Goal: Contribute content: Contribute content

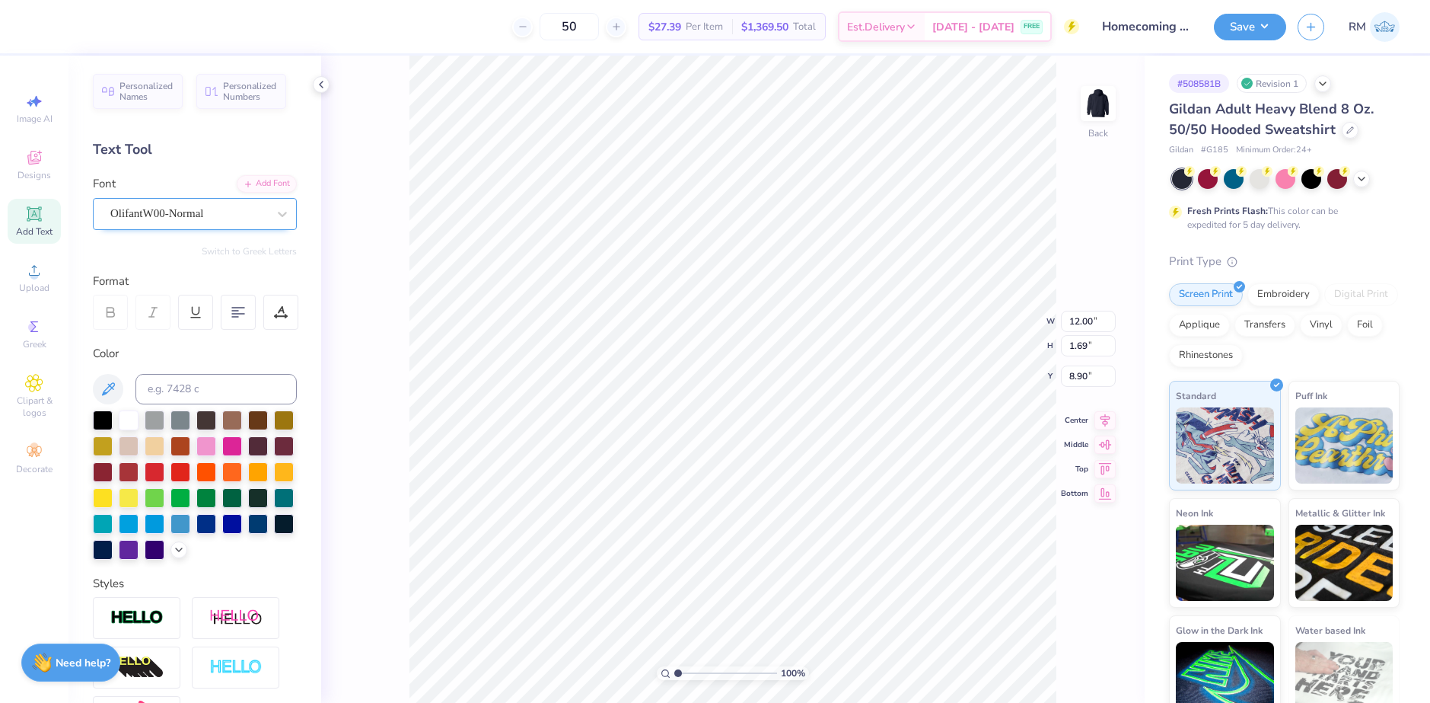
click at [216, 220] on div "OlifantW00-Normal" at bounding box center [189, 214] width 160 height 24
click at [1092, 97] on img at bounding box center [1098, 103] width 61 height 61
click at [161, 88] on span "Personalized Names" at bounding box center [147, 88] width 54 height 21
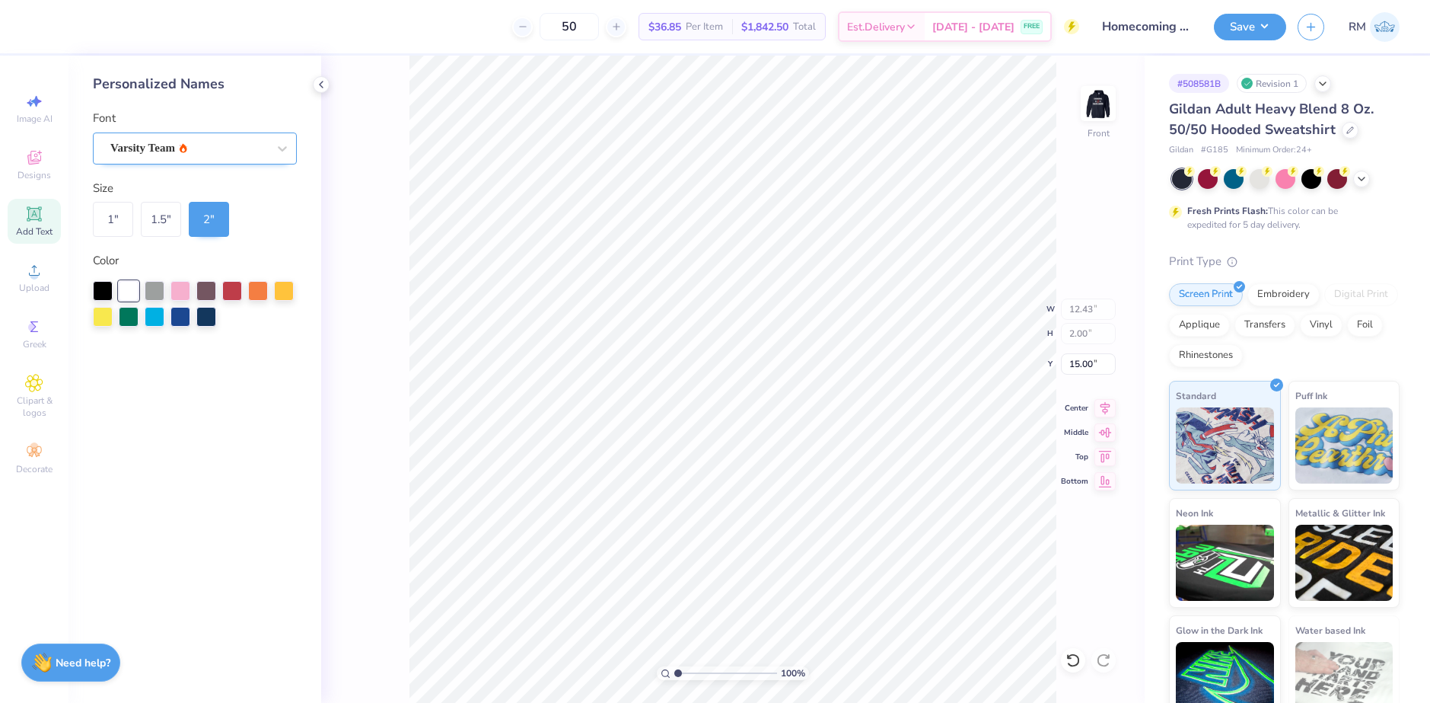
click at [164, 139] on div "Varsity Team" at bounding box center [189, 148] width 160 height 24
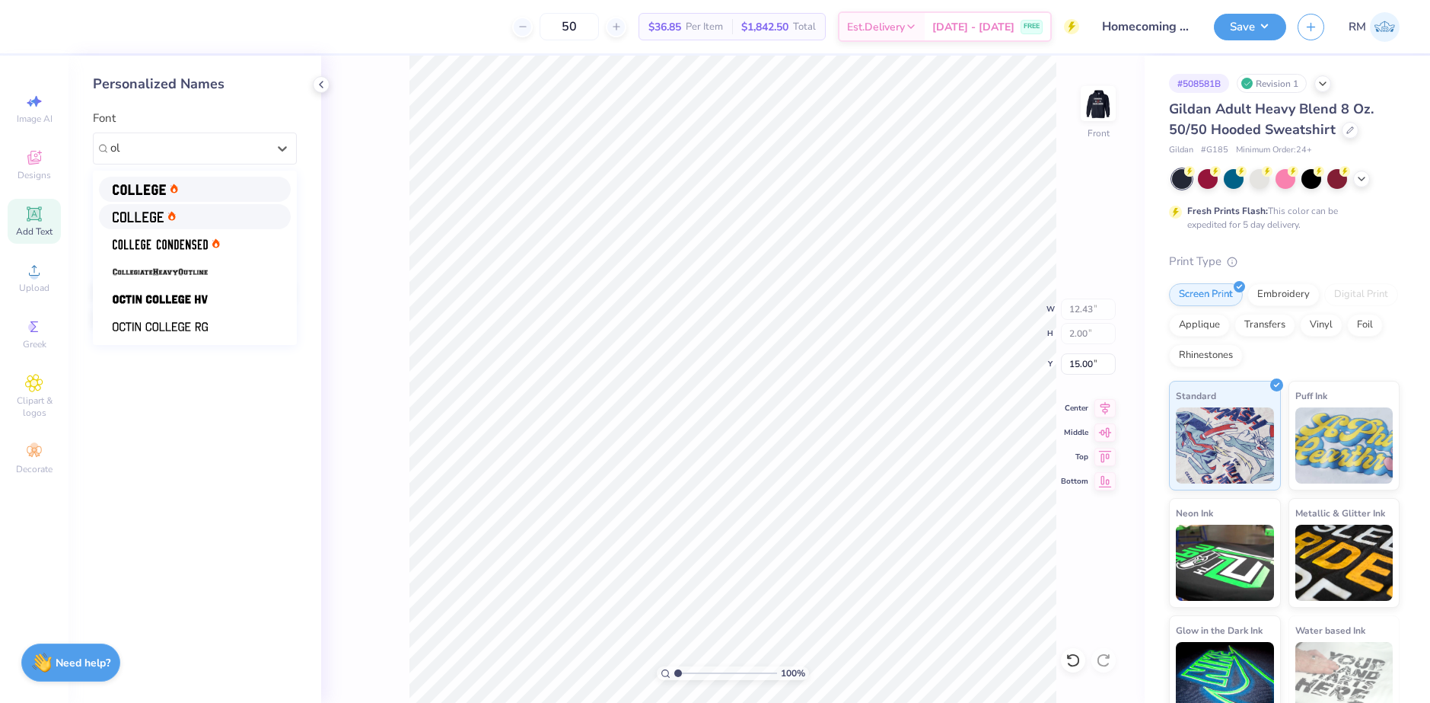
type input "o"
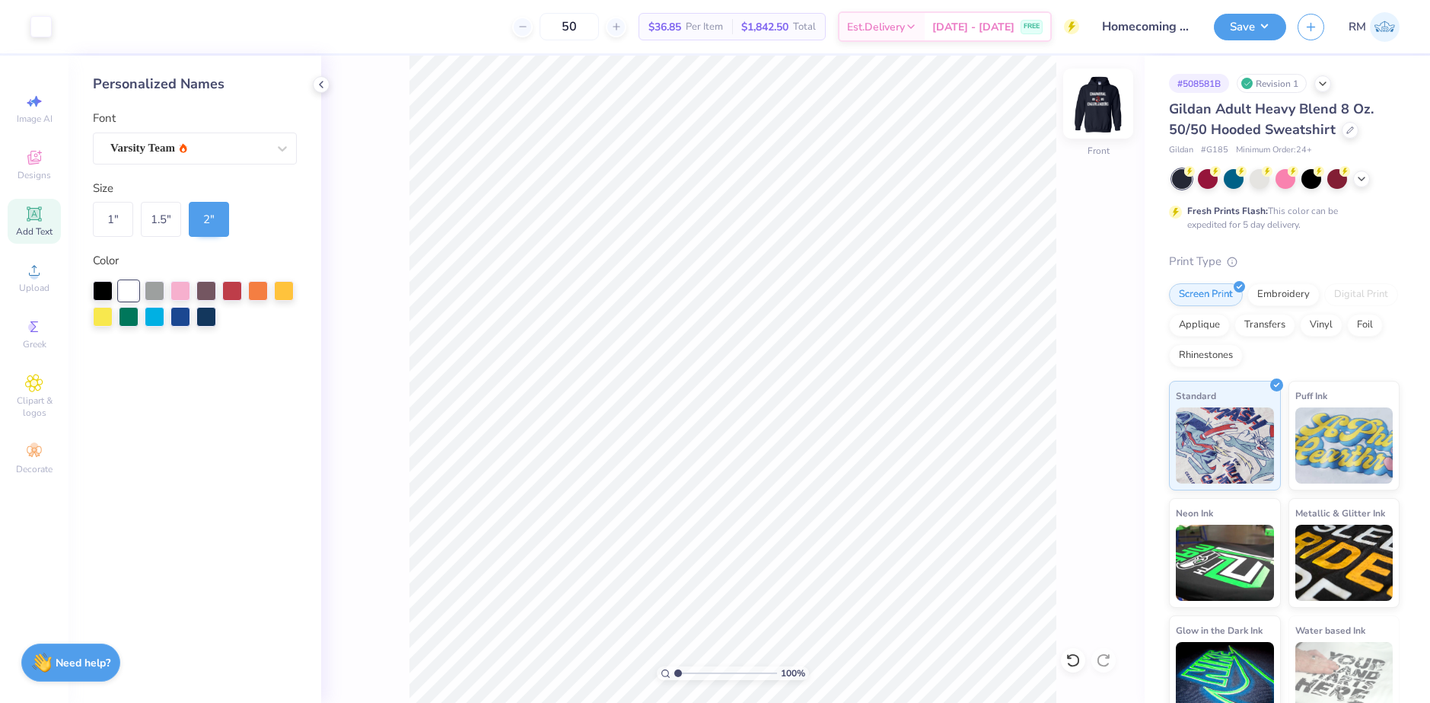
click at [1088, 105] on img at bounding box center [1098, 103] width 61 height 61
click at [1085, 103] on img at bounding box center [1098, 103] width 61 height 61
click at [203, 136] on div "Varsity Team" at bounding box center [189, 148] width 160 height 24
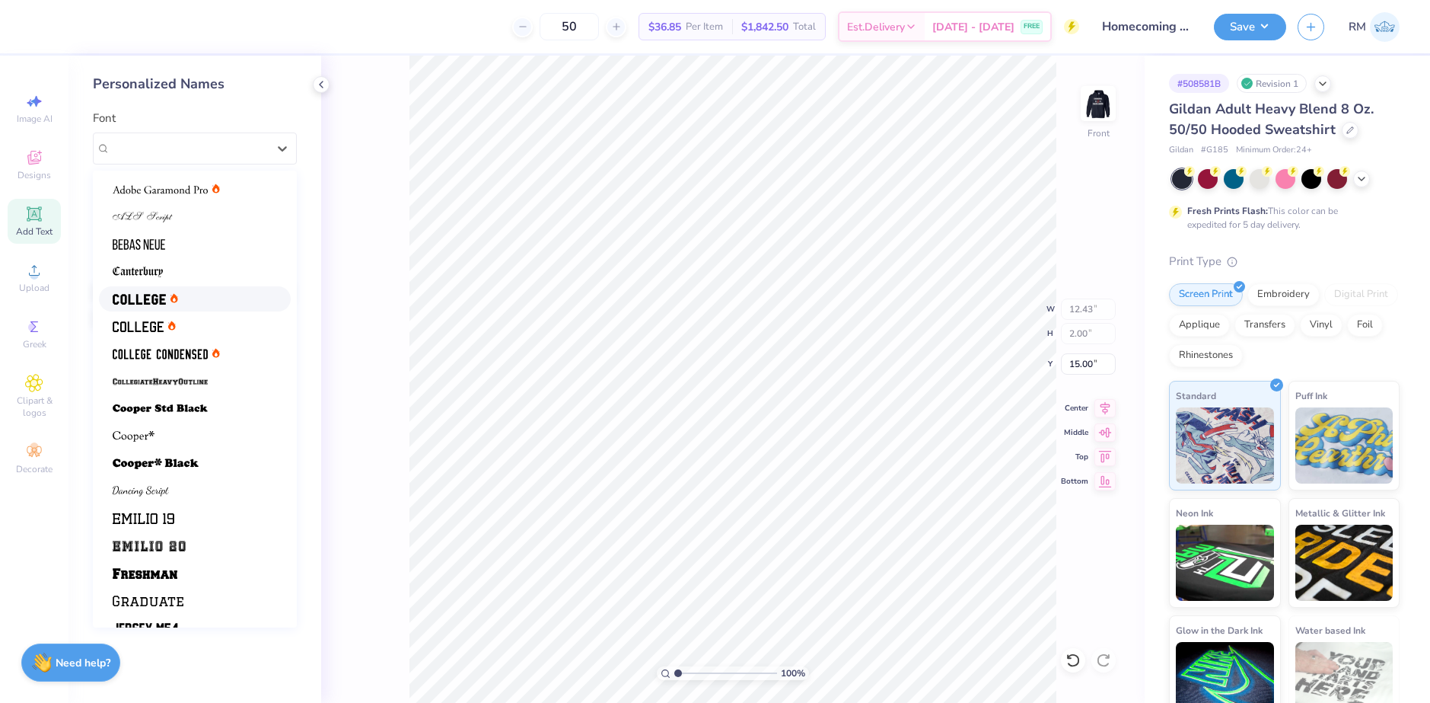
click at [175, 292] on div at bounding box center [145, 299] width 65 height 16
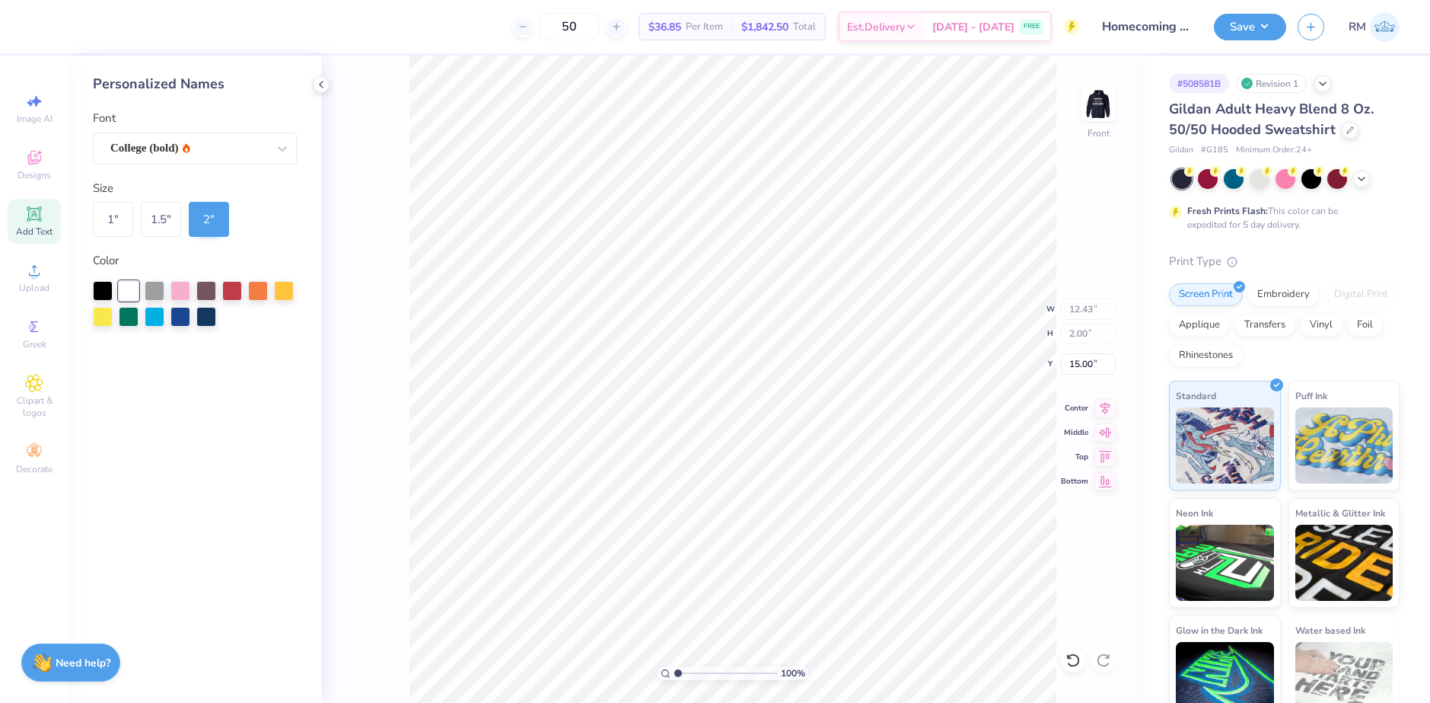
type input "12.41"
type input "6.00"
click at [126, 120] on div "Font College (bold)" at bounding box center [195, 137] width 204 height 55
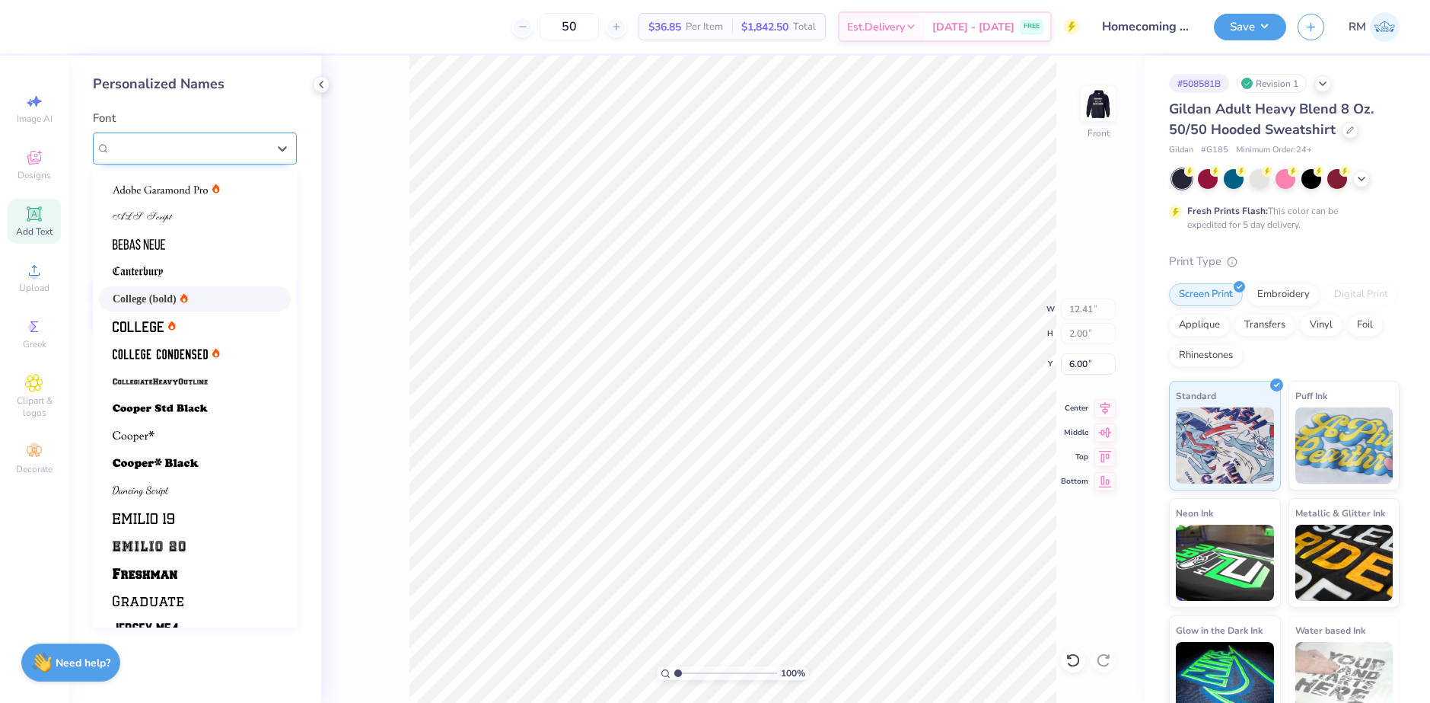
click at [135, 134] on div "College (bold)" at bounding box center [195, 148] width 204 height 32
drag, startPoint x: 199, startPoint y: 328, endPoint x: 196, endPoint y: 232, distance: 96.0
click at [199, 328] on div at bounding box center [195, 326] width 164 height 16
click at [206, 149] on div "College (regular)" at bounding box center [189, 148] width 160 height 24
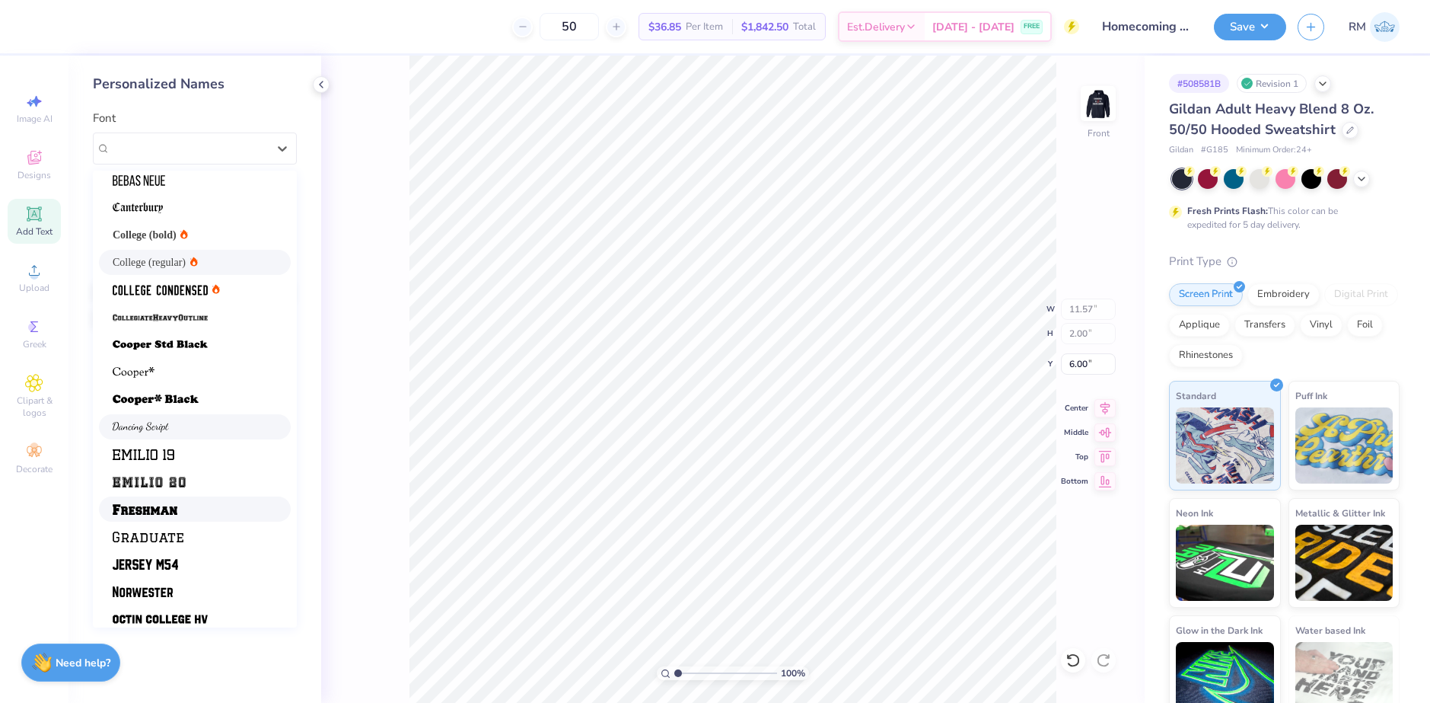
scroll to position [129, 0]
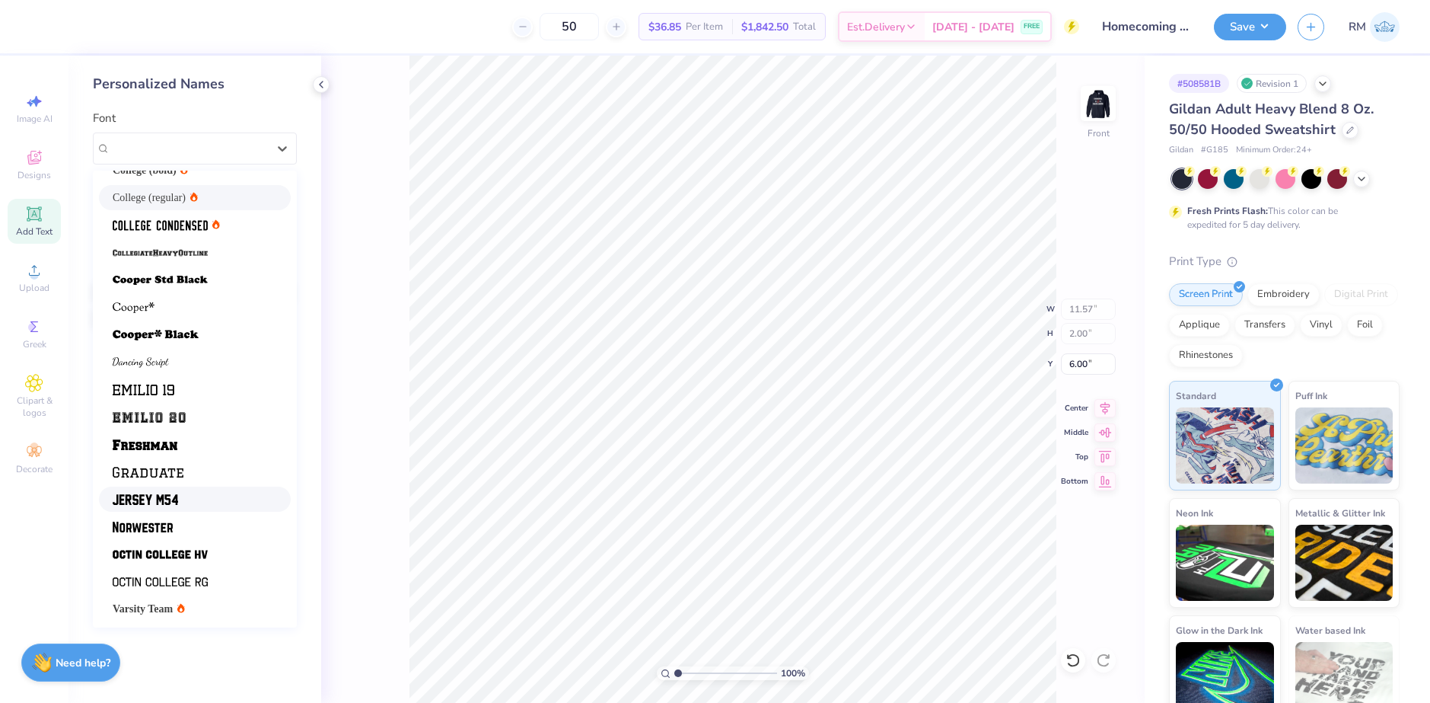
click at [169, 493] on span at bounding box center [145, 499] width 65 height 16
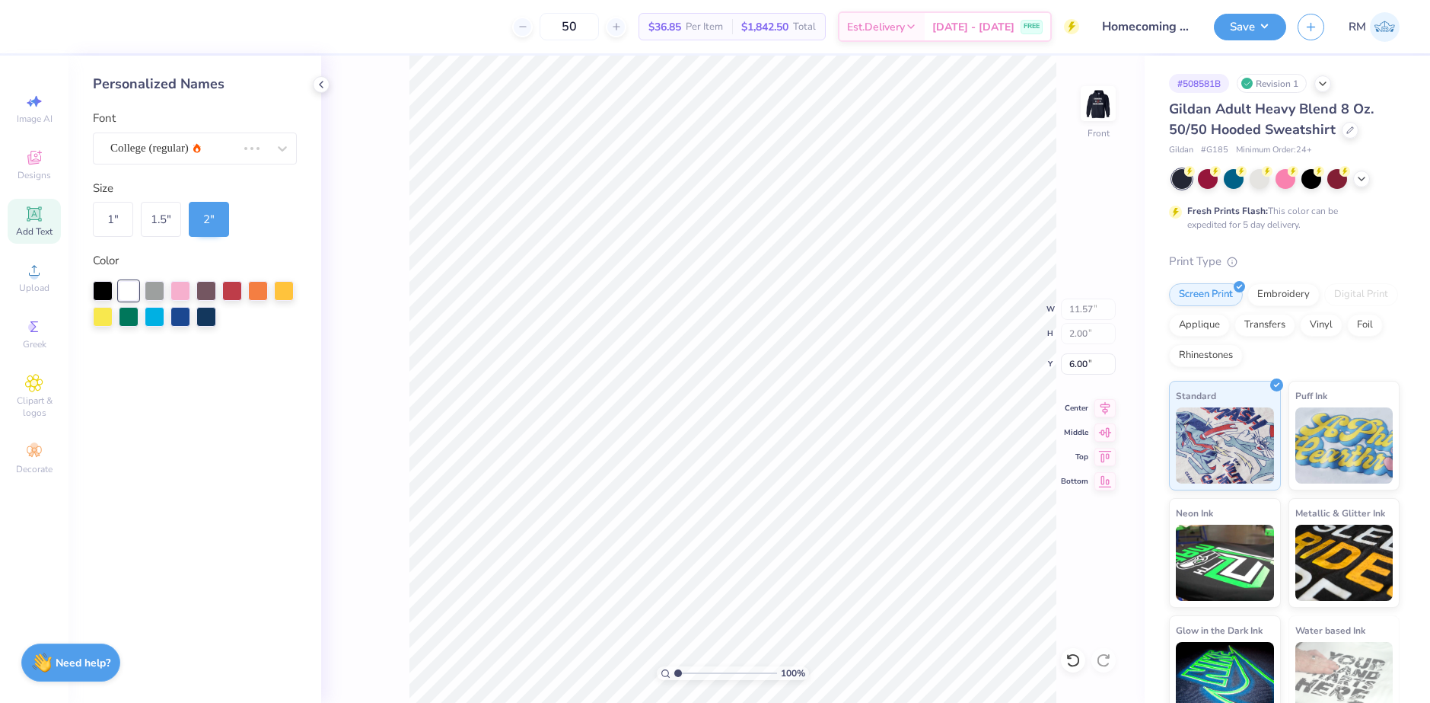
type input "9.01"
type input "6.16"
click at [1099, 106] on img at bounding box center [1098, 103] width 61 height 61
click at [1099, 106] on img at bounding box center [1098, 103] width 30 height 30
click at [199, 139] on div "Jersey M54" at bounding box center [189, 148] width 160 height 24
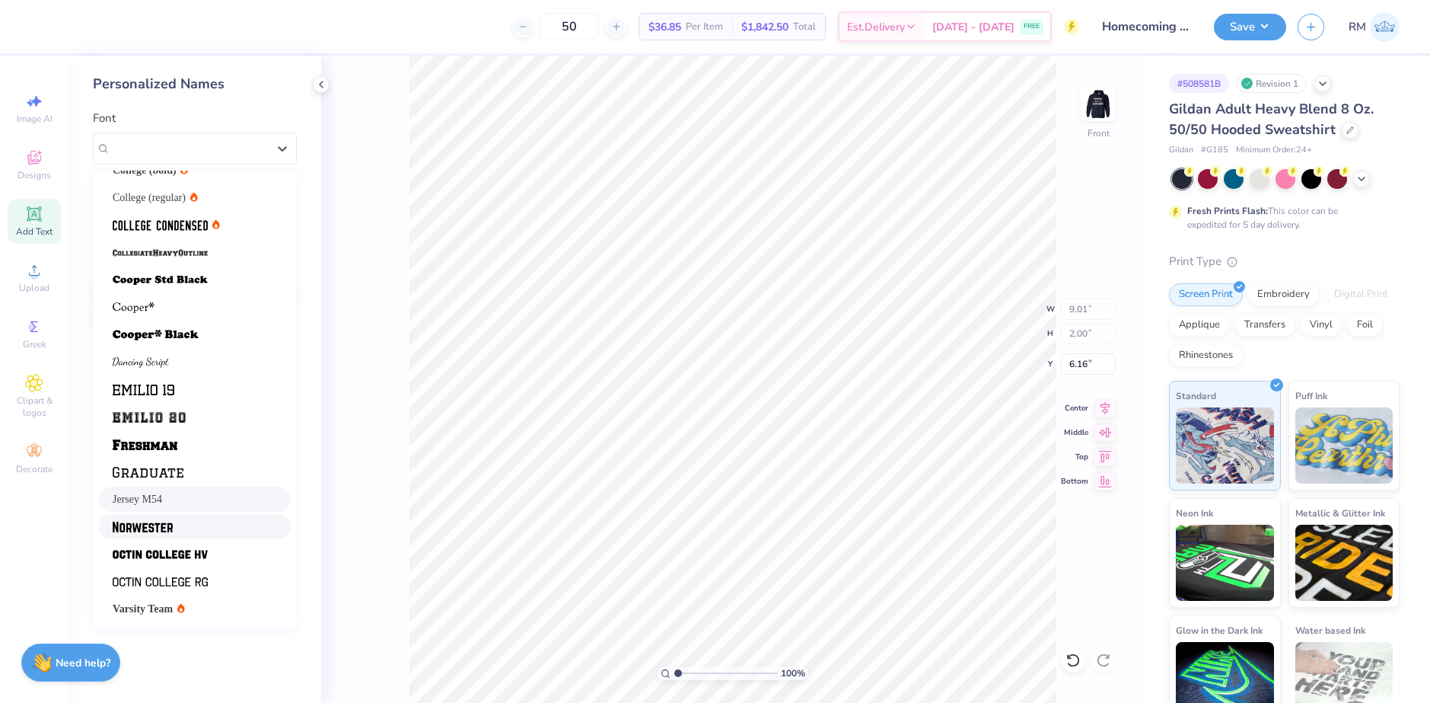
click at [177, 519] on div at bounding box center [195, 526] width 164 height 16
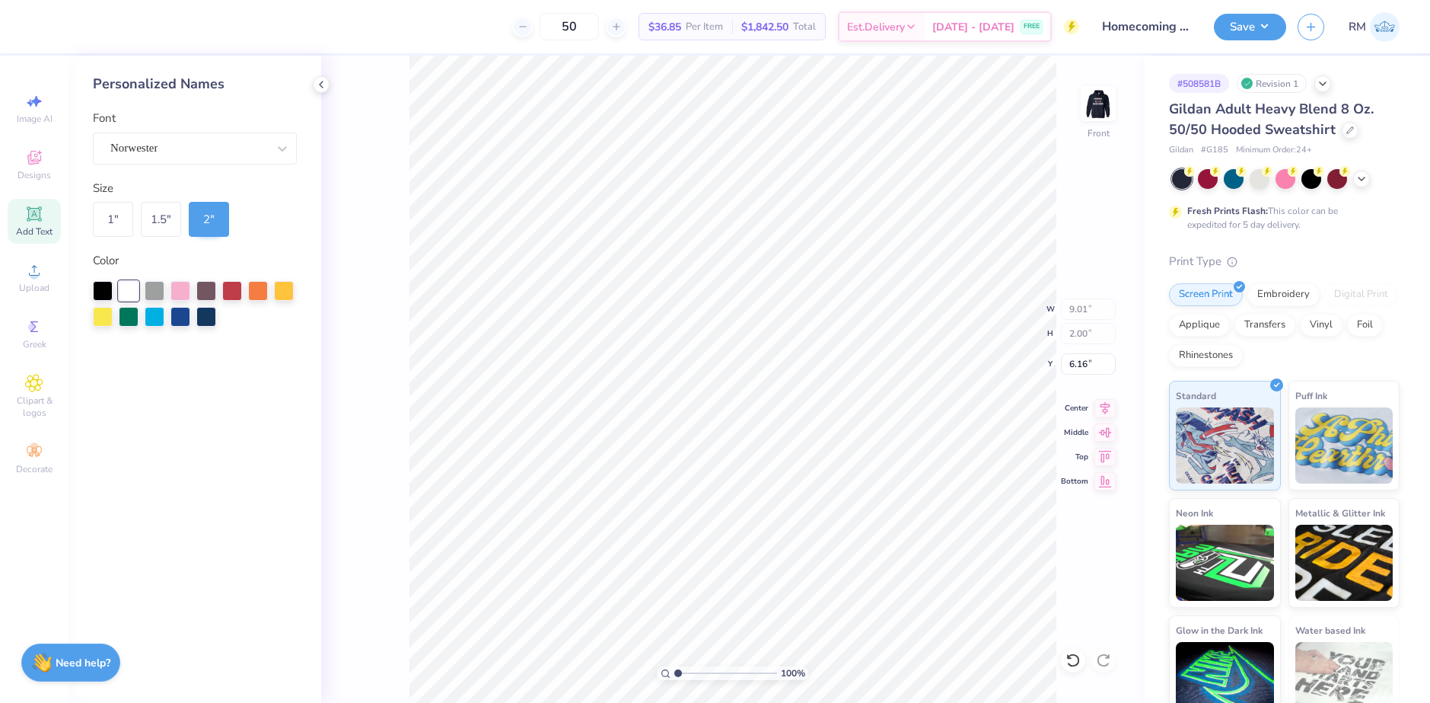
type input "9.11"
click at [1074, 362] on input "15.71" at bounding box center [1088, 363] width 55 height 21
click at [1086, 370] on input "24.00" at bounding box center [1088, 363] width 55 height 21
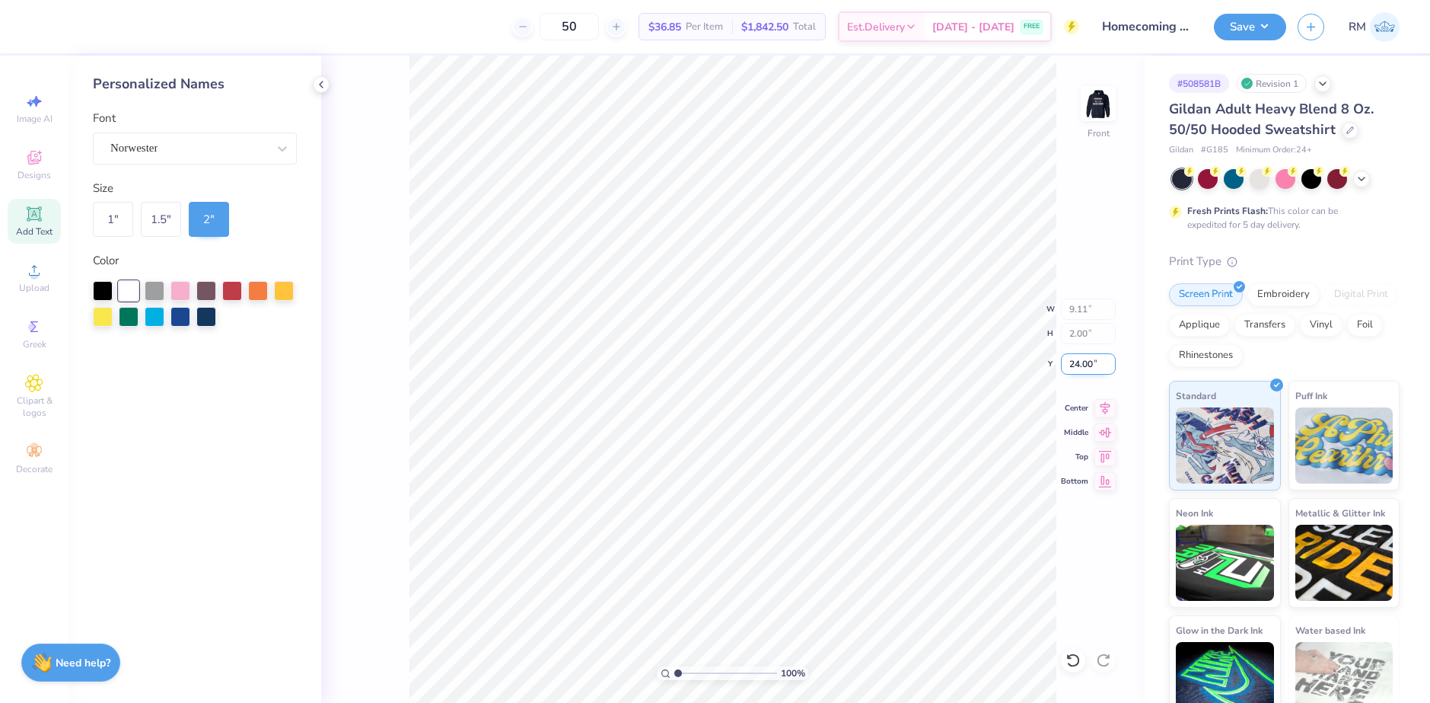
click at [1086, 370] on input "24.00" at bounding box center [1088, 363] width 55 height 21
type input "16.00"
click at [1083, 366] on input "17.26" at bounding box center [1088, 363] width 55 height 21
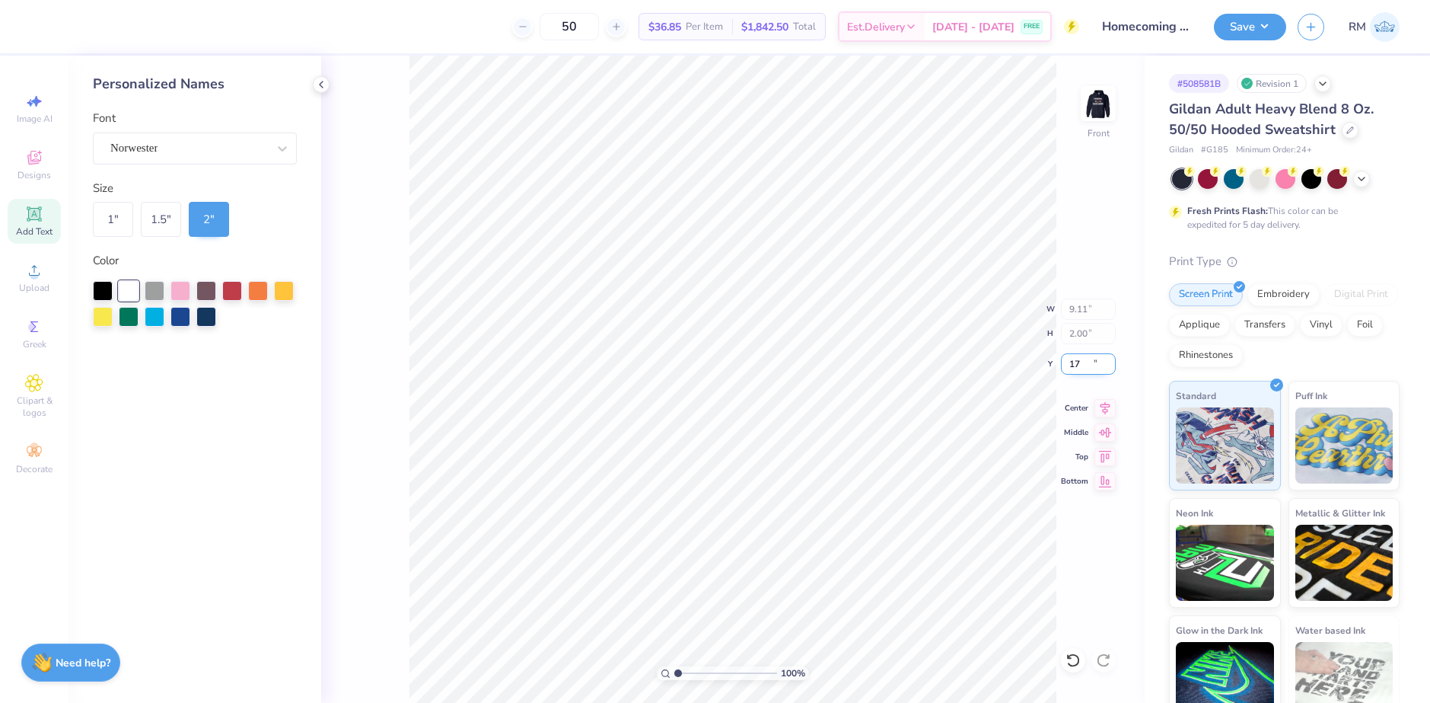
type input "17.00"
click at [1097, 406] on icon at bounding box center [1105, 406] width 21 height 18
click at [1099, 99] on img at bounding box center [1098, 103] width 61 height 61
click at [1103, 104] on img at bounding box center [1098, 103] width 61 height 61
click at [1087, 100] on img at bounding box center [1098, 103] width 61 height 61
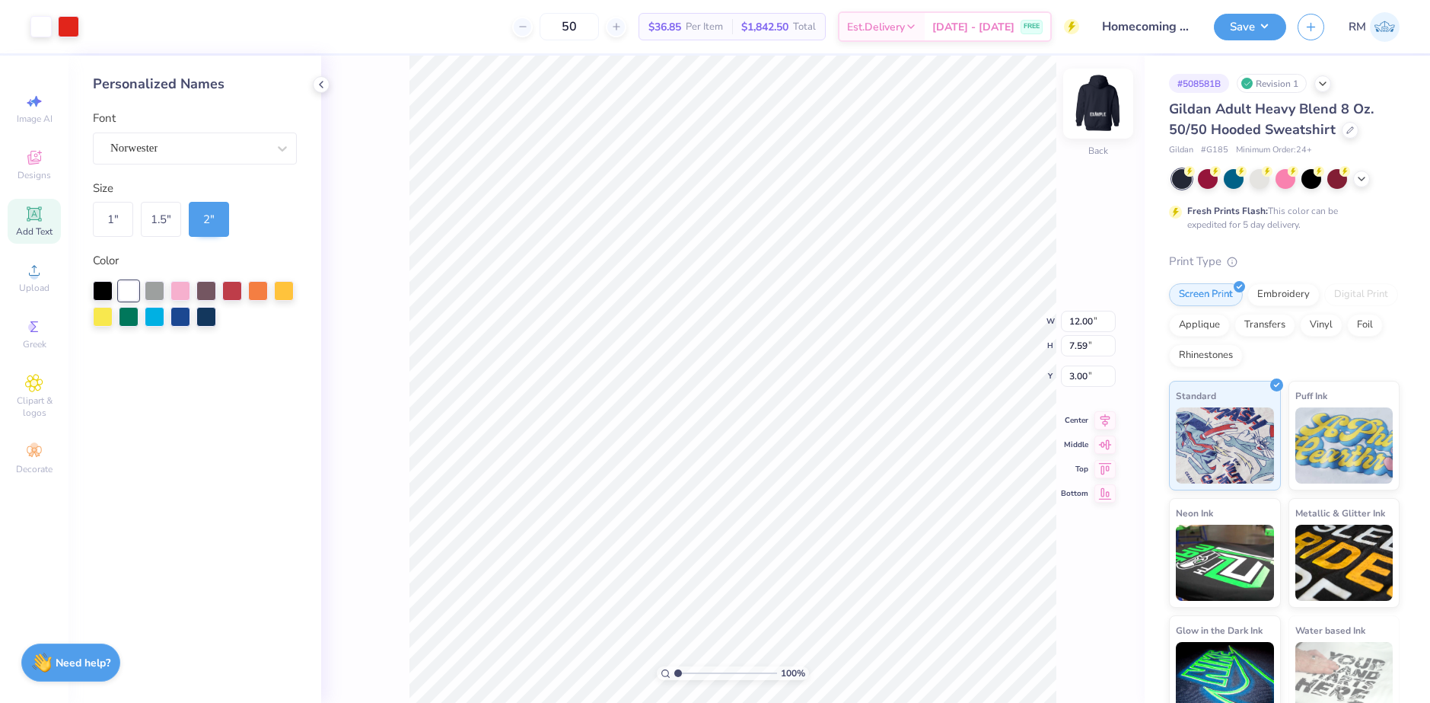
click at [1086, 98] on img at bounding box center [1098, 103] width 61 height 61
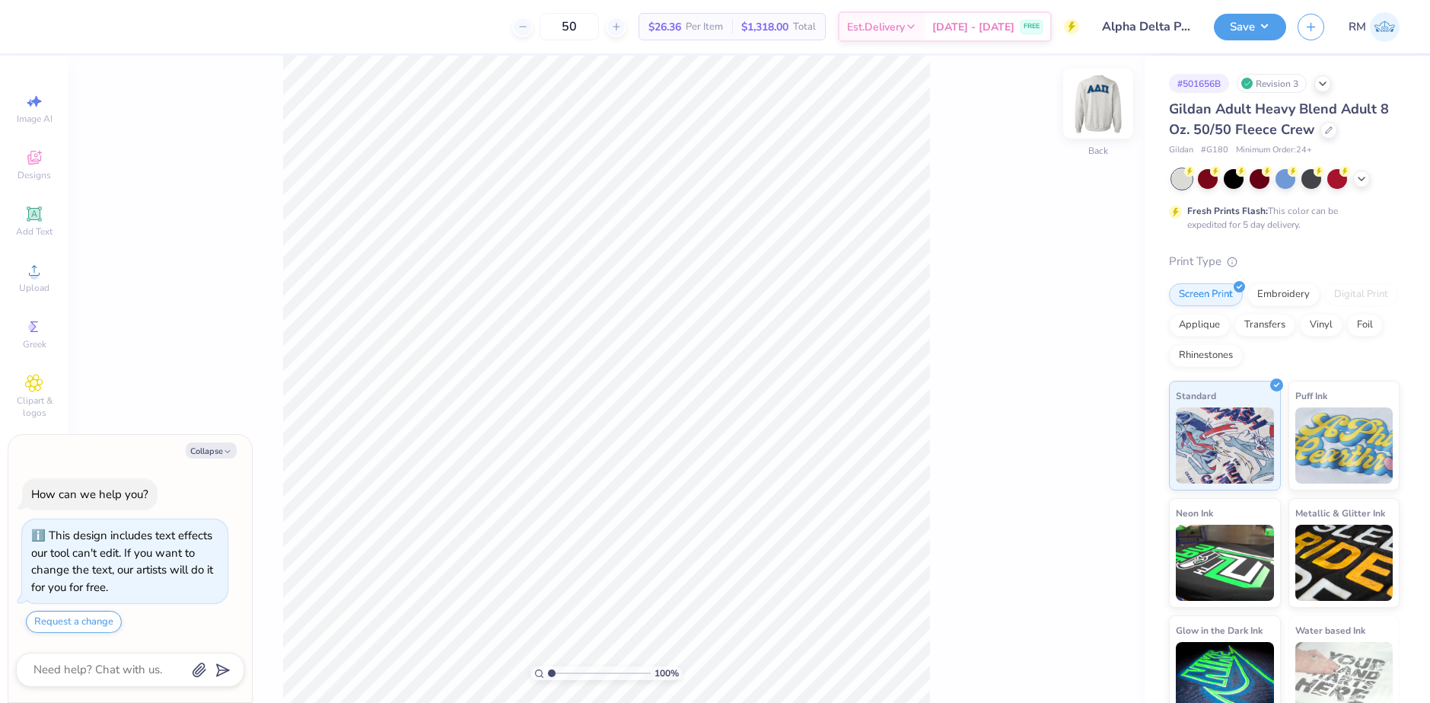
click at [1100, 105] on img at bounding box center [1098, 103] width 61 height 61
click at [32, 278] on circle at bounding box center [34, 275] width 8 height 8
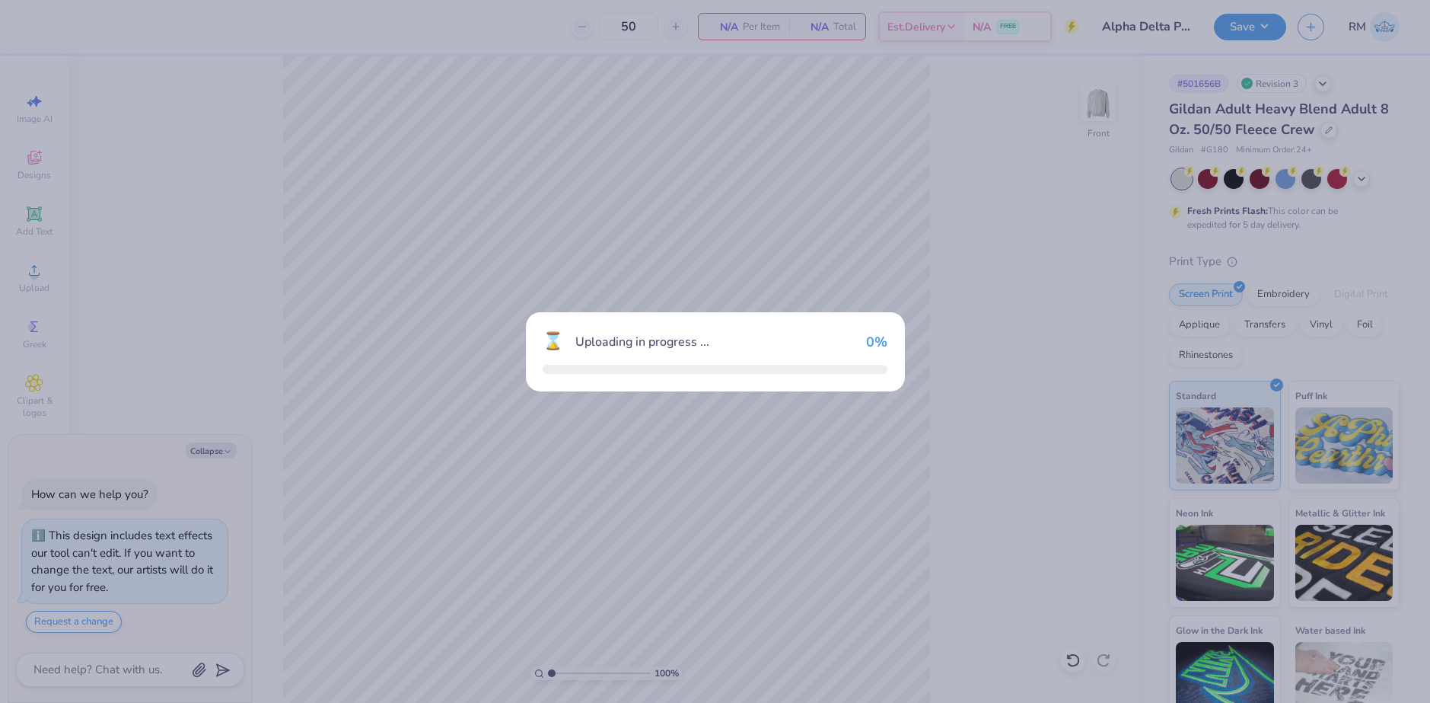
type textarea "x"
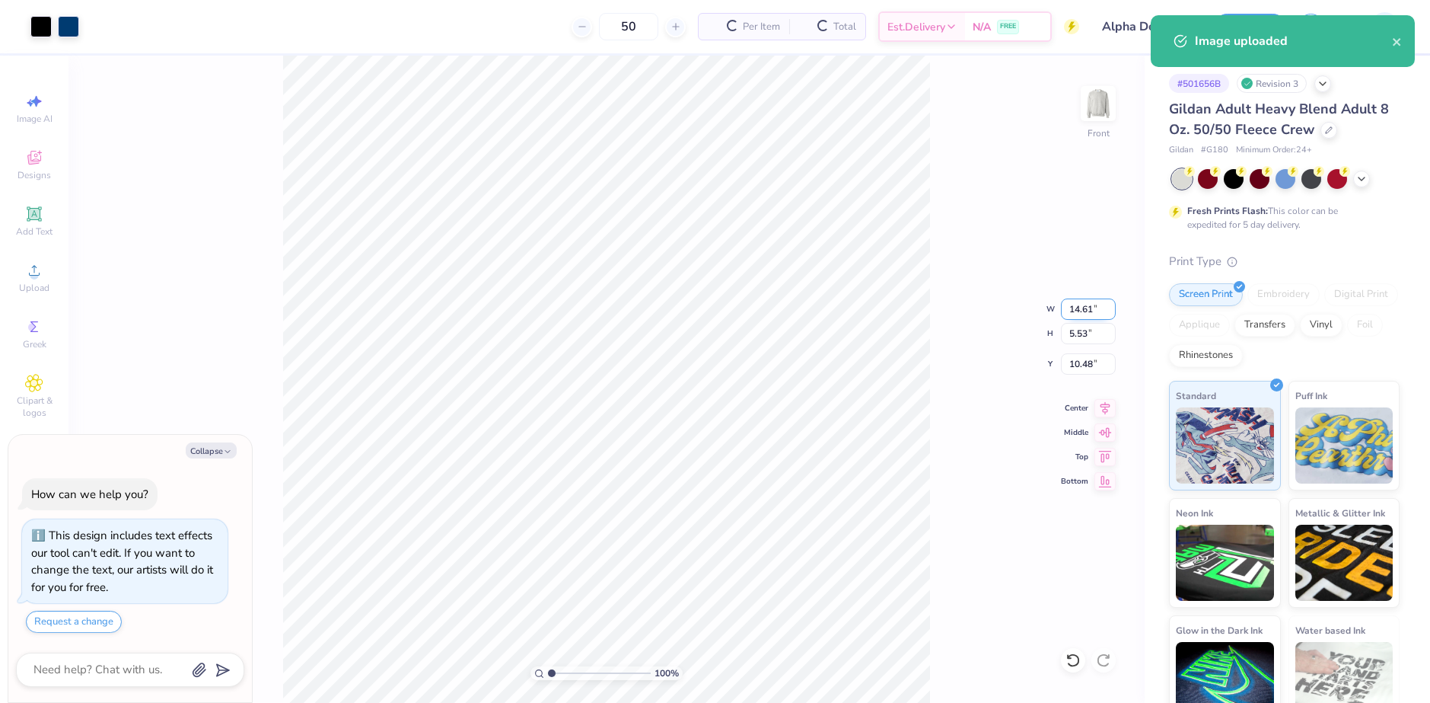
click at [1086, 314] on input "14.61" at bounding box center [1088, 308] width 55 height 21
type input "11"
click at [1077, 357] on input "10.48" at bounding box center [1088, 363] width 55 height 21
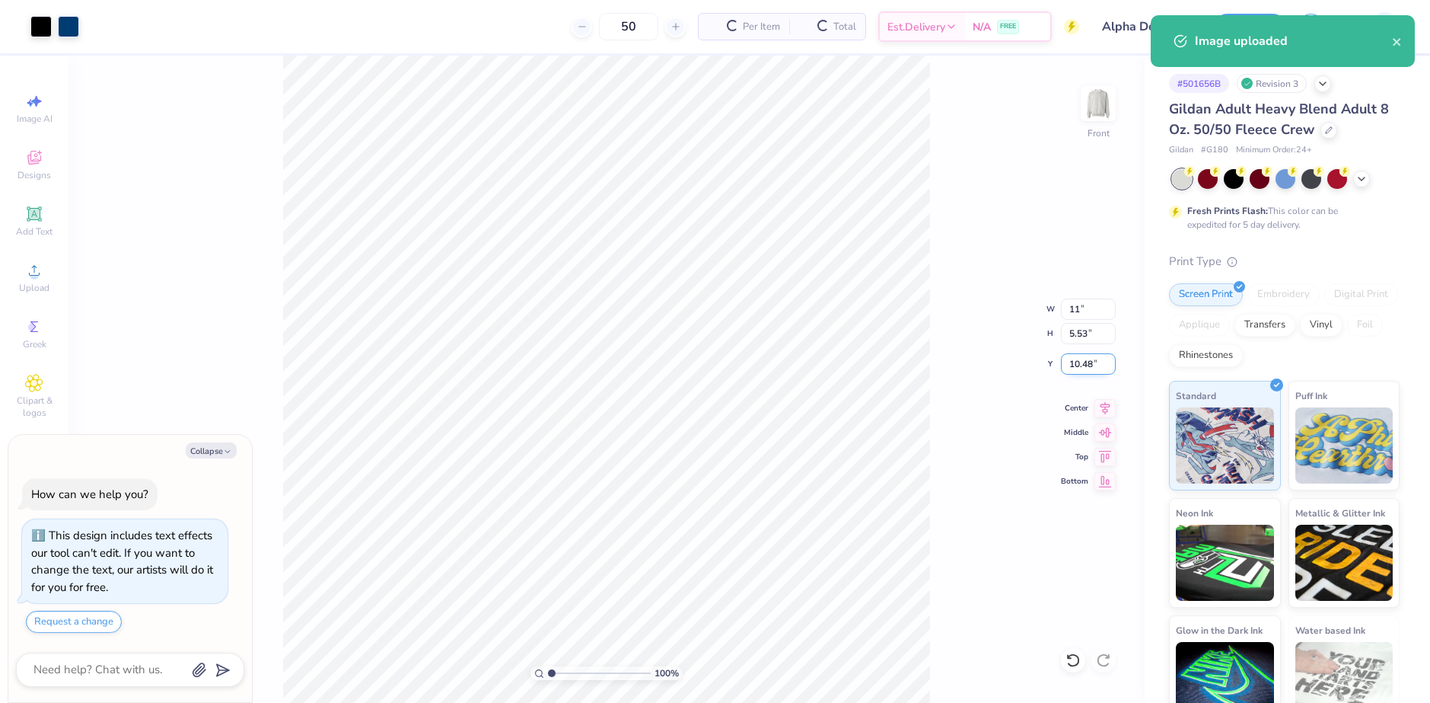
type textarea "x"
type input "11.00"
type input "4.17"
click at [1077, 357] on input "11.17" at bounding box center [1088, 363] width 55 height 21
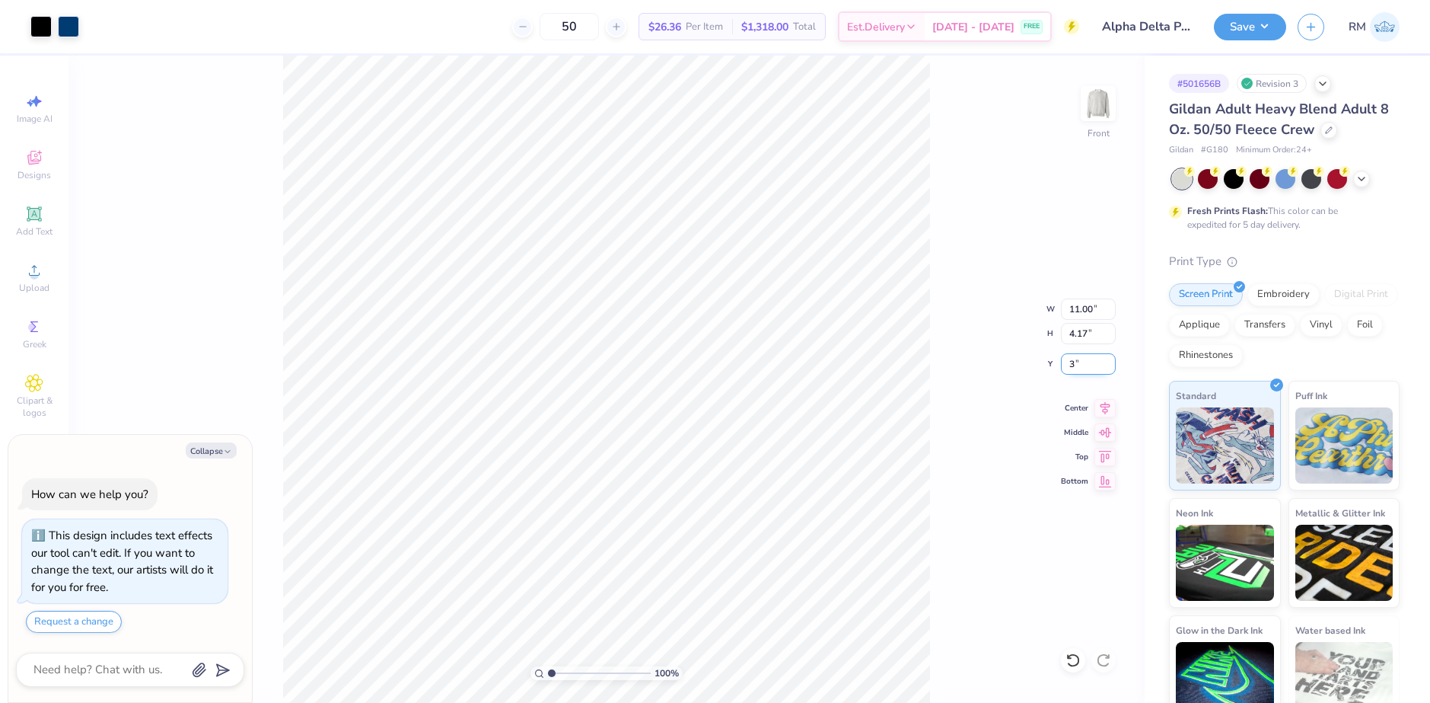
type input "3"
type textarea "x"
type input "3.00"
click at [1113, 410] on icon at bounding box center [1105, 406] width 21 height 18
click at [1278, 22] on button "Save" at bounding box center [1250, 24] width 72 height 27
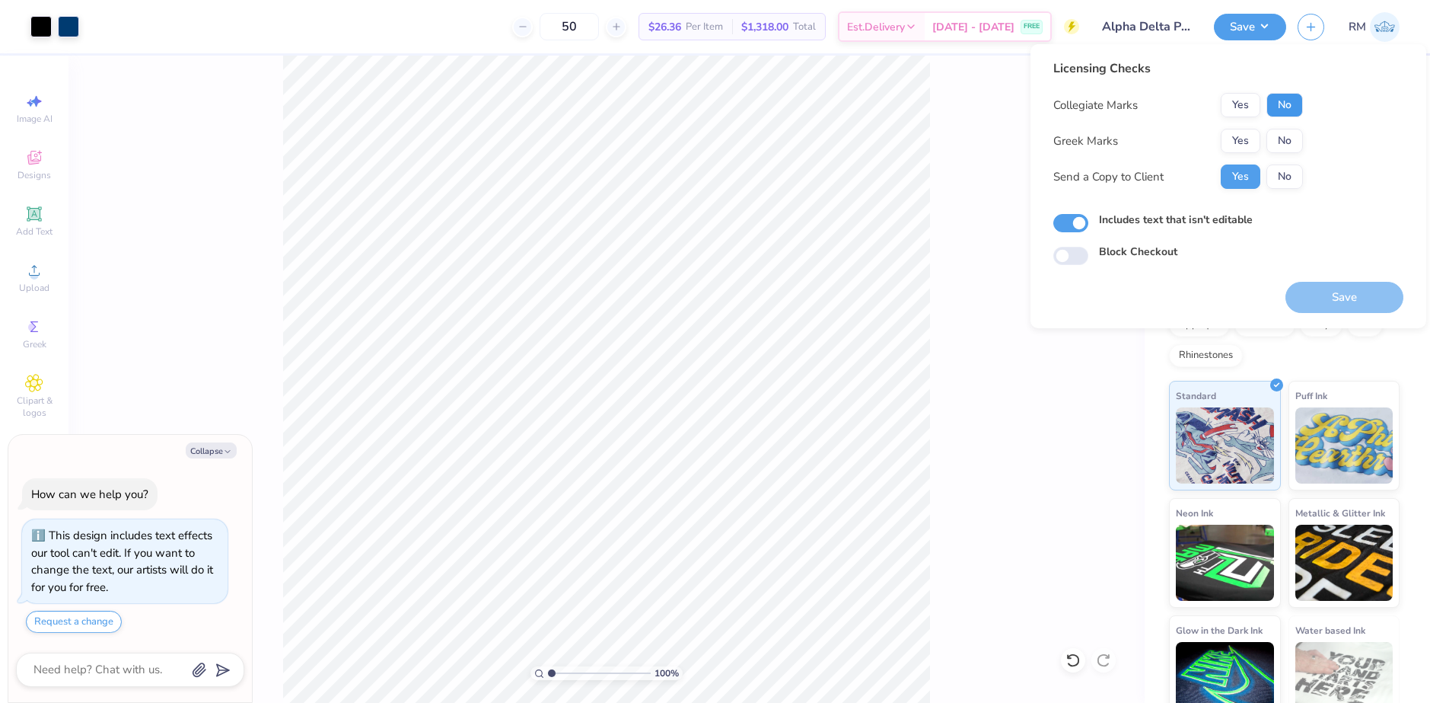
click at [1285, 110] on button "No" at bounding box center [1285, 105] width 37 height 24
click at [1250, 141] on button "Yes" at bounding box center [1241, 141] width 40 height 24
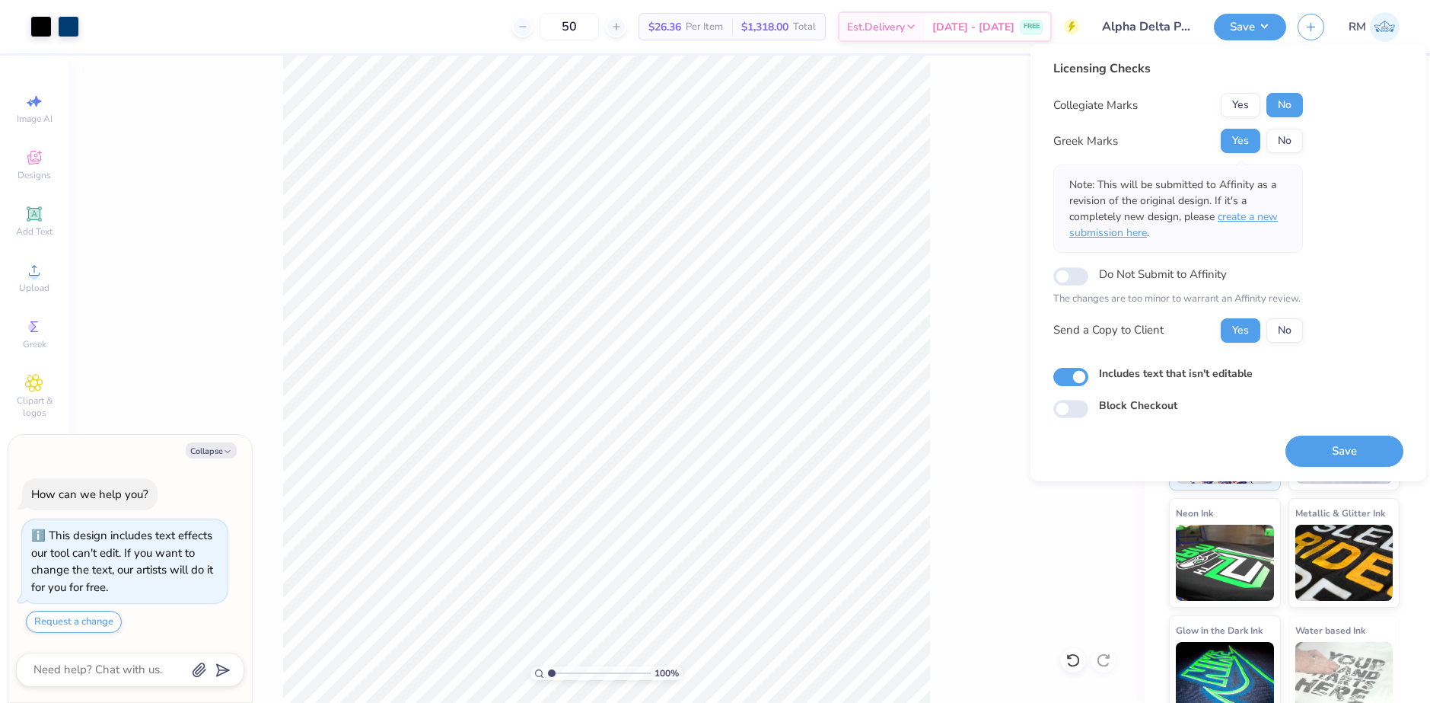
click at [1255, 219] on span "create a new submission here" at bounding box center [1174, 224] width 209 height 30
type textarea "x"
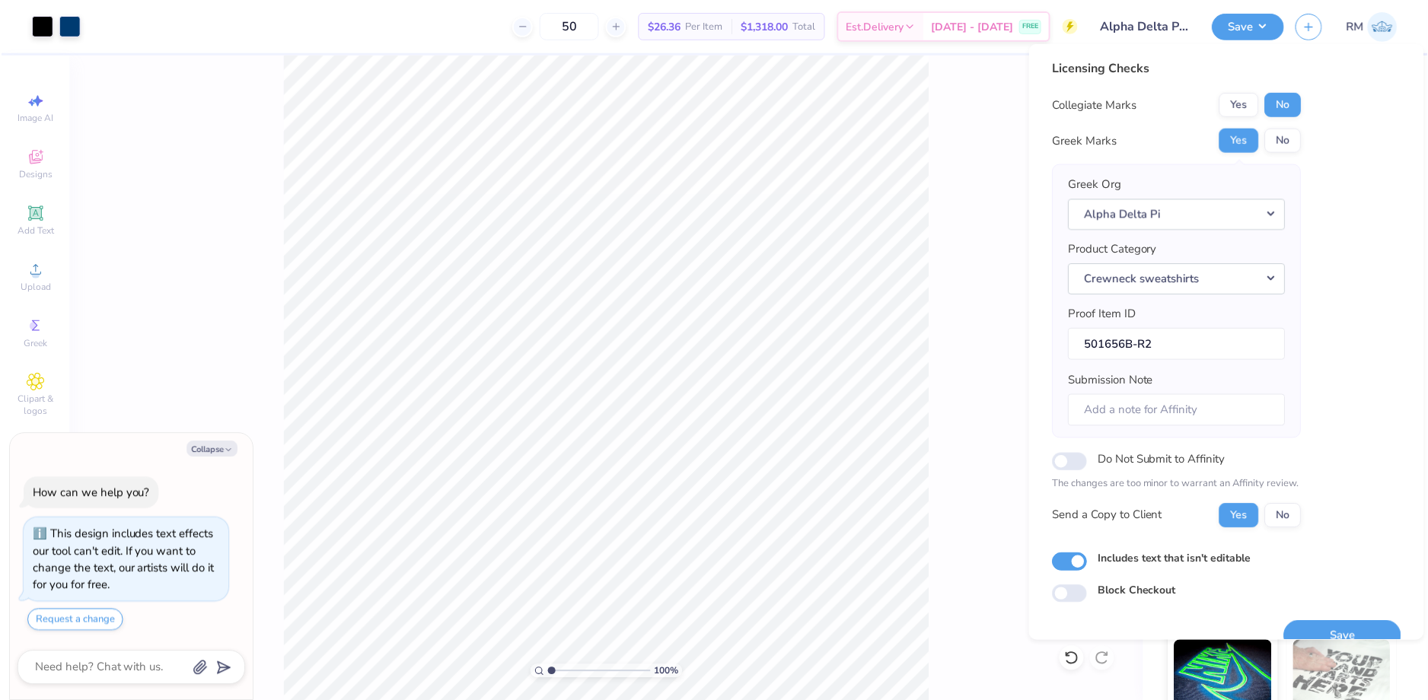
scroll to position [26, 0]
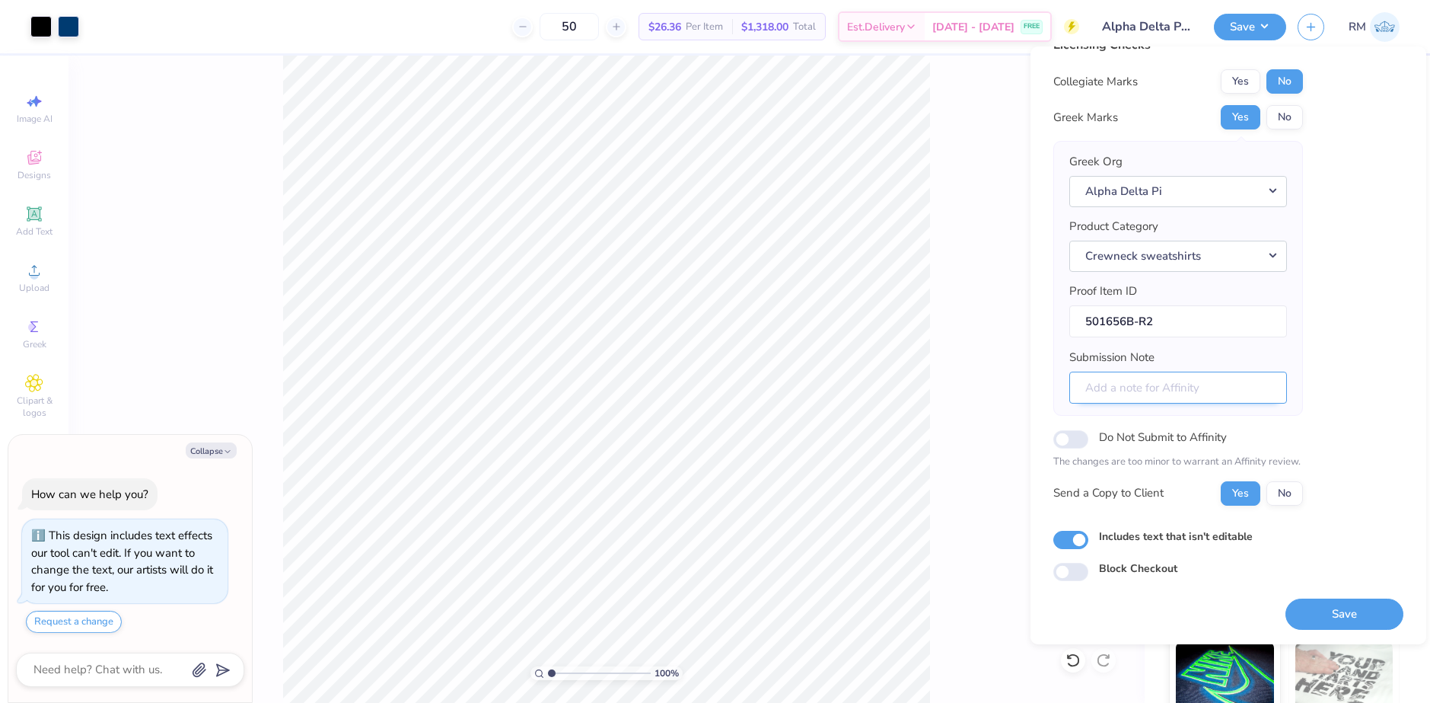
click at [1150, 394] on input "Submission Note" at bounding box center [1179, 388] width 218 height 33
click at [1198, 386] on input "Submission Note" at bounding box center [1179, 388] width 218 height 33
type input "Z"
type textarea "x"
type input "Ze"
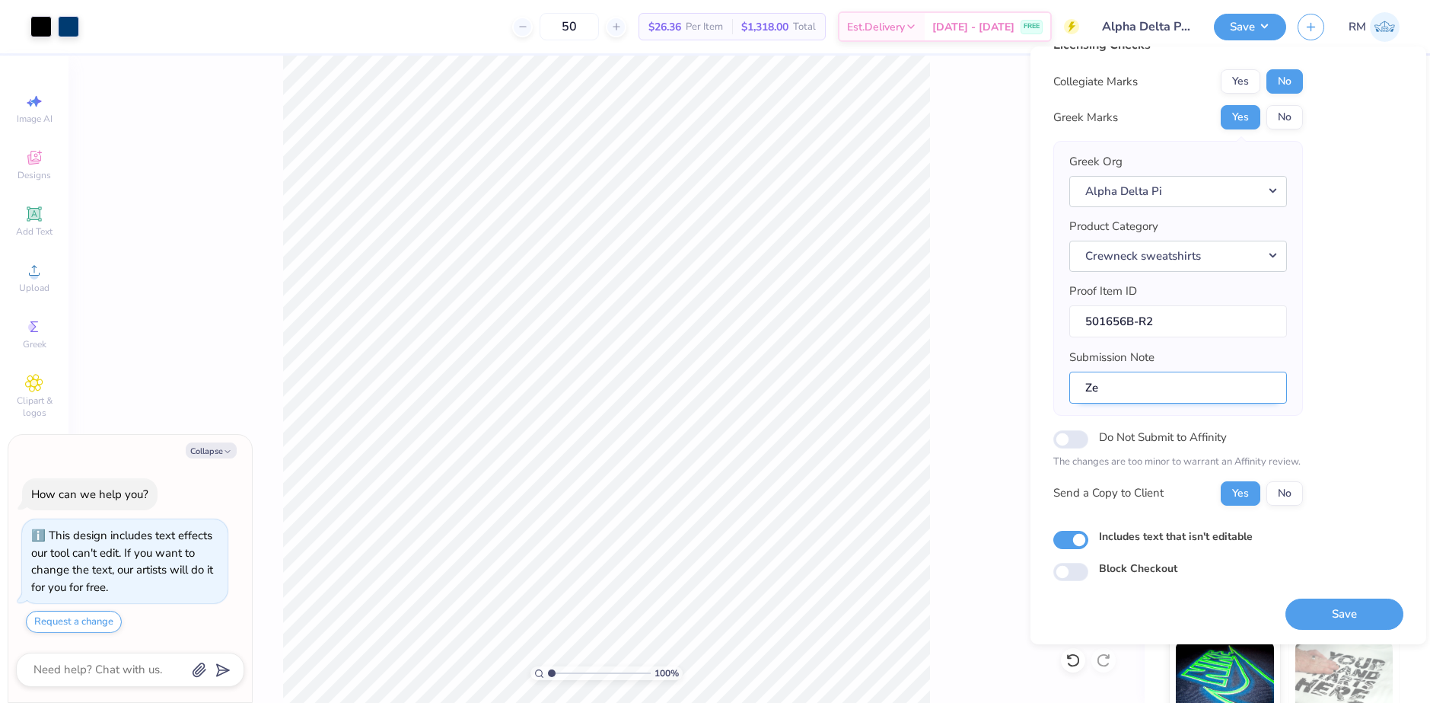
type textarea "x"
type input "Zet"
type textarea "x"
type input "Zeta"
type textarea "x"
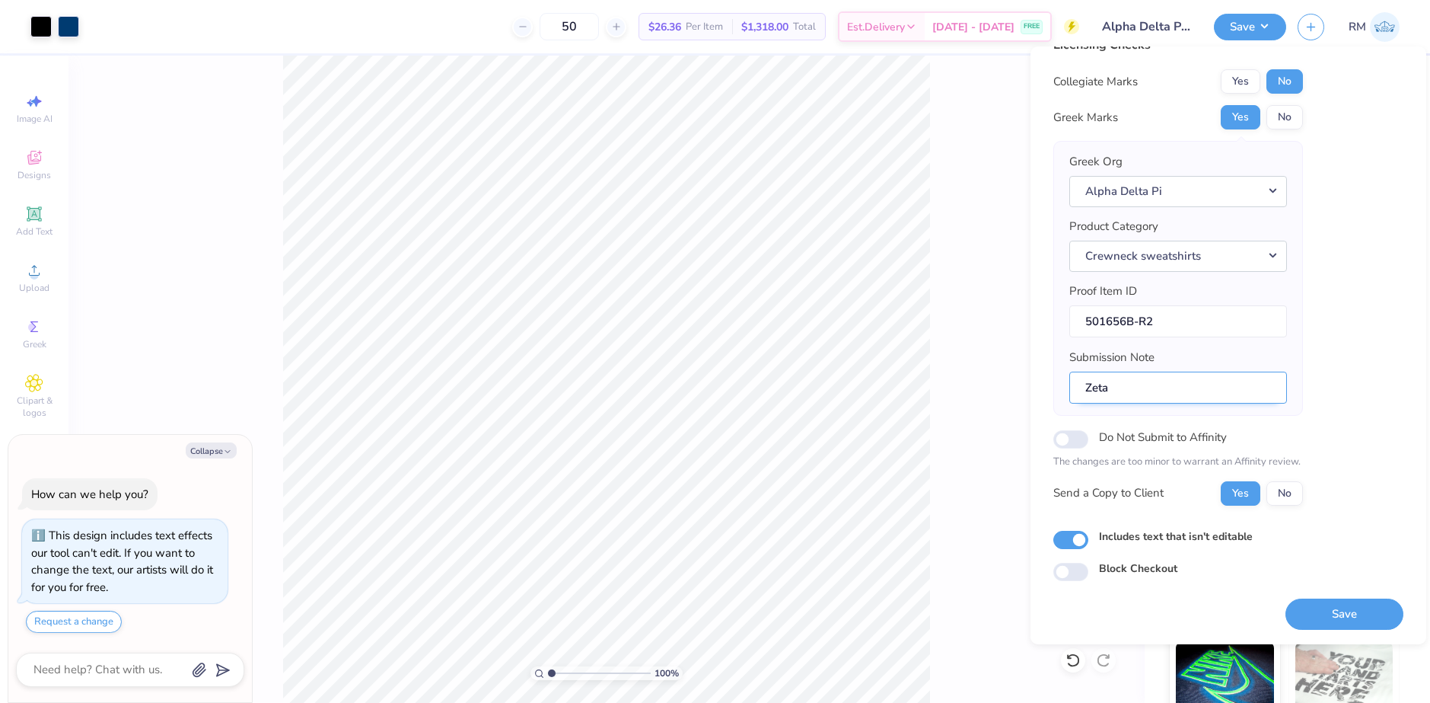
type input "Zeta"
type textarea "x"
type input "Zeta L"
type textarea "x"
type input "Zeta Lo"
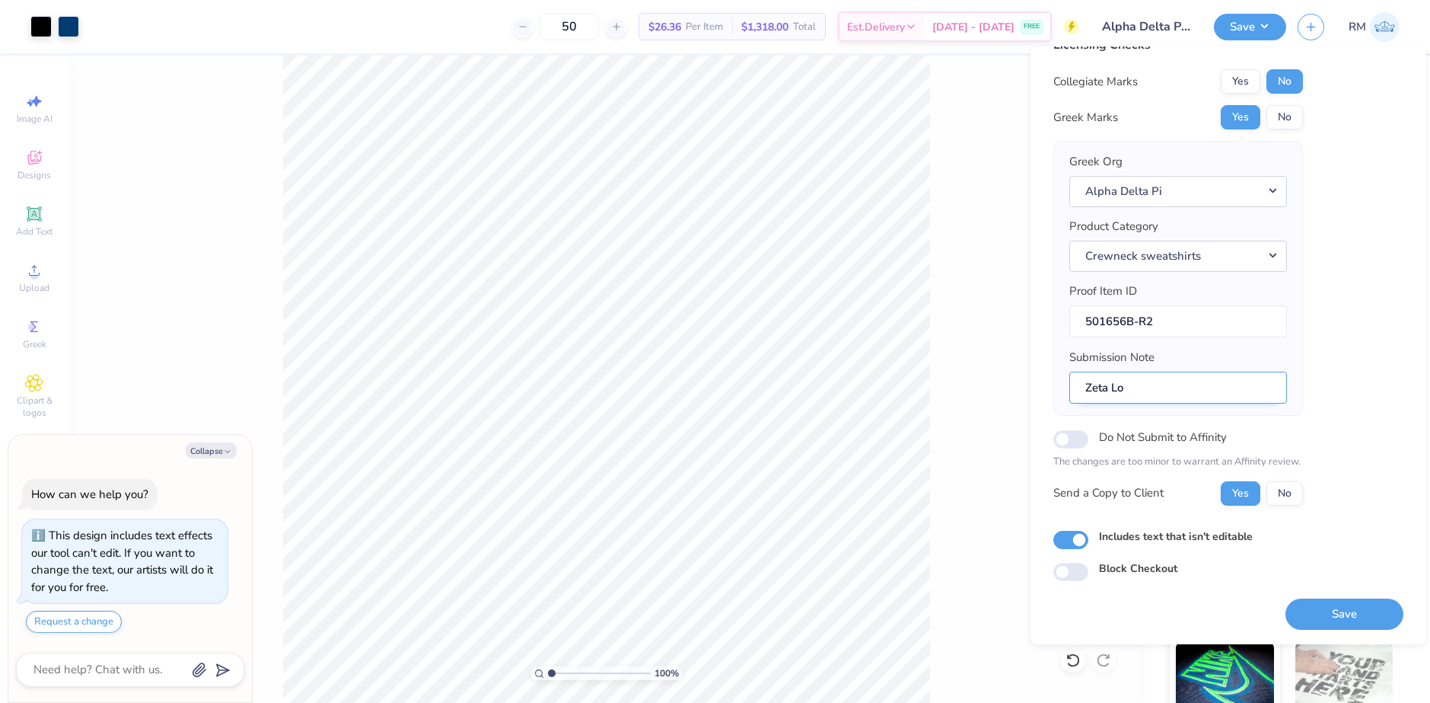
type textarea "x"
type input "Zeta Lot"
type textarea "x"
type input "Zeta Lota"
type textarea "x"
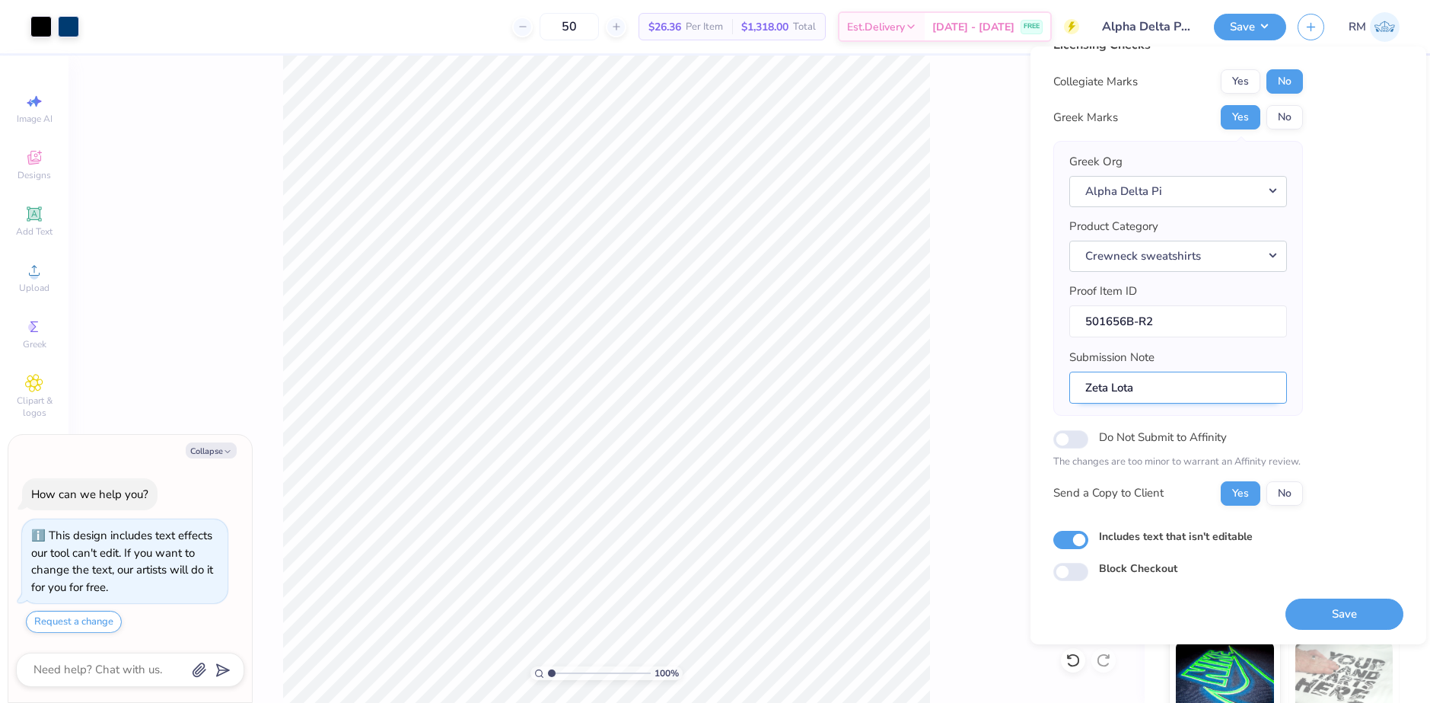
type input "Zeta Lota"
type textarea "x"
type input "Zeta Lota +"
type textarea "x"
type input "Zeta Lota +"
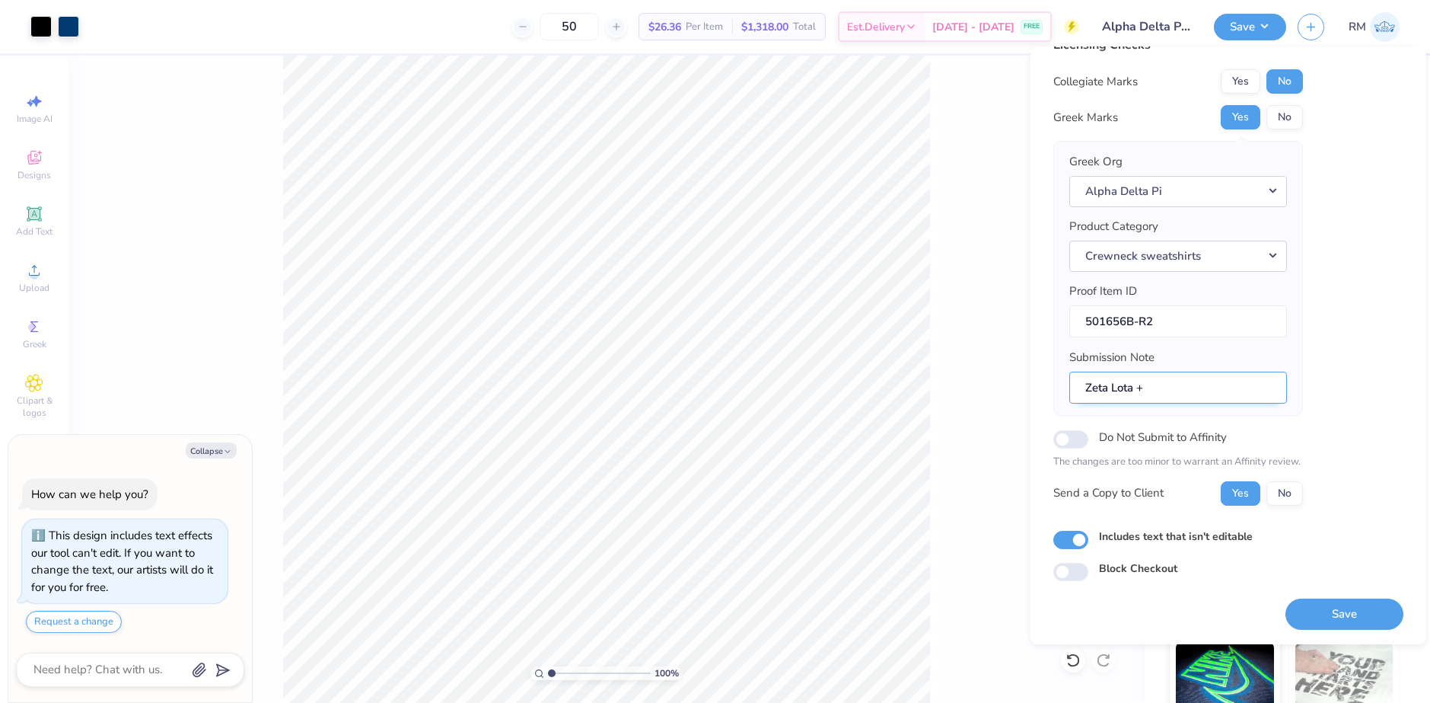
type textarea "x"
type input "Zeta Lota + G"
type textarea "x"
type input "Zeta Lota + Ge"
type textarea "x"
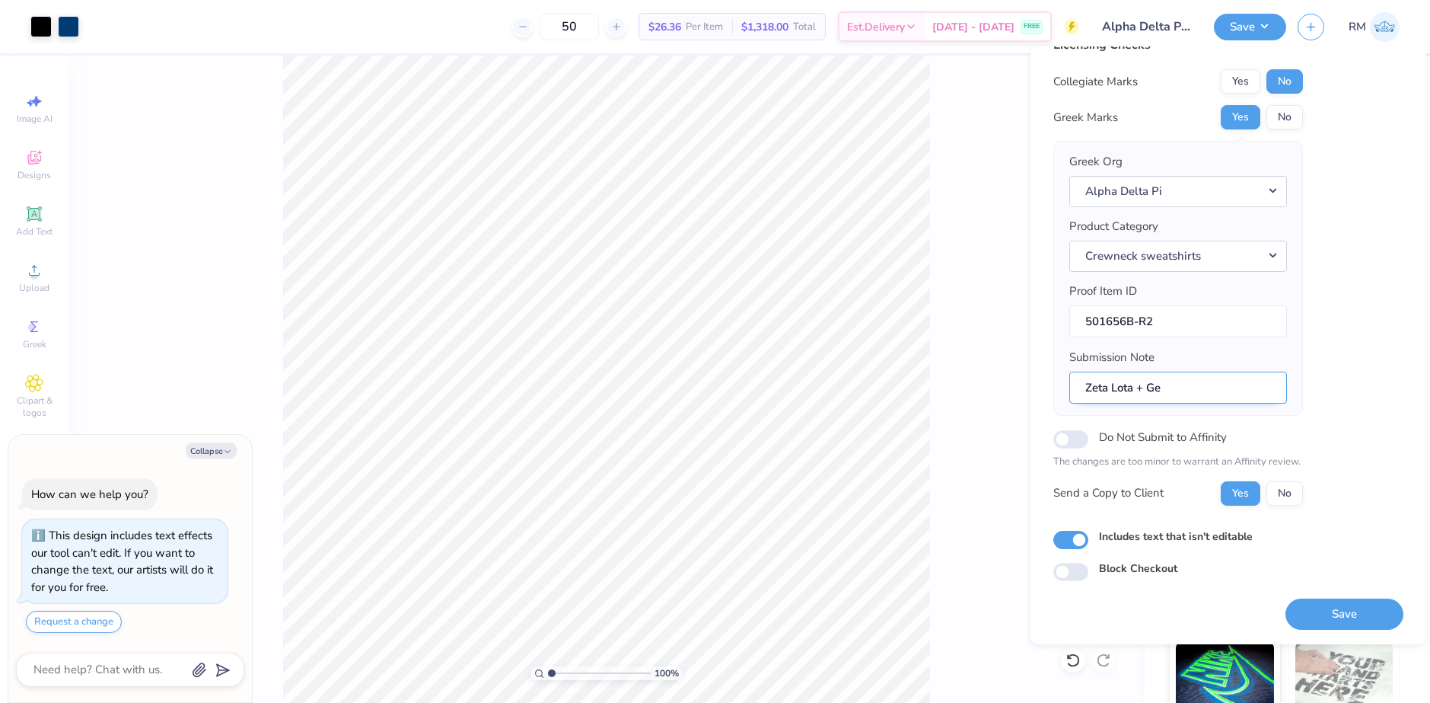
type input "Zeta Lota + Gen"
type textarea "x"
type input "Zeta Lota + Gene"
type textarea "x"
type input "Zeta Lota + Gener"
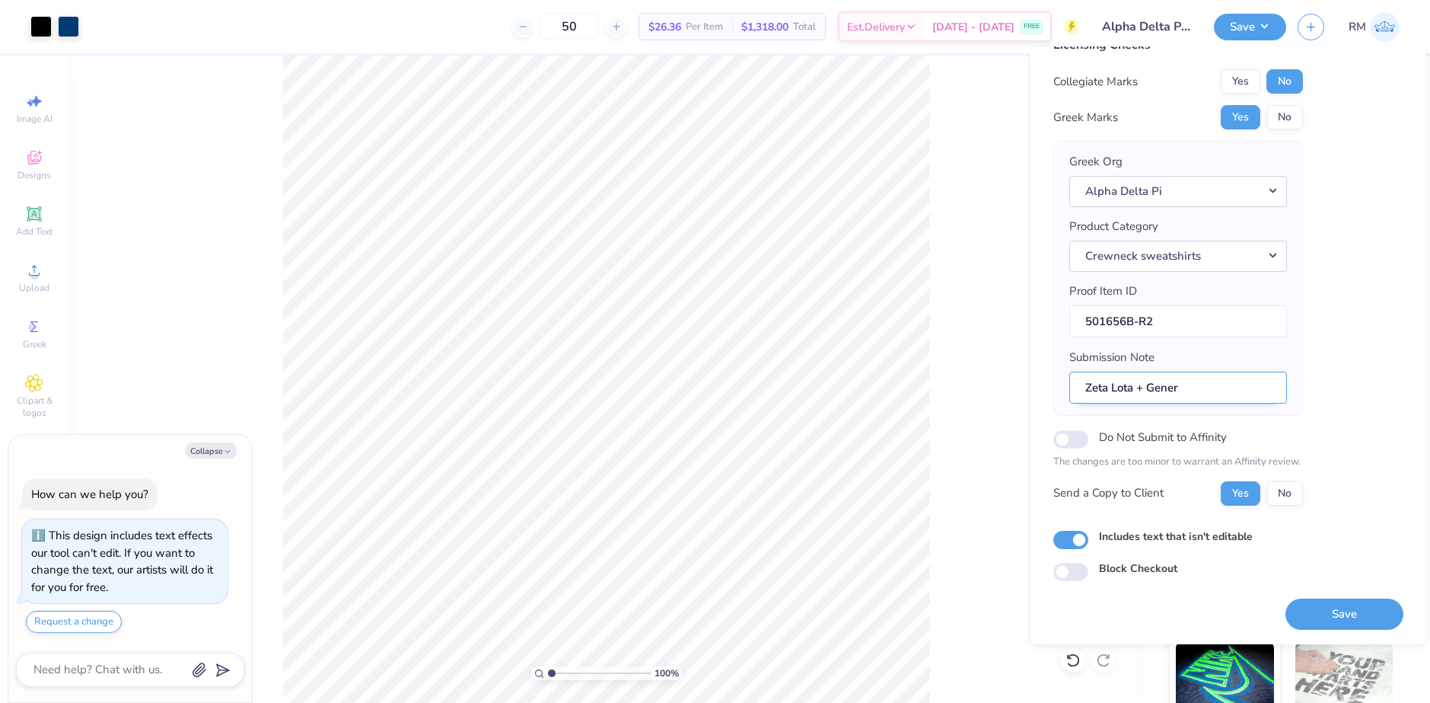
type textarea "x"
type input "Zeta Lota + Genere"
type textarea "x"
type input "Zeta Lota + Generel"
type textarea "x"
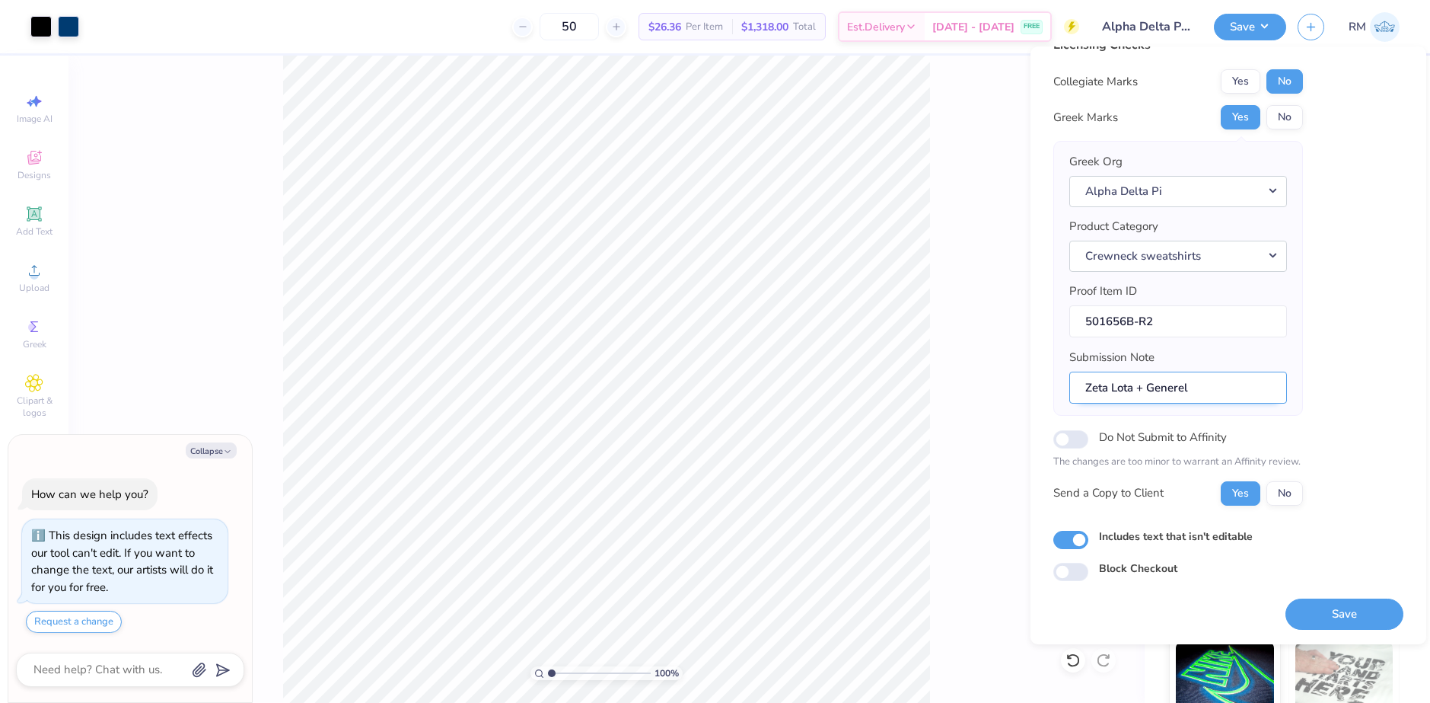
type input "Zeta Lota + Generel;"
type textarea "x"
type input "Zeta Lota + Generel"
type textarea "x"
type input "Zeta Lota + Genere"
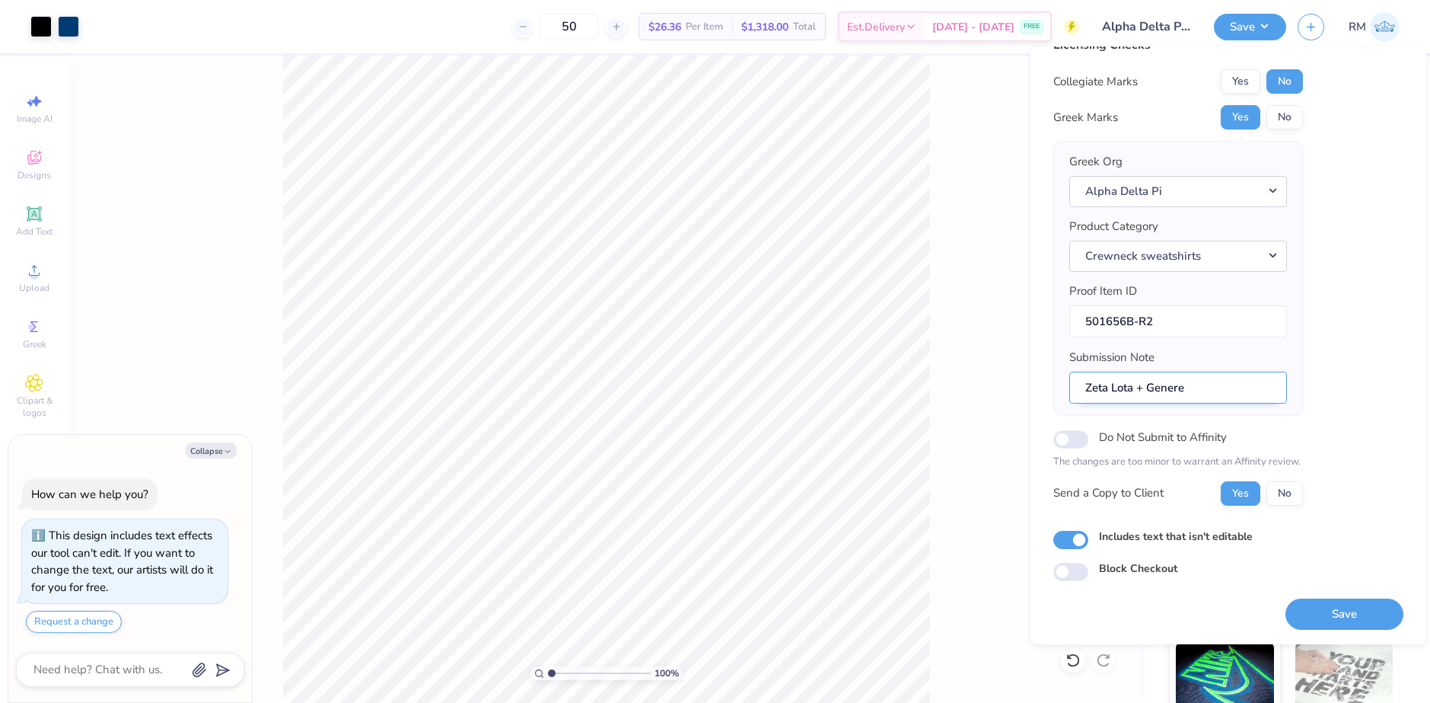
type textarea "x"
type input "Zeta Lota + Gener"
type textarea "x"
type input "Zeta Lota + Genera"
type textarea "x"
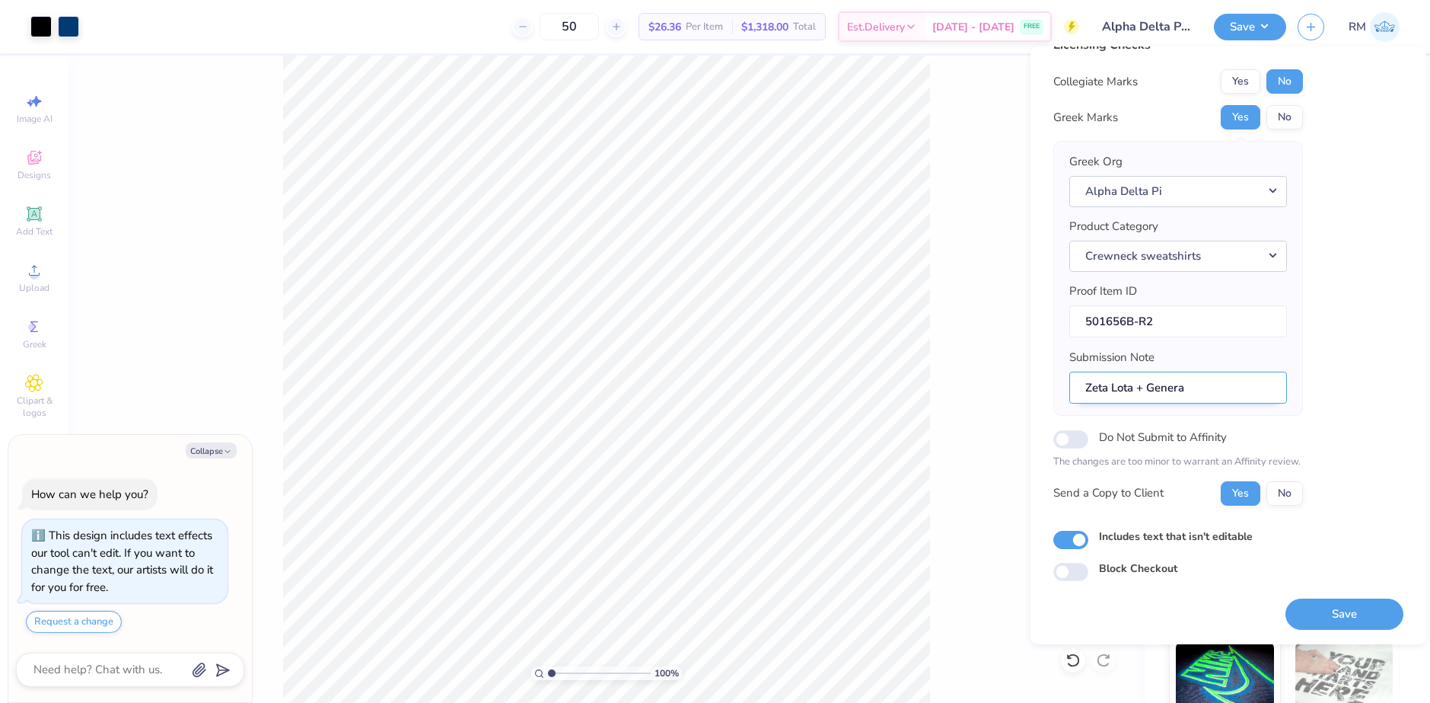
type input "Zeta Lota + General"
type textarea "x"
type input "Zeta Lota + General"
type textarea "x"
type input "Zeta Lota + General M"
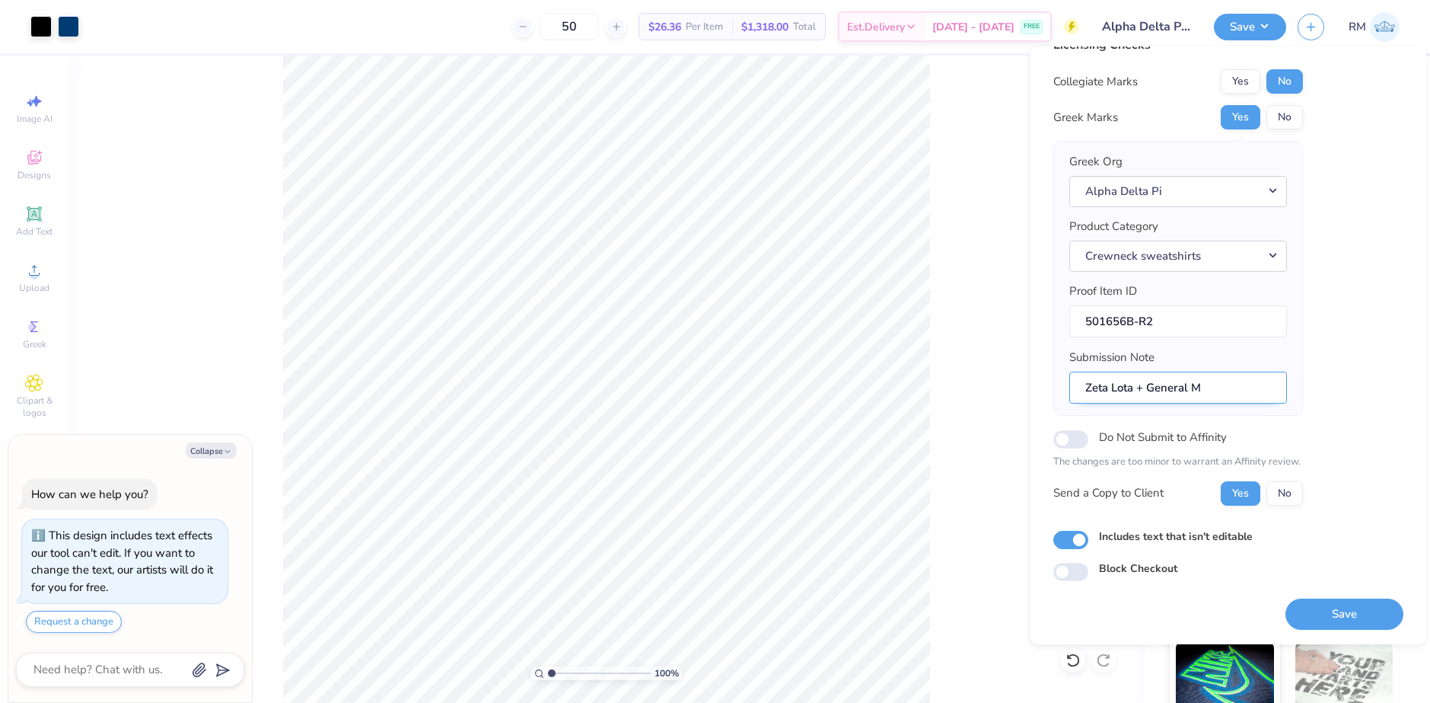
type textarea "x"
type input "Zeta Lota + General Me"
type textarea "x"
type input "Zeta Lota + General Mer"
type textarea "x"
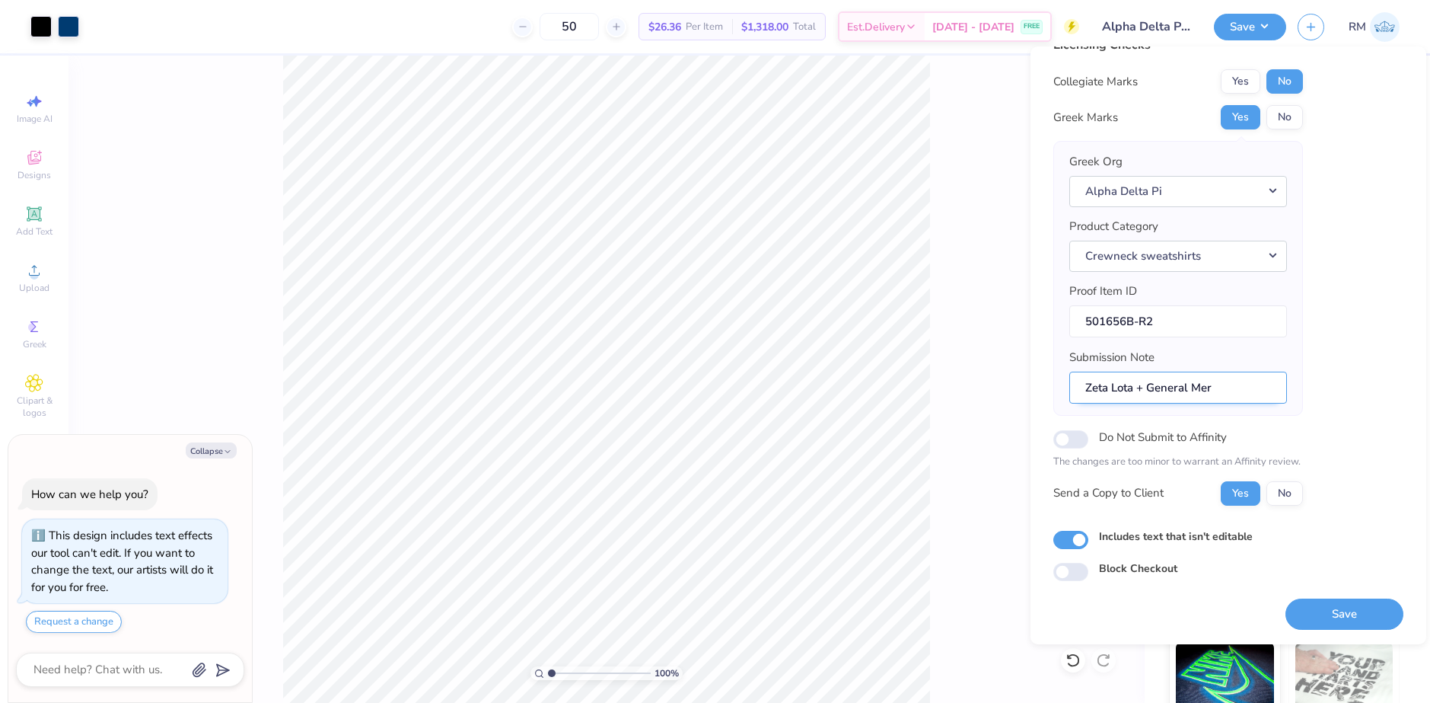
type input "Zeta Lota + General Merc"
type textarea "x"
type input "Zeta Lota + General Merch"
type textarea "x"
type input "Zeta Lota + General Merch"
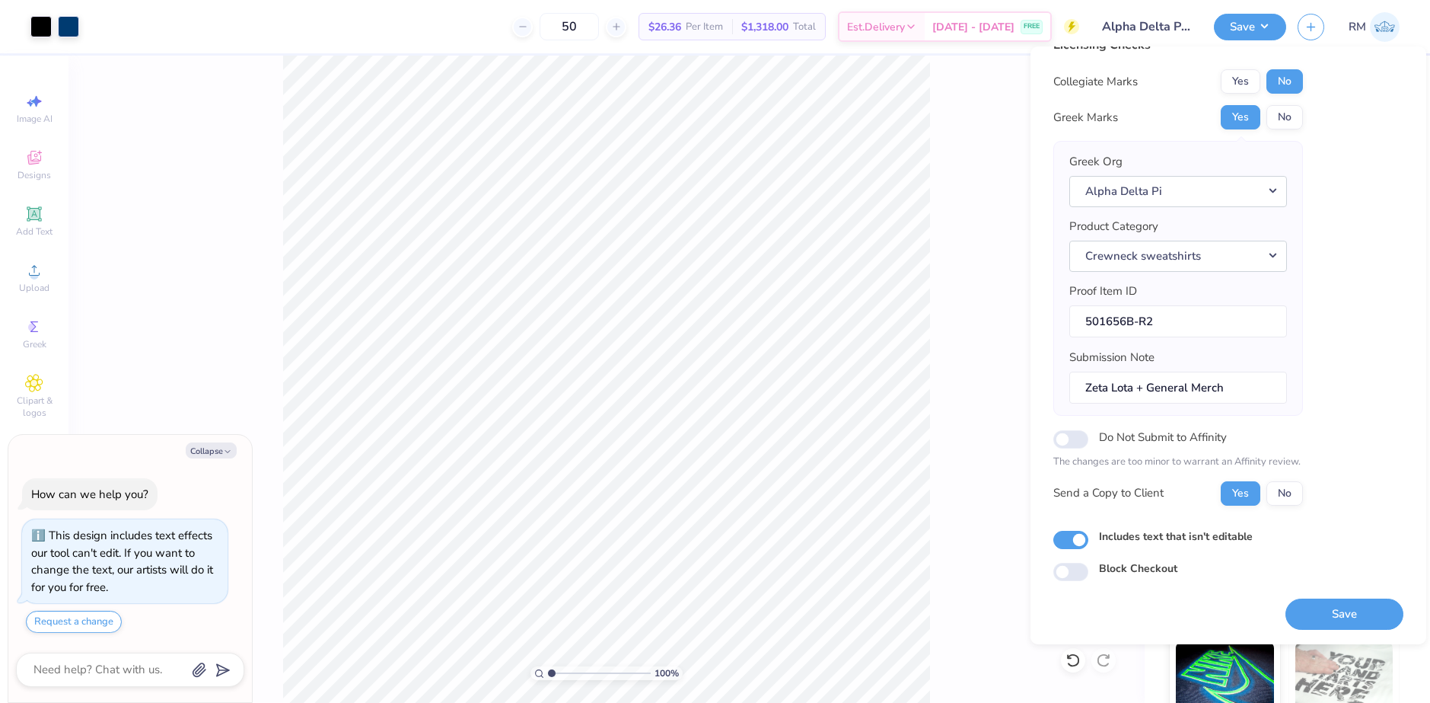
click at [1367, 361] on div "Licensing Checks Collegiate Marks Yes No Greek Marks Yes No Greek Org Alpha Del…" at bounding box center [1229, 308] width 350 height 545
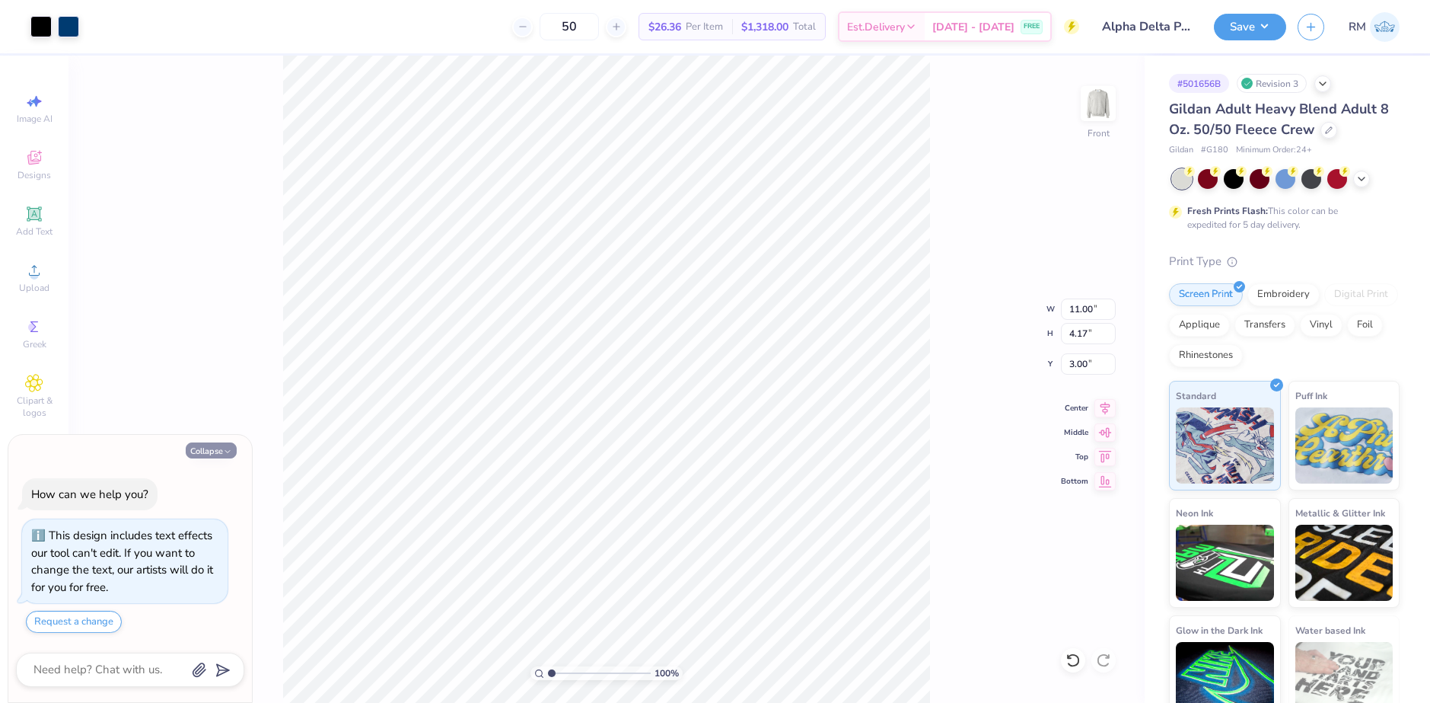
click at [198, 448] on button "Collapse" at bounding box center [211, 450] width 51 height 16
type textarea "x"
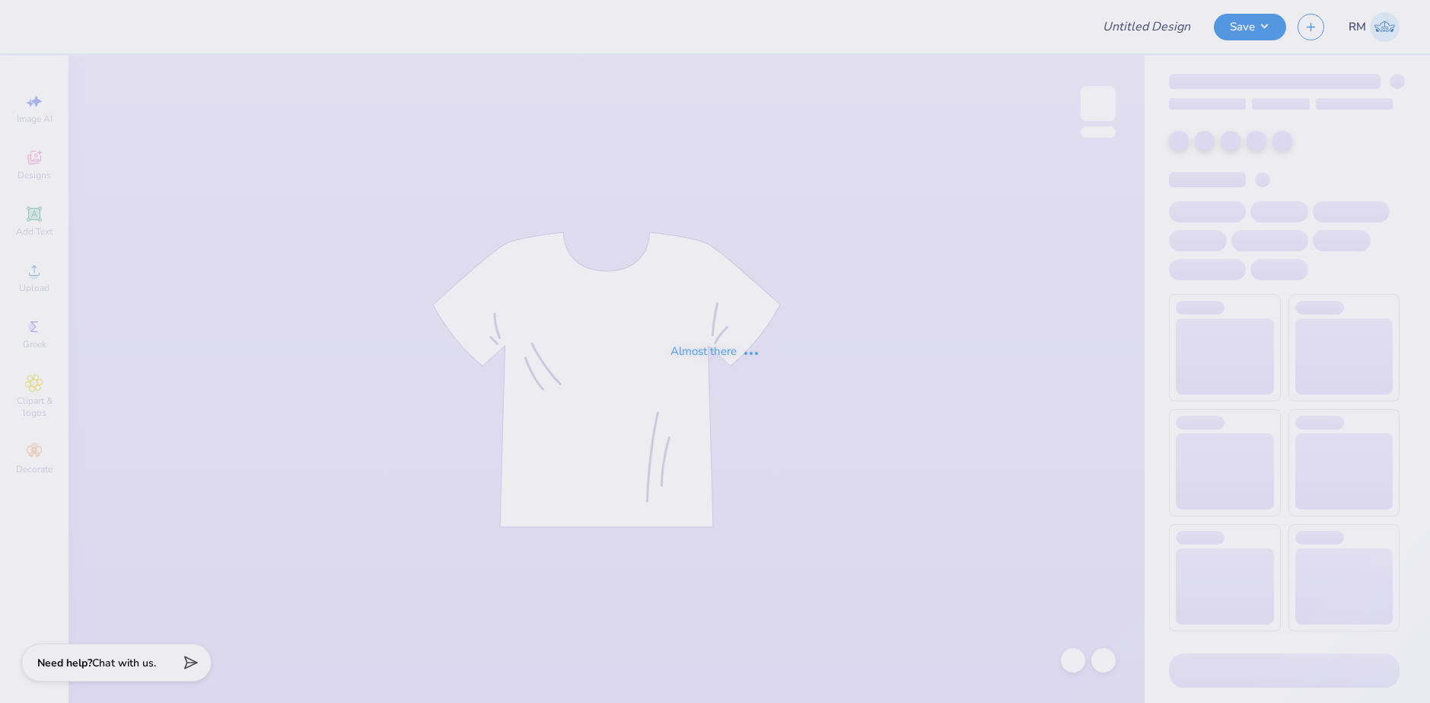
type input "Alpha Delta Pi Sweat Set"
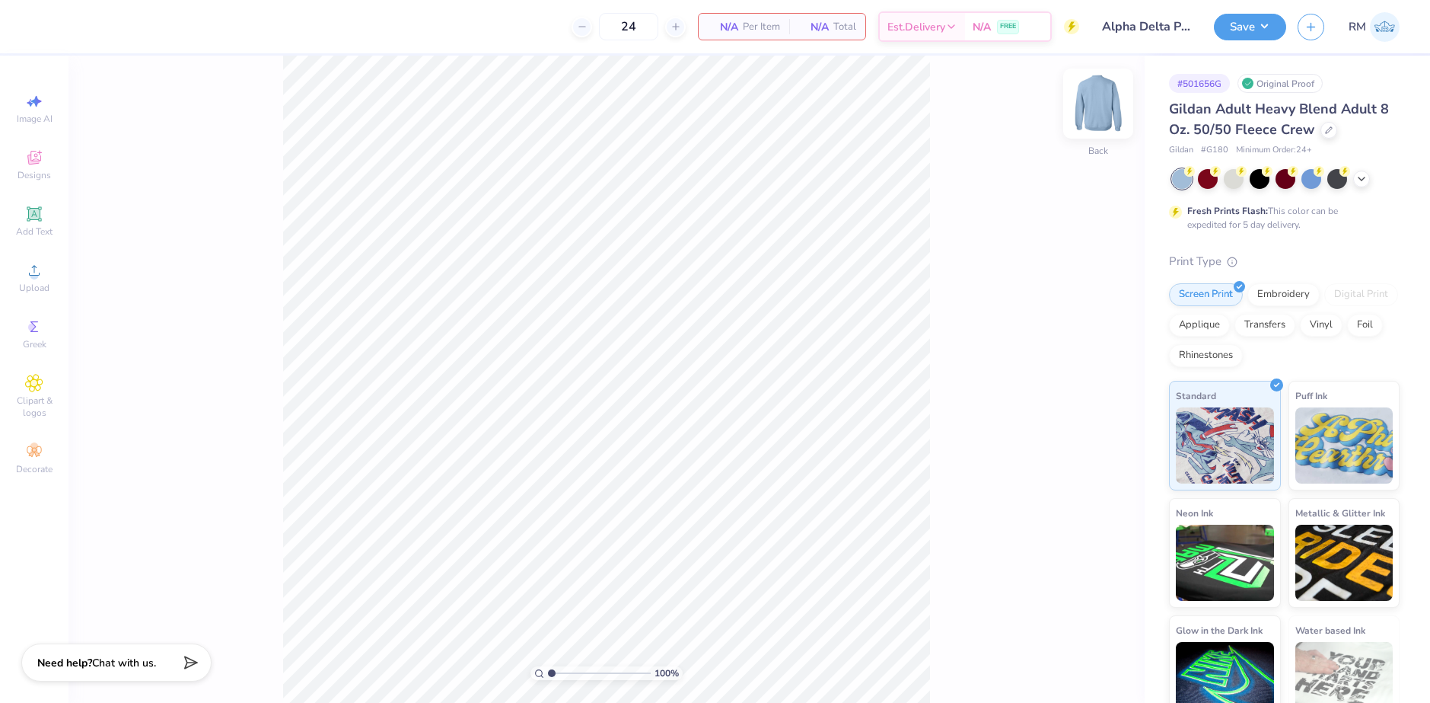
click at [1101, 123] on img at bounding box center [1098, 103] width 61 height 61
click at [37, 281] on div "Upload" at bounding box center [34, 277] width 53 height 45
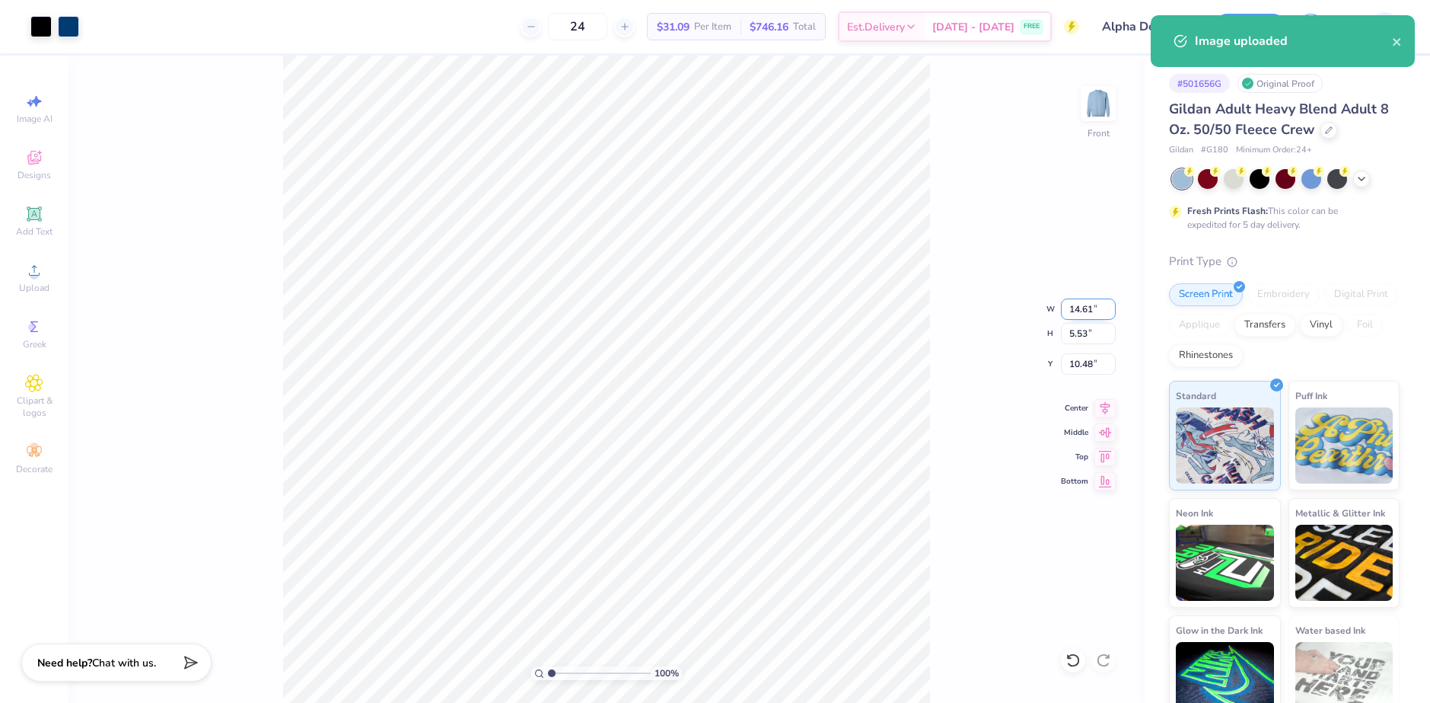
click at [1077, 315] on input "14.61" at bounding box center [1088, 308] width 55 height 21
type input "11.00"
type input "4.17"
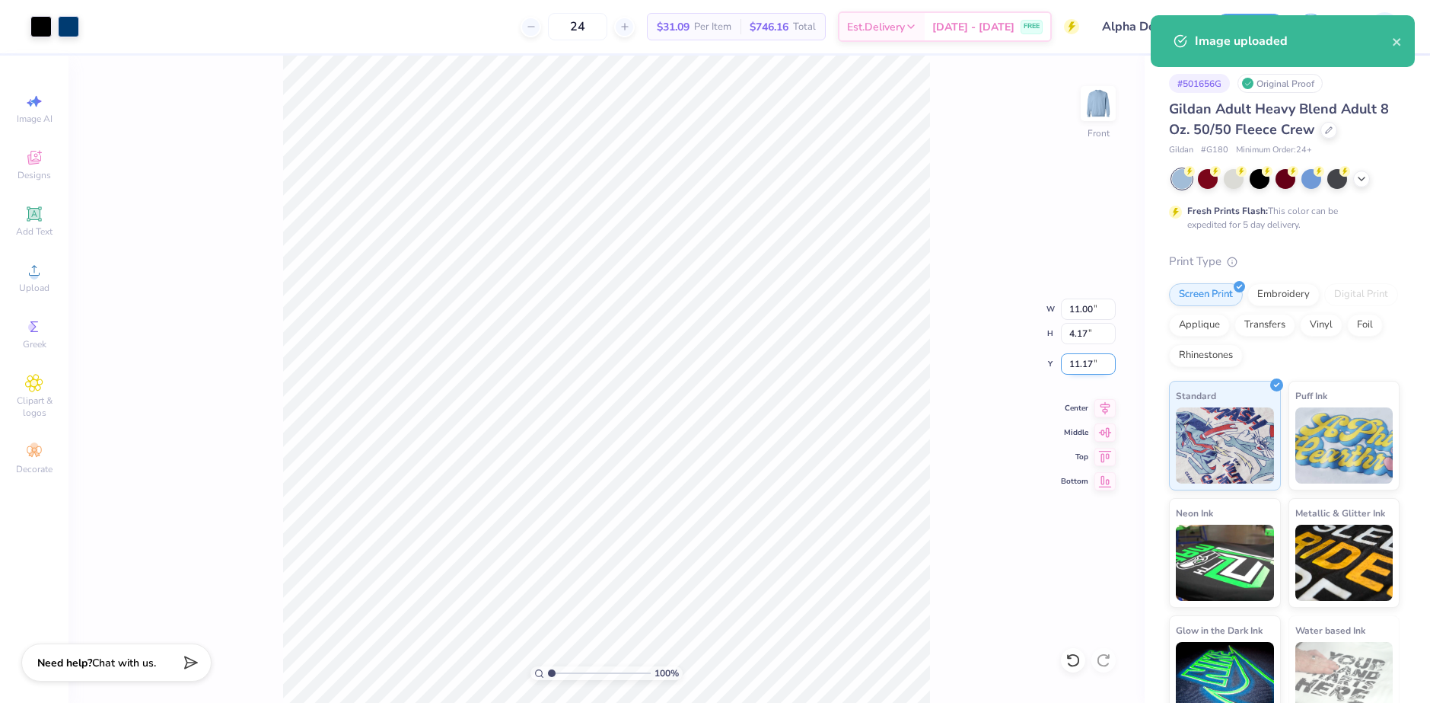
click at [1082, 358] on input "11.17" at bounding box center [1088, 363] width 55 height 21
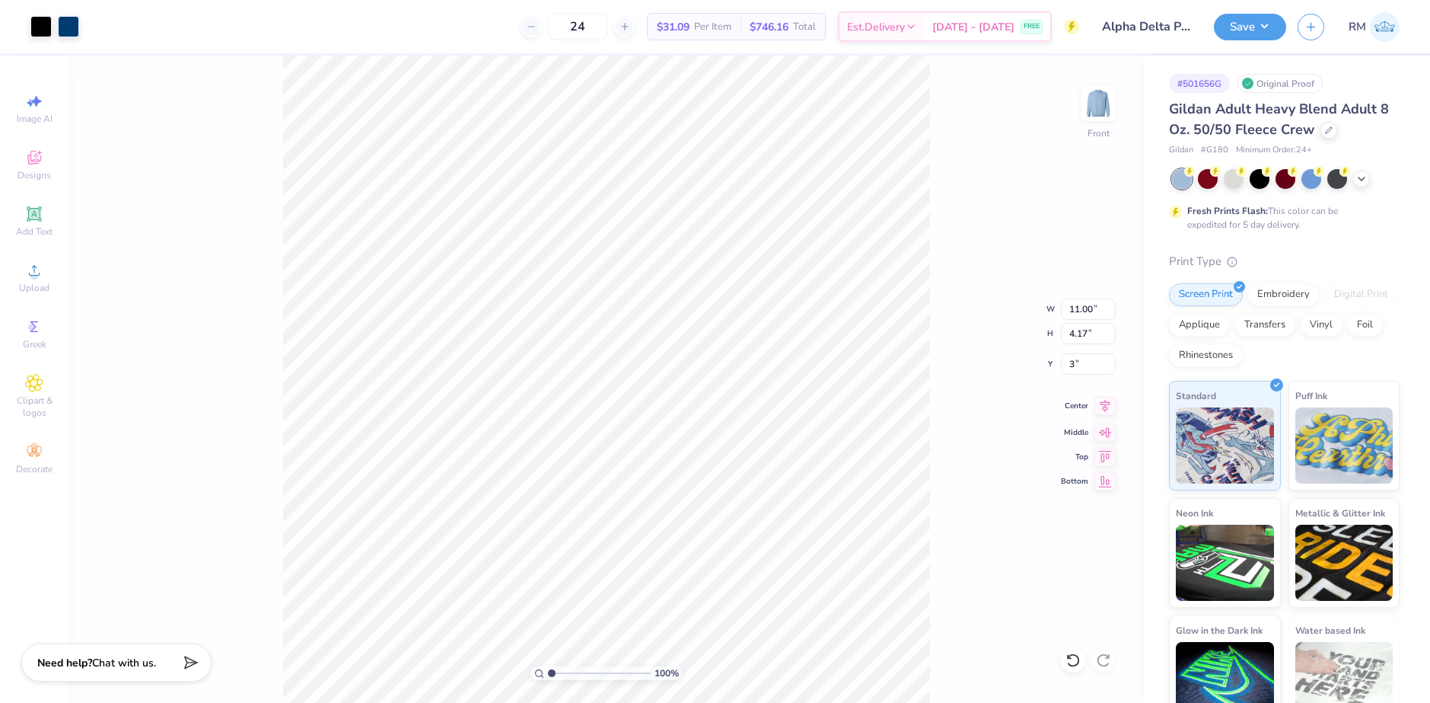
type input "3.00"
click at [1096, 410] on icon at bounding box center [1105, 406] width 21 height 18
click at [1107, 403] on icon at bounding box center [1105, 406] width 21 height 18
click at [1106, 403] on icon at bounding box center [1105, 406] width 21 height 18
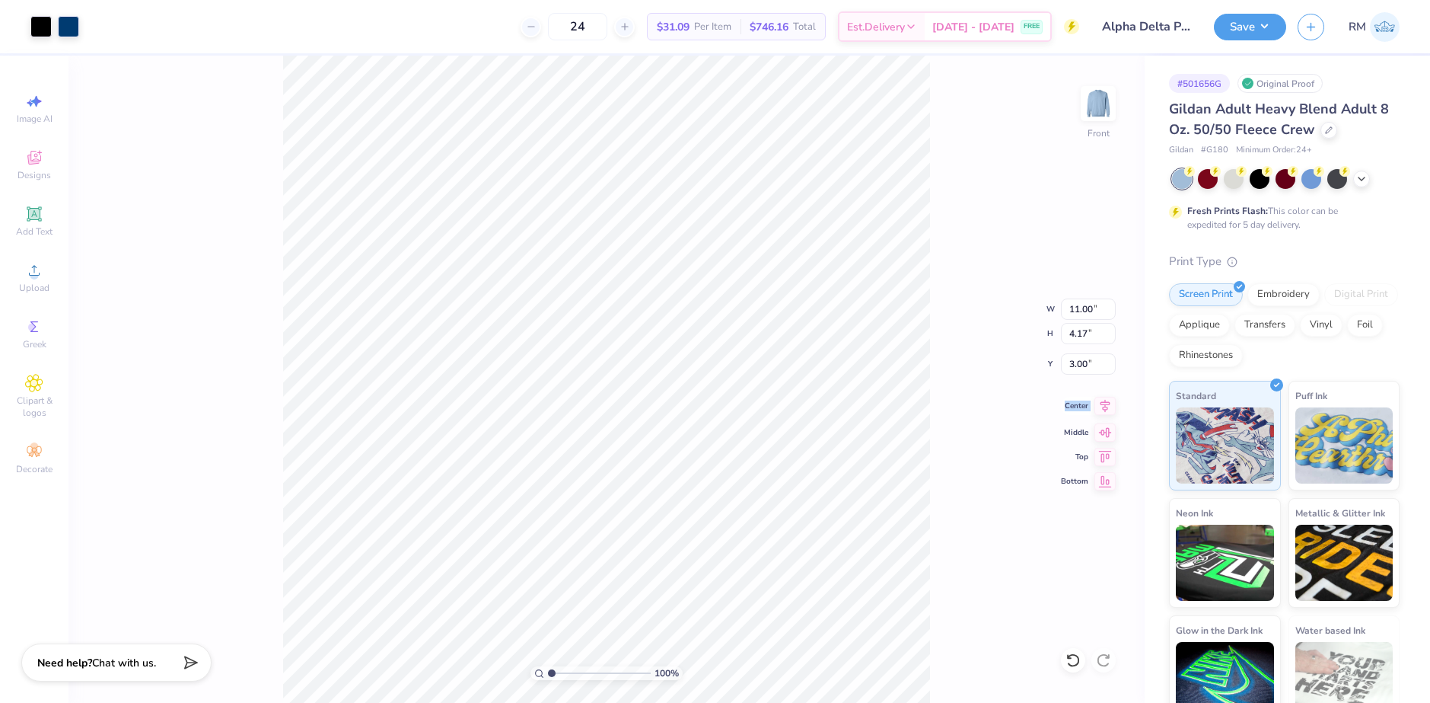
click at [1106, 403] on icon at bounding box center [1105, 406] width 21 height 18
click at [452, 47] on div "Art colors 24 $31.09 Per Item $746.16 Total Est. Delivery Aug 30 - Sep 2 FREE D…" at bounding box center [715, 351] width 1430 height 703
click at [448, 19] on div "Art colors 24 $31.09 Per Item $746.16 Total Est. Delivery Aug 30 - Sep 2 FREE D…" at bounding box center [715, 351] width 1430 height 703
click at [1282, 28] on button "Save" at bounding box center [1250, 24] width 72 height 27
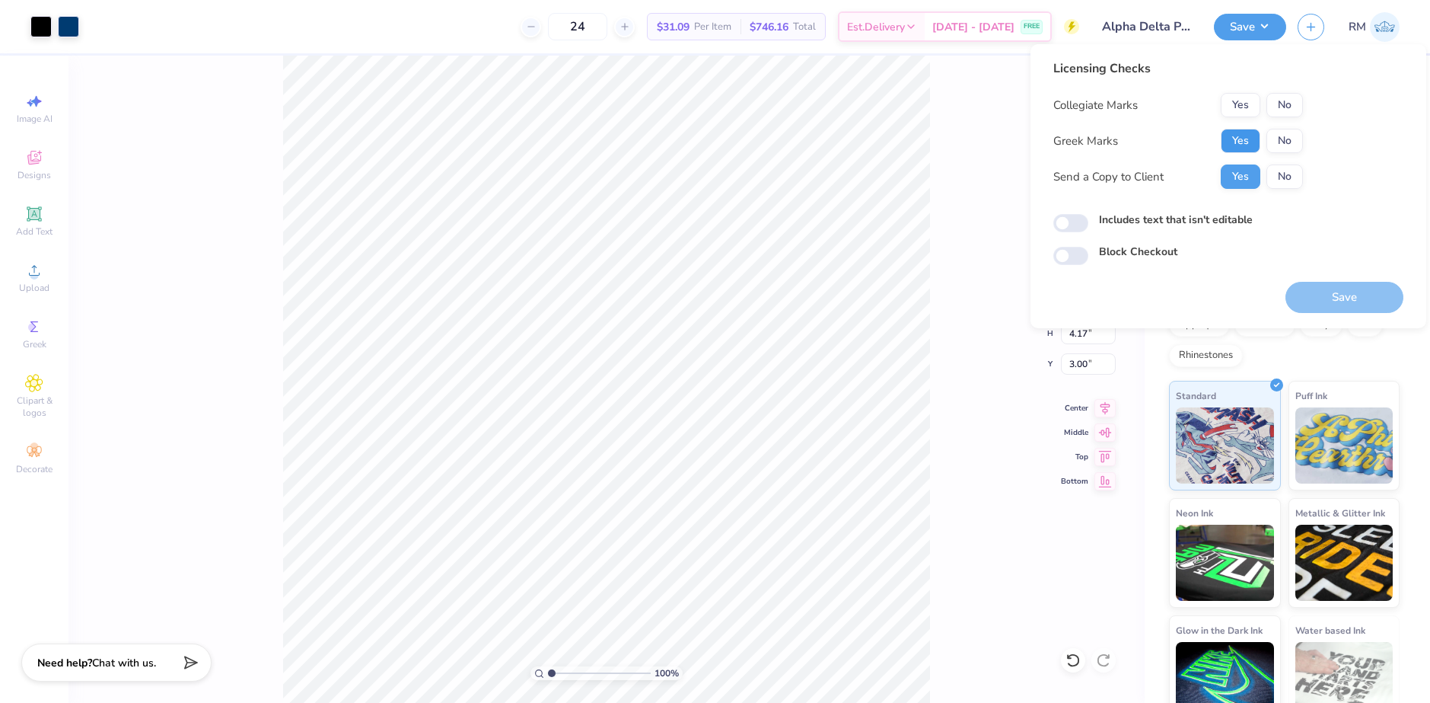
click at [1237, 129] on button "Yes" at bounding box center [1241, 141] width 40 height 24
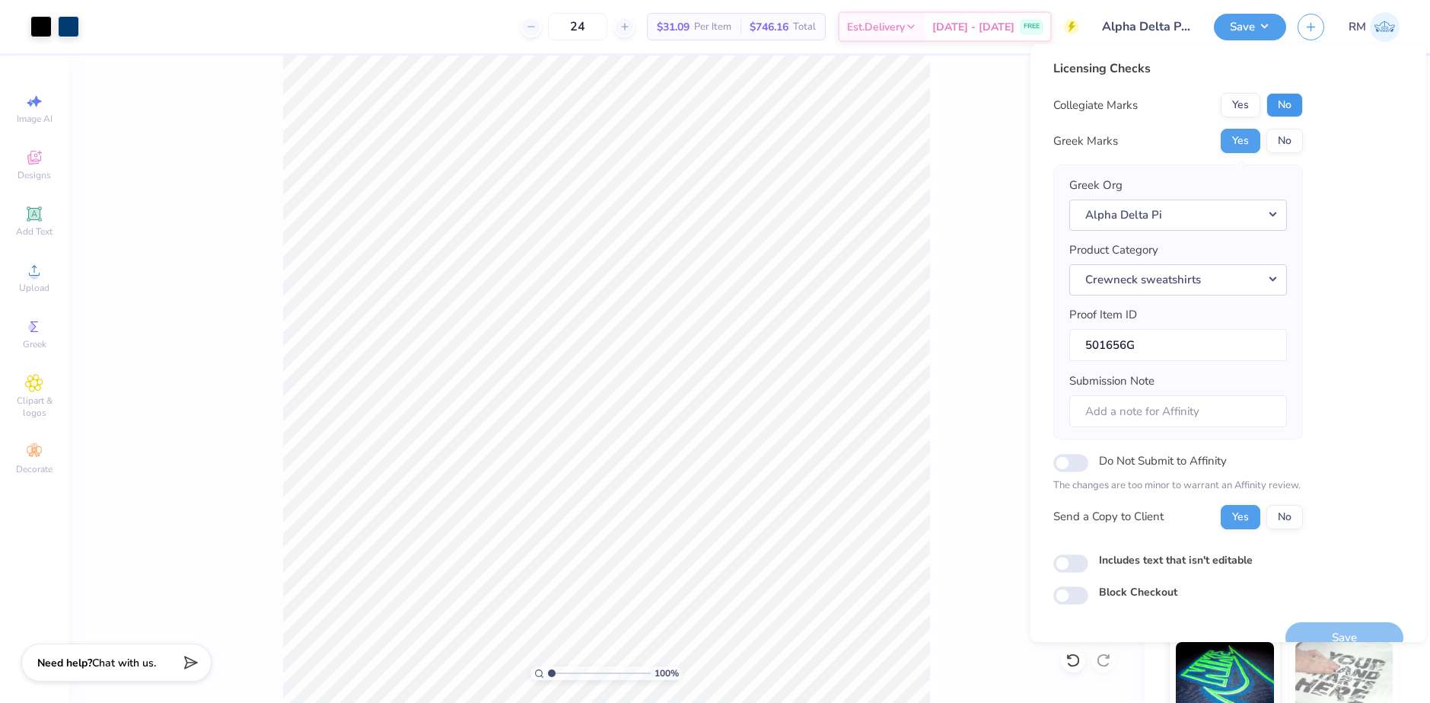
click at [1287, 99] on button "No" at bounding box center [1285, 105] width 37 height 24
click at [1067, 464] on input "Do Not Submit to Affinity" at bounding box center [1071, 463] width 35 height 18
checkbox input "true"
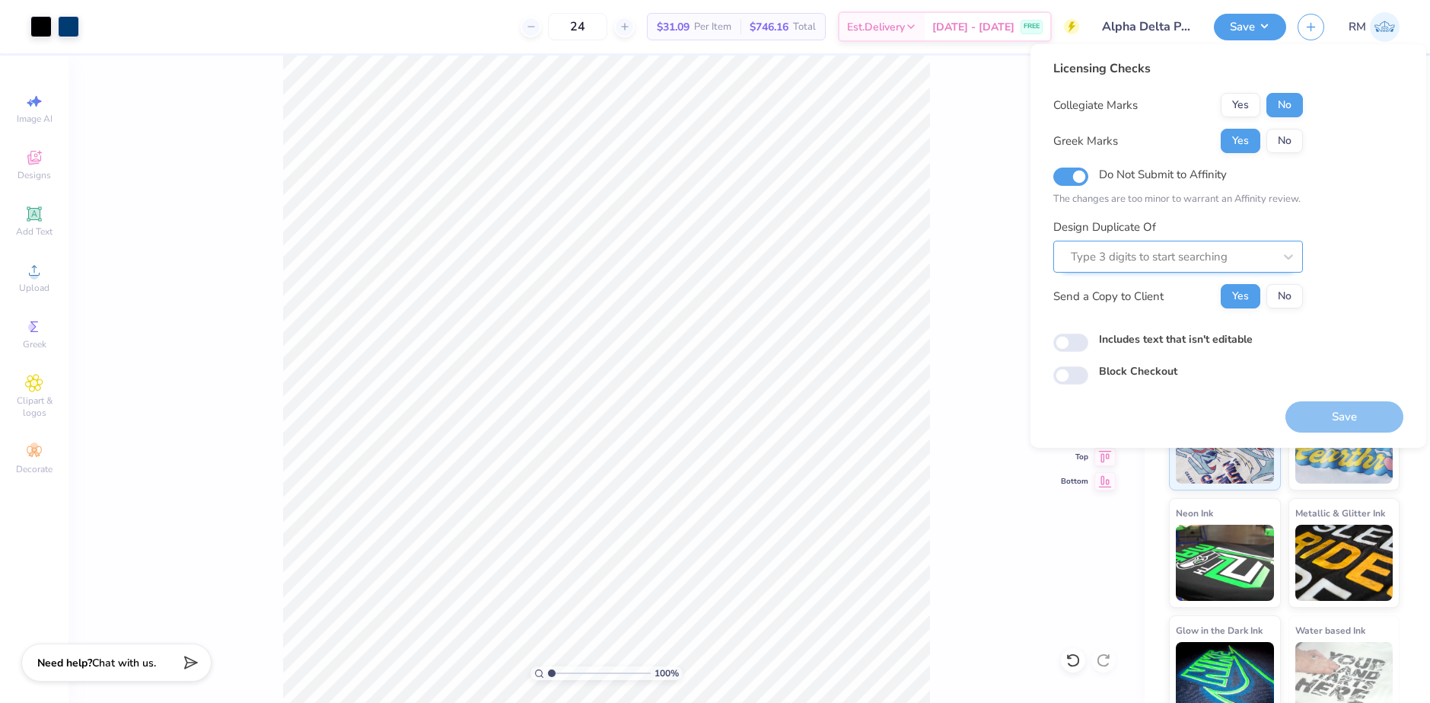
click at [1124, 254] on div at bounding box center [1172, 257] width 203 height 21
paste input "501656B"
click at [1126, 301] on div "501656B" at bounding box center [1179, 297] width 238 height 25
type input "501656B"
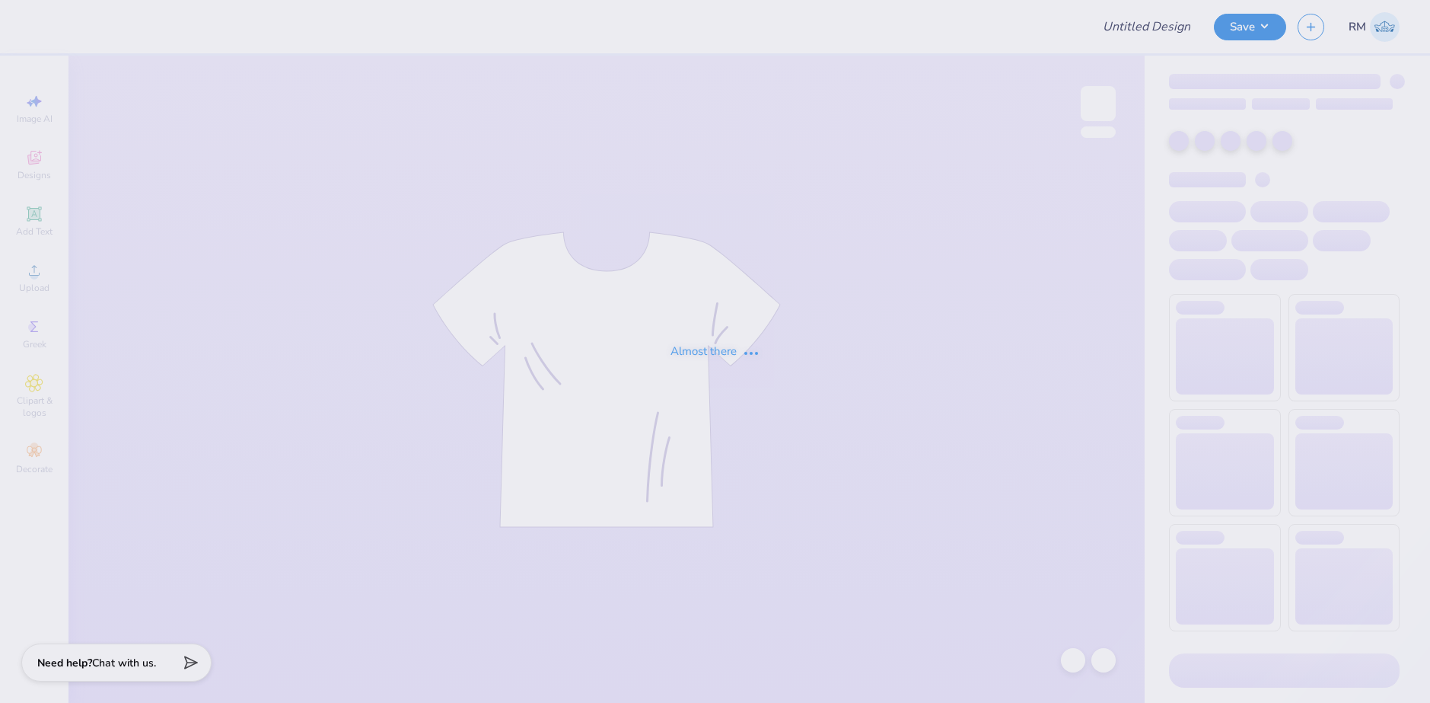
type input "Penn State World Campus Store and Committee Merch"
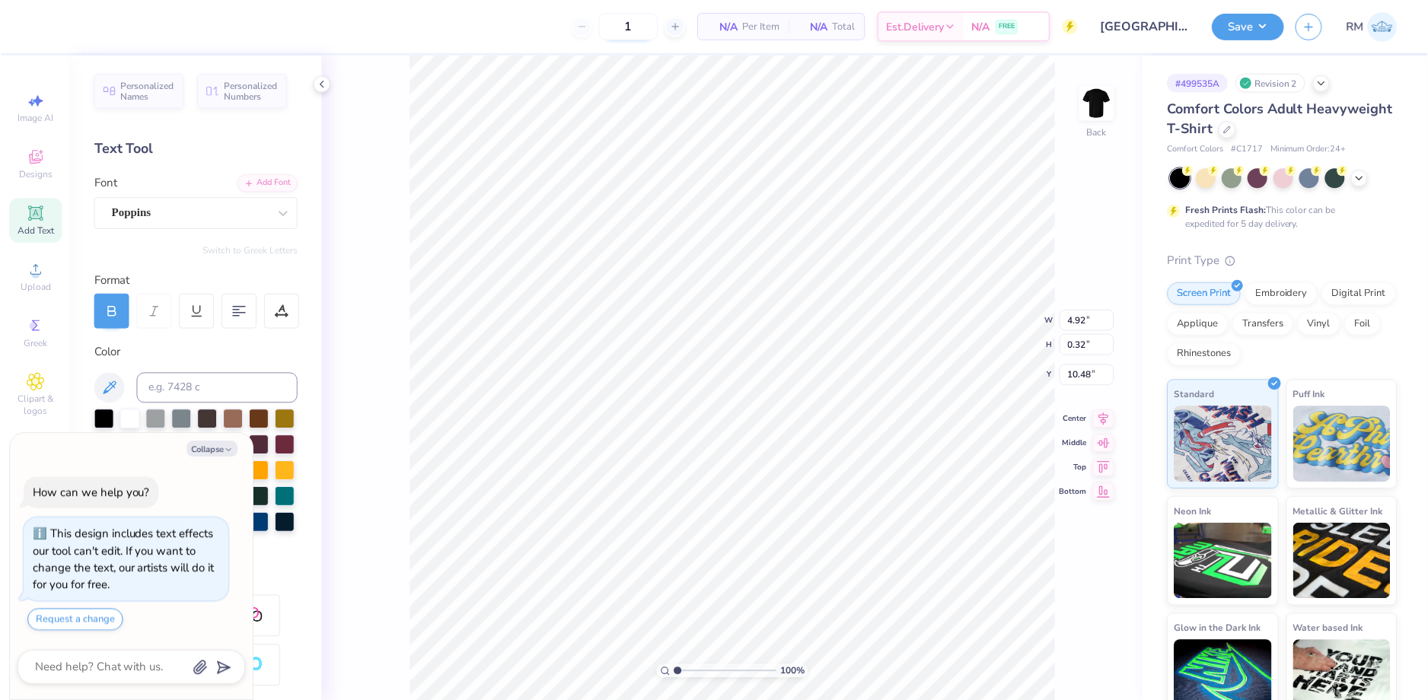
scroll to position [13, 2]
type textarea "x"
click at [678, 669] on input "range" at bounding box center [726, 673] width 103 height 14
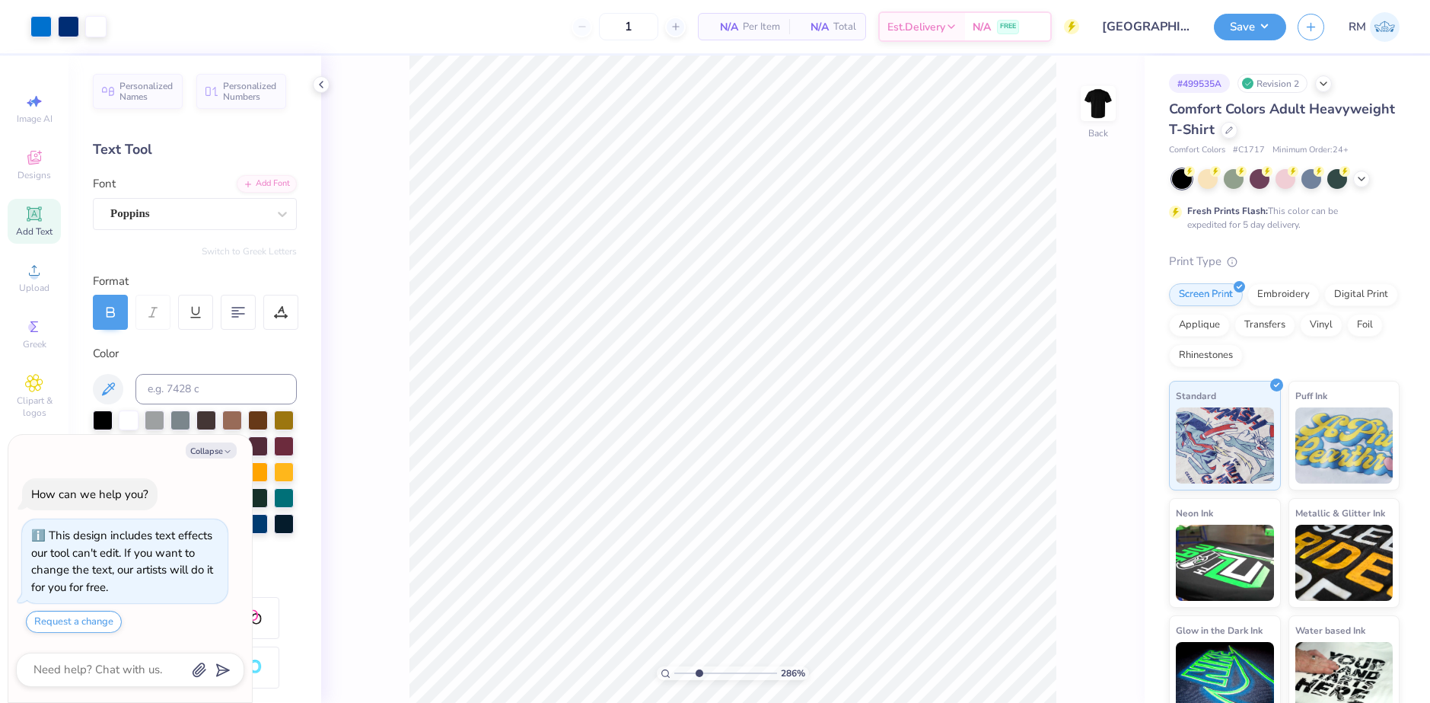
drag, startPoint x: 680, startPoint y: 674, endPoint x: 702, endPoint y: 667, distance: 23.1
click at [699, 671] on input "range" at bounding box center [726, 673] width 103 height 14
type input "3.01"
type textarea "x"
type input "6.49"
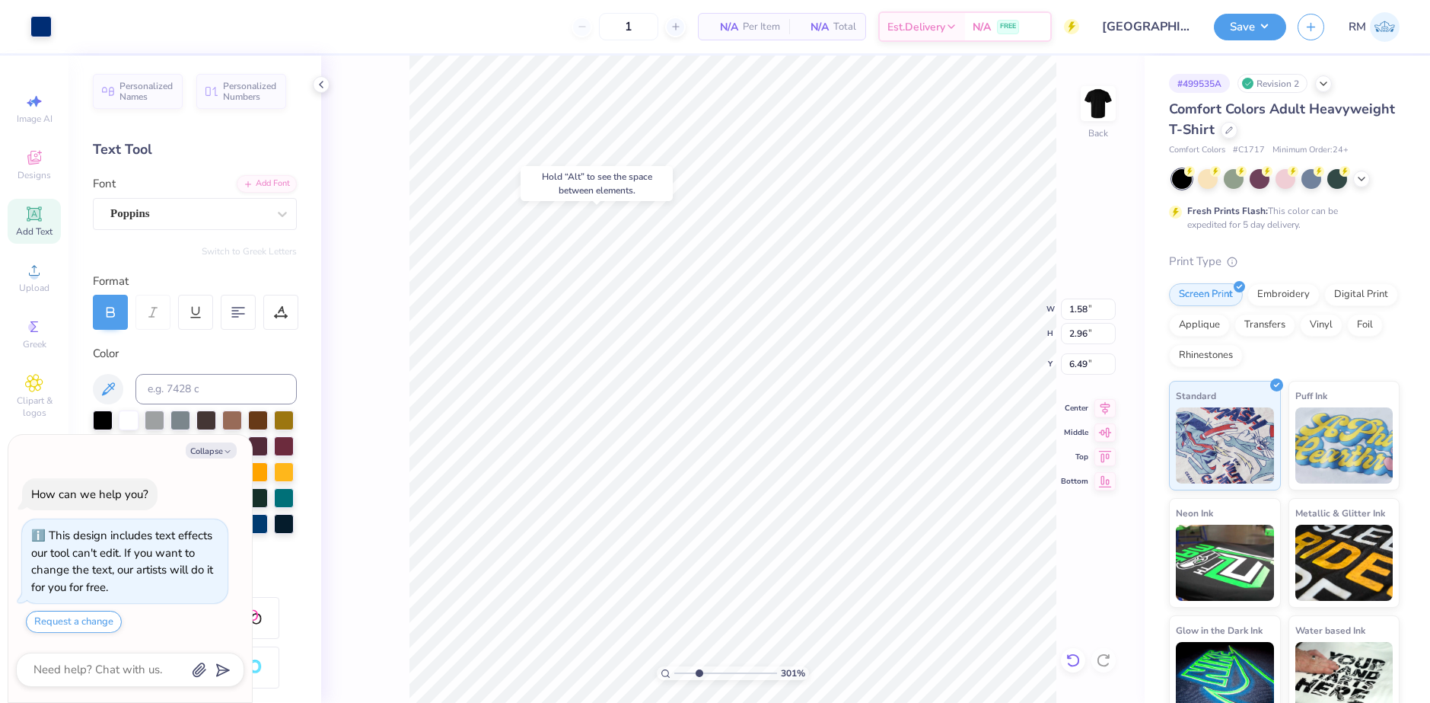
click at [1074, 656] on icon at bounding box center [1073, 659] width 15 height 15
type textarea "x"
type input "3.01"
type textarea "x"
type input "3.01"
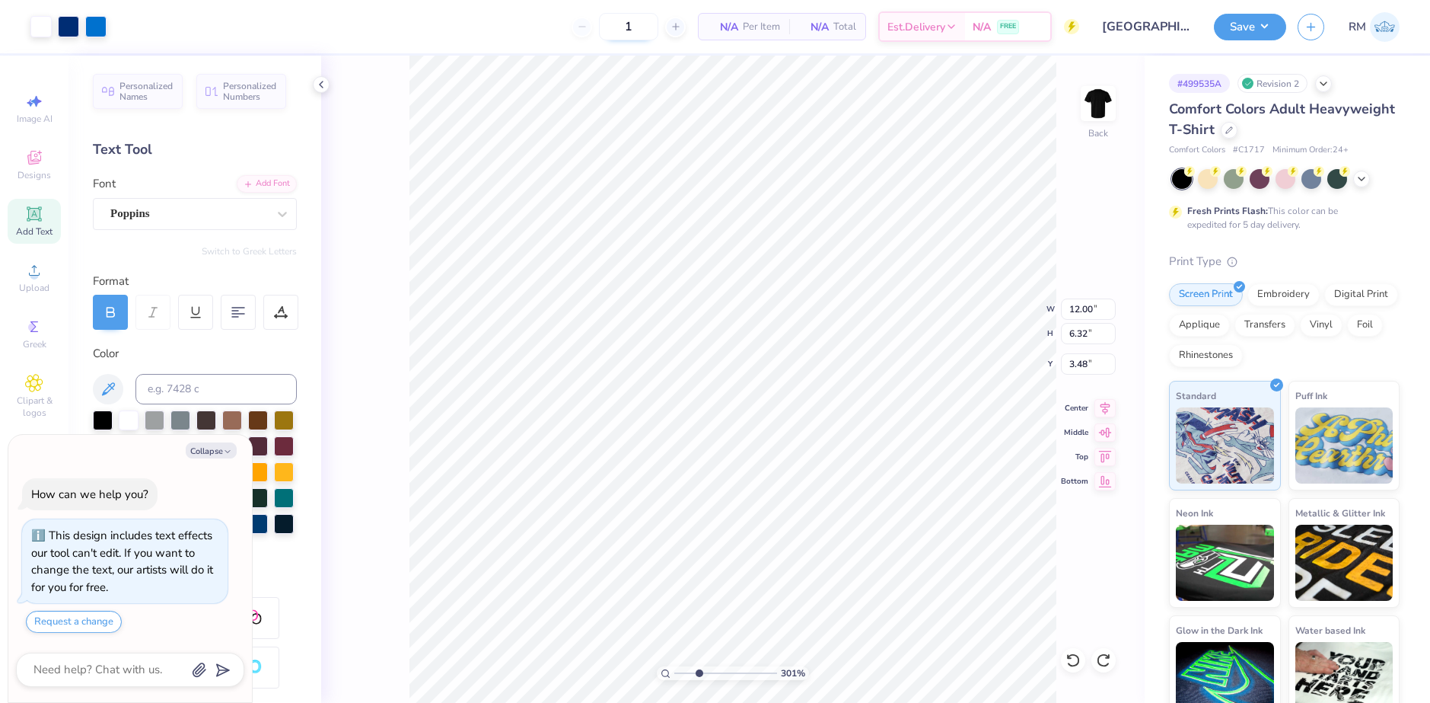
type textarea "x"
type input "3.01"
type textarea "x"
type input "3.01"
type input "3.31"
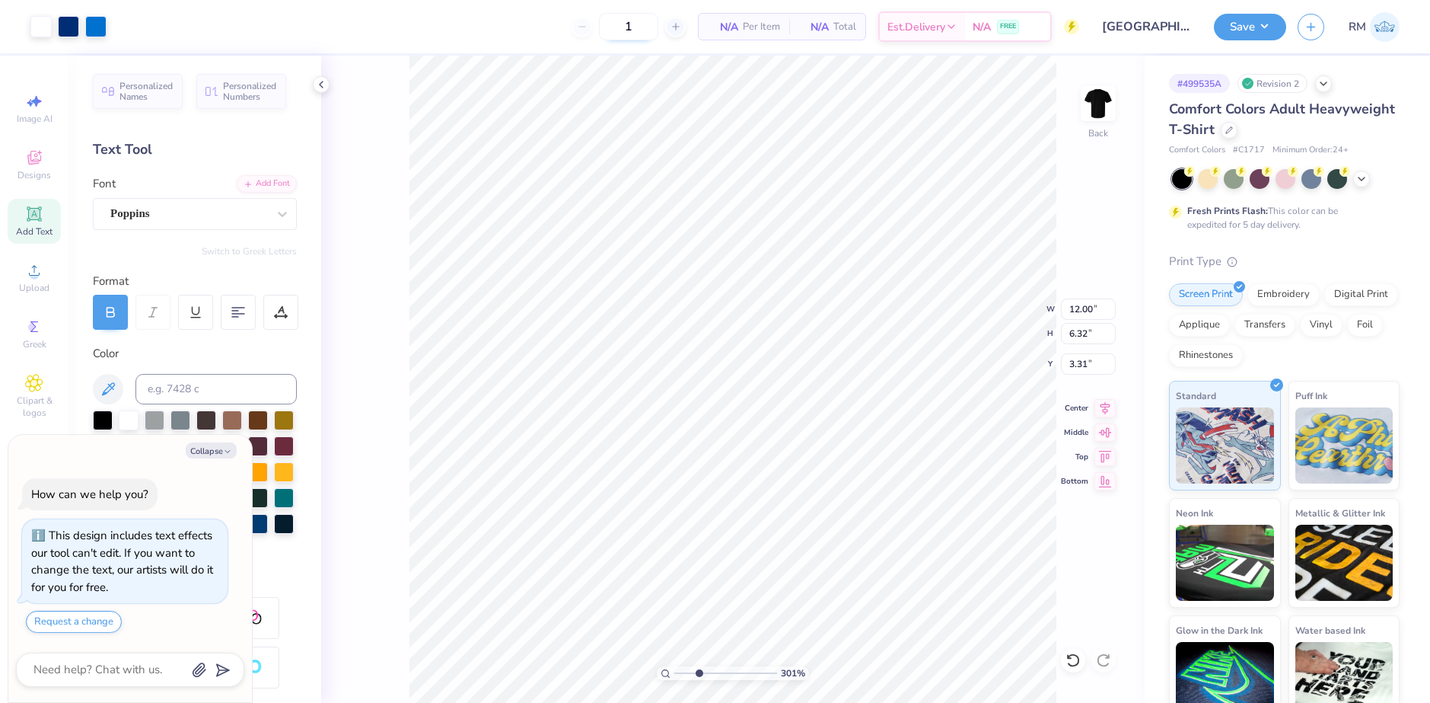
type textarea "x"
type input "3.01"
type textarea "x"
type input "3.01"
click at [859, 534] on li "Group" at bounding box center [884, 536] width 120 height 30
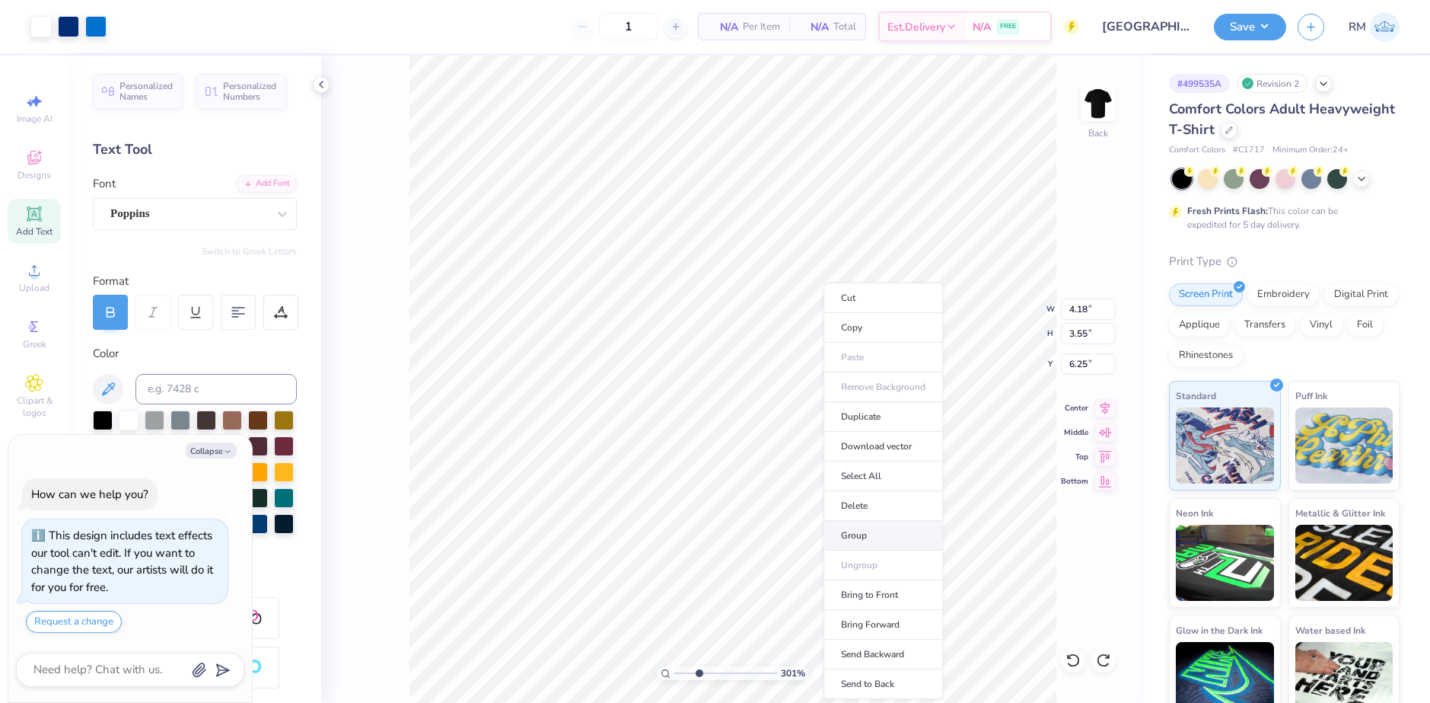
type textarea "x"
type input "3.01"
type textarea "x"
type input "3.01"
type textarea "x"
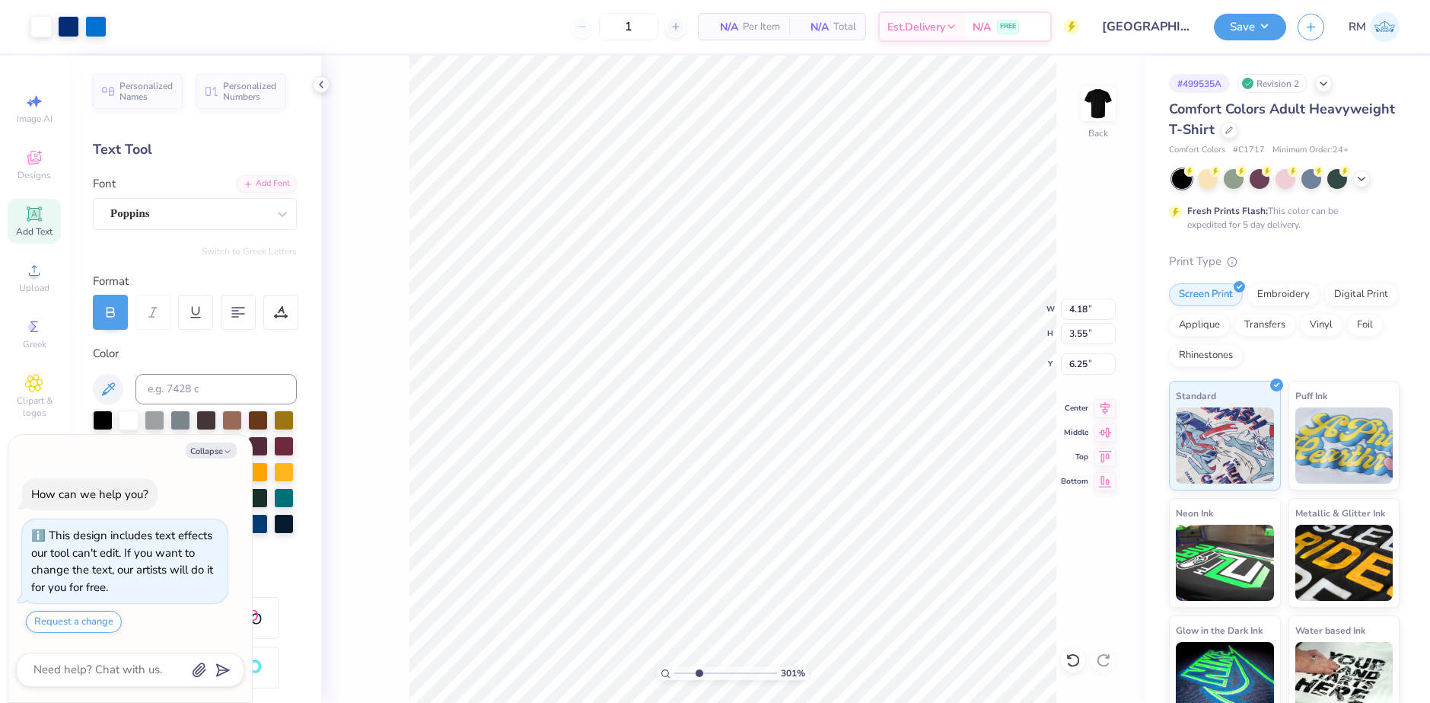
type input "3.01"
type textarea "x"
type input "3.01"
type textarea "x"
type input "3.01"
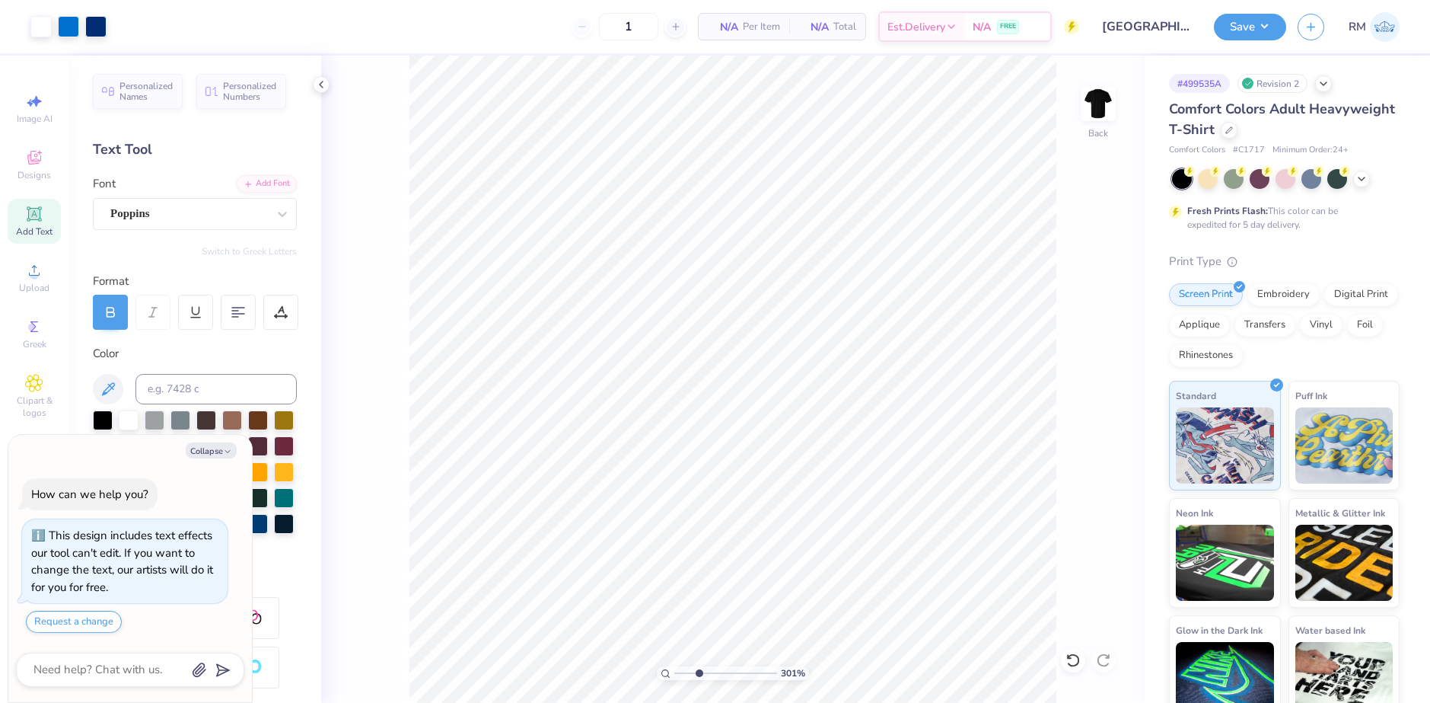
type textarea "x"
type input "3.01"
type textarea "x"
type input "3.01"
type textarea "x"
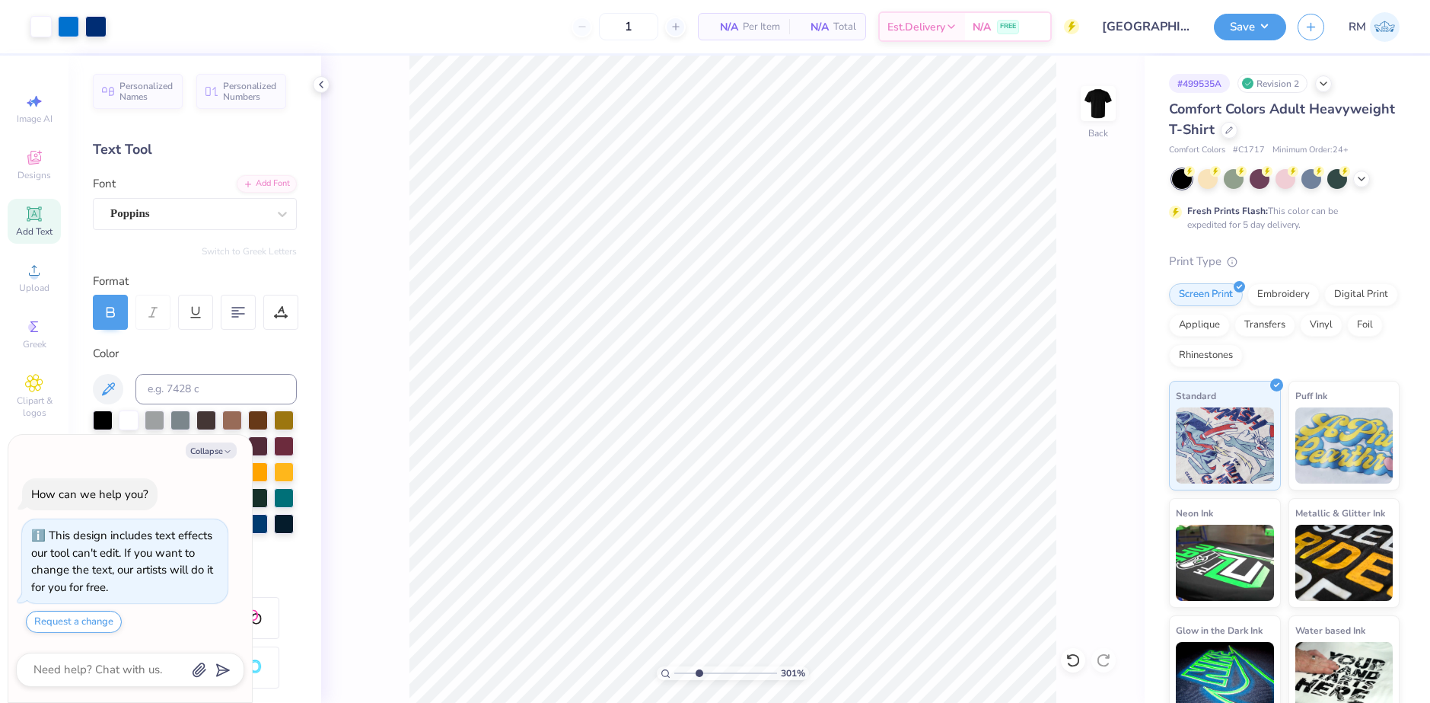
type input "3.01"
type textarea "x"
type input "3.01"
type textarea "x"
type input "3.01"
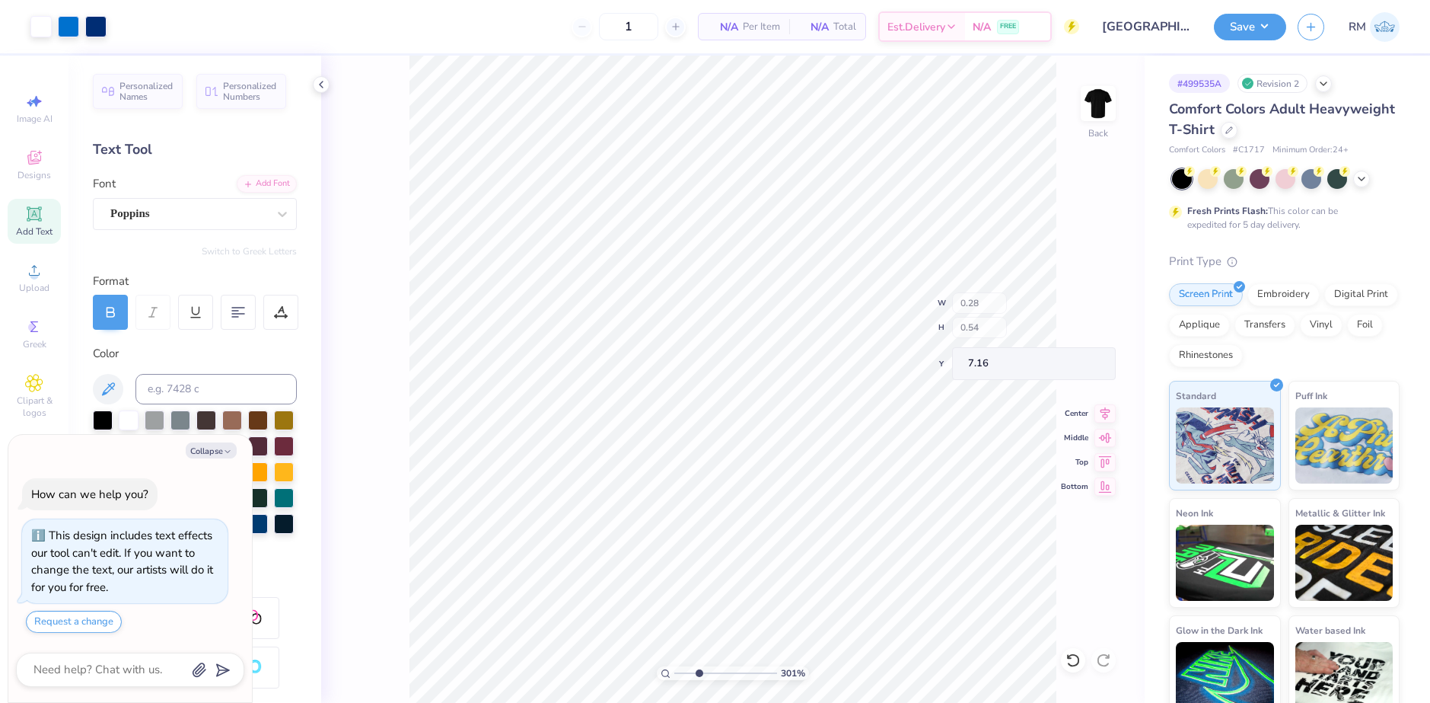
type textarea "x"
type input "3.01"
click at [31, 262] on icon at bounding box center [34, 270] width 18 height 18
type textarea "x"
type input "3.01"
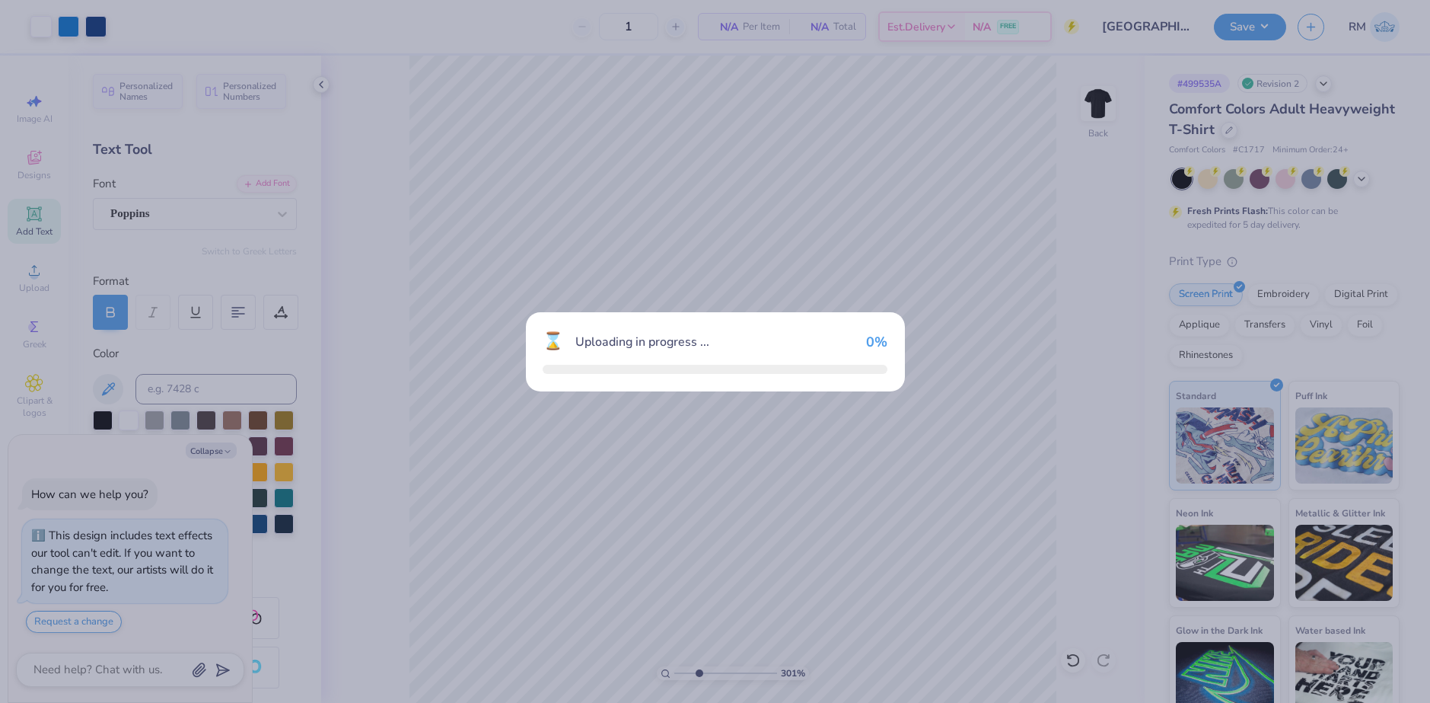
type textarea "x"
type input "3.01"
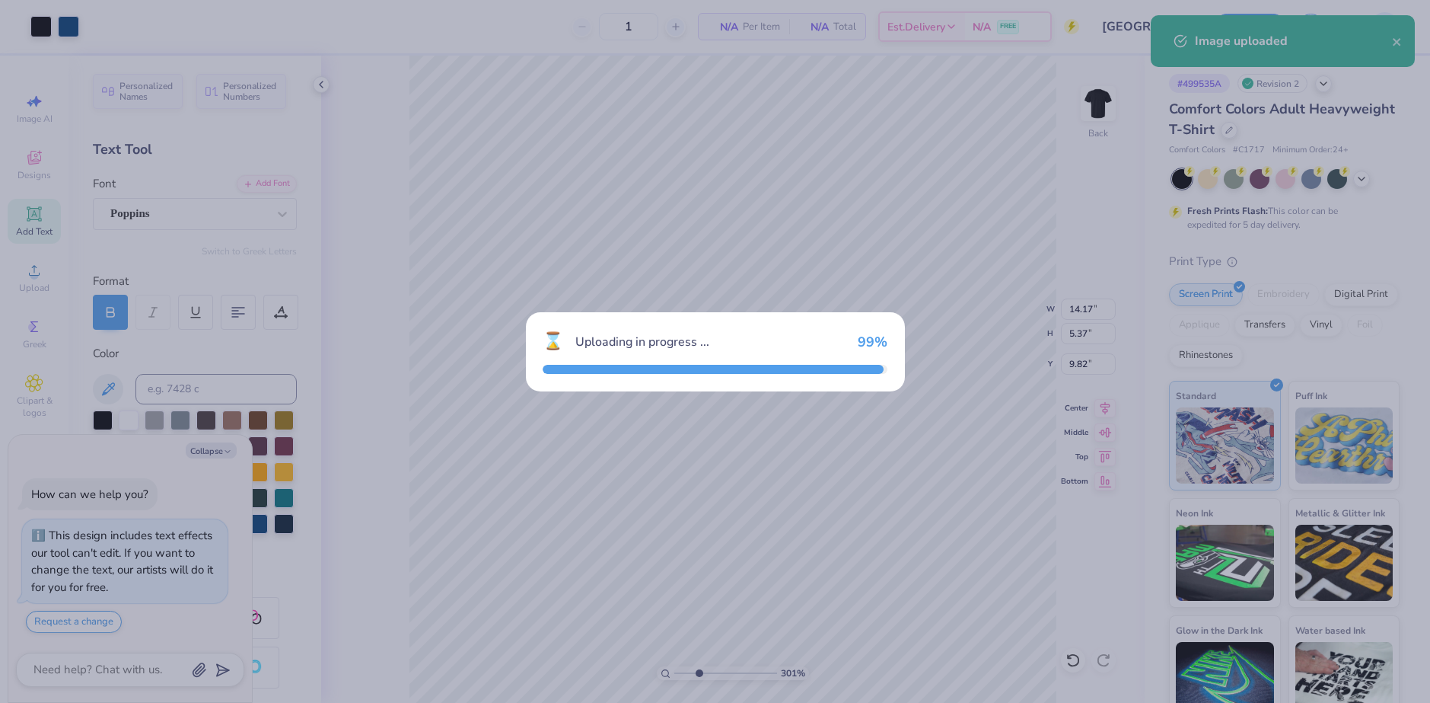
type textarea "x"
type input "3.01"
type textarea "x"
type input "3.01"
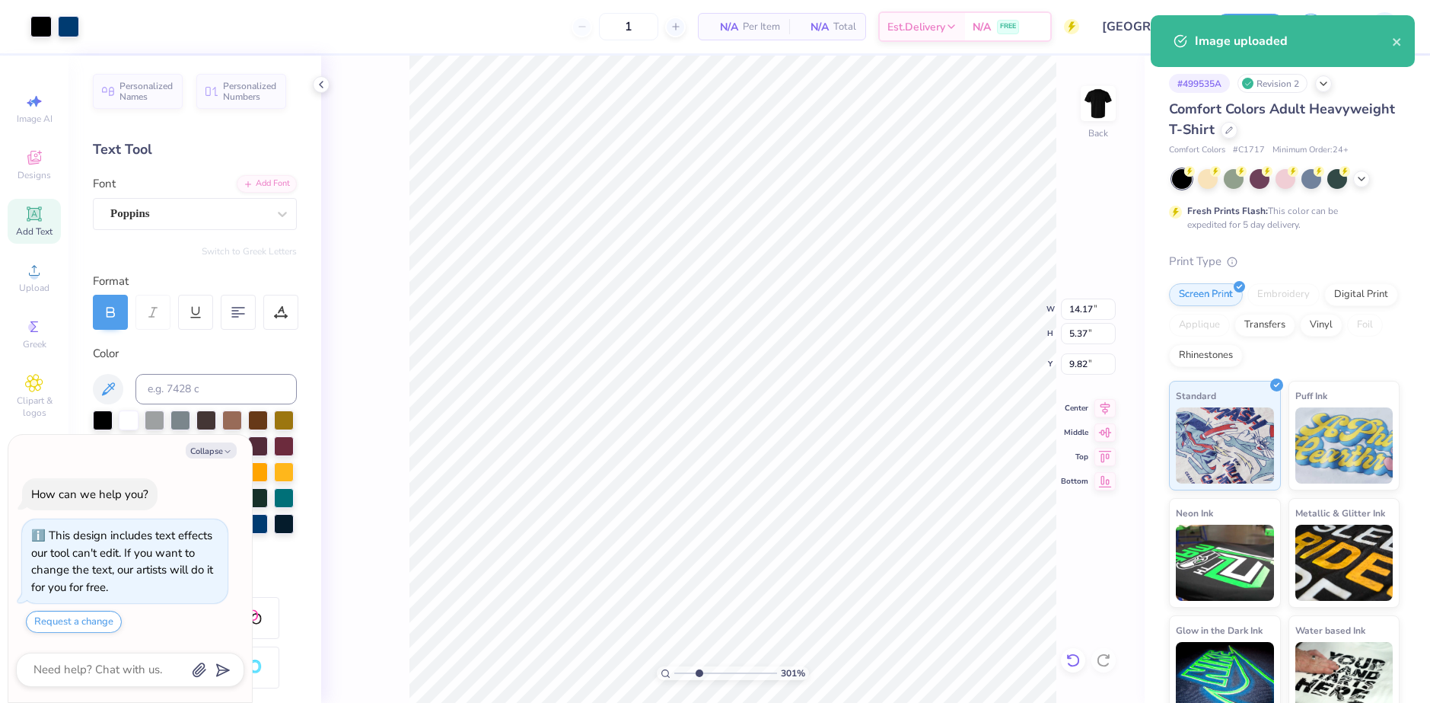
click at [1067, 666] on icon at bounding box center [1073, 659] width 15 height 15
type textarea "x"
type input "3.01"
click at [21, 284] on span "Upload" at bounding box center [34, 288] width 30 height 12
type textarea "x"
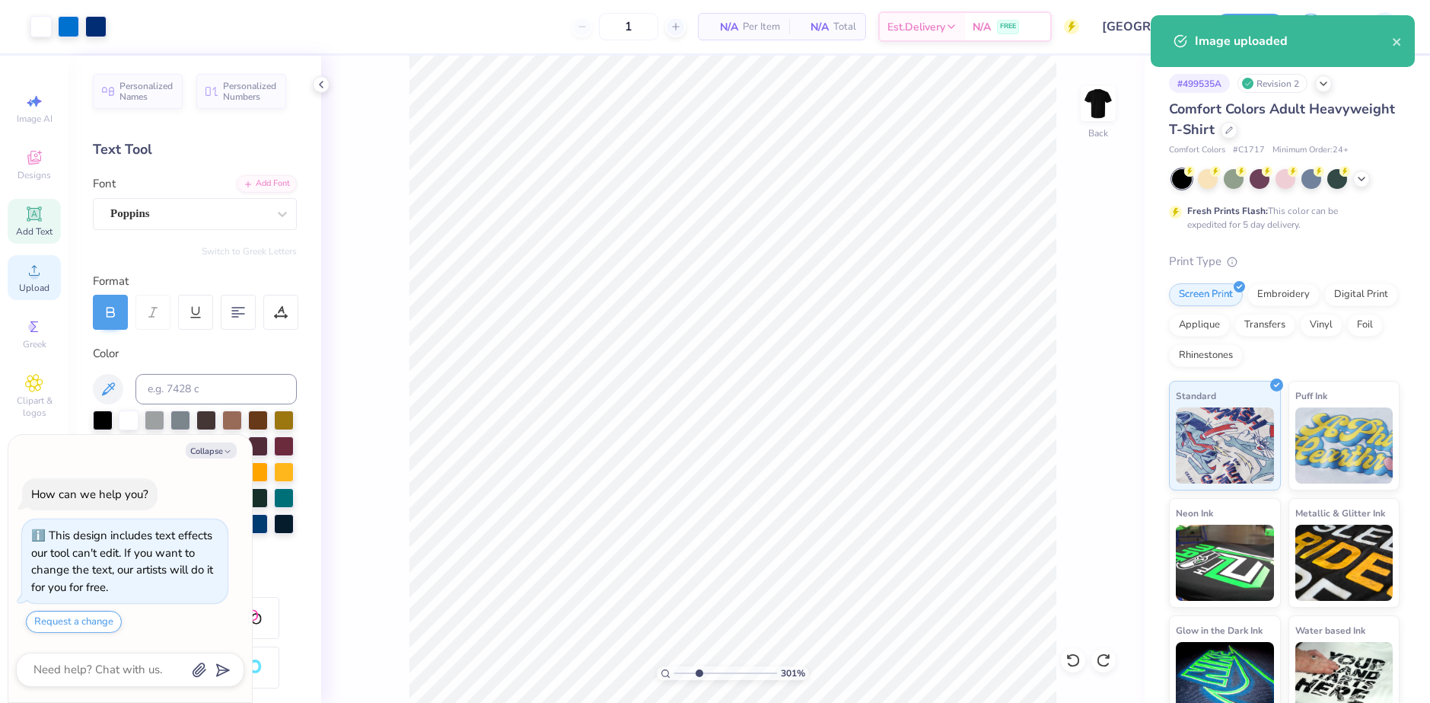
type input "3.01"
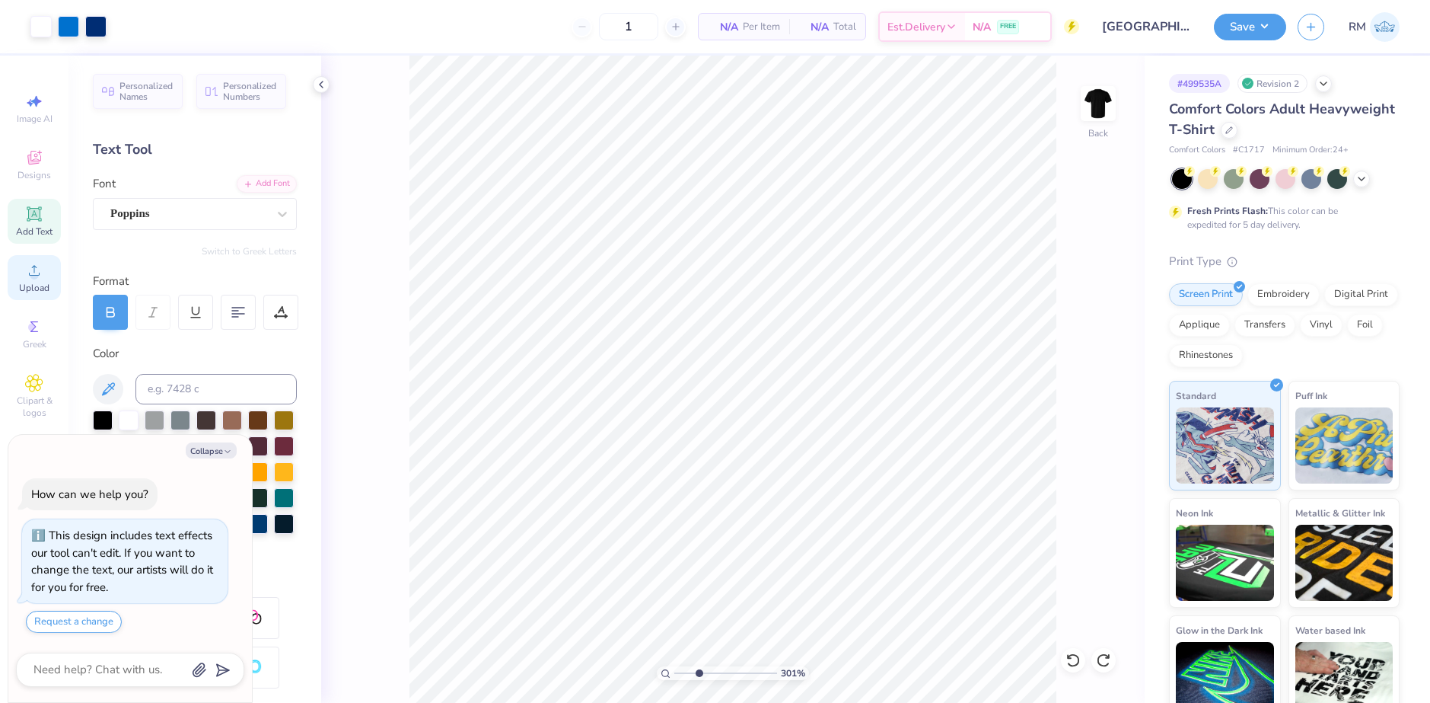
type textarea "x"
type input "3.01"
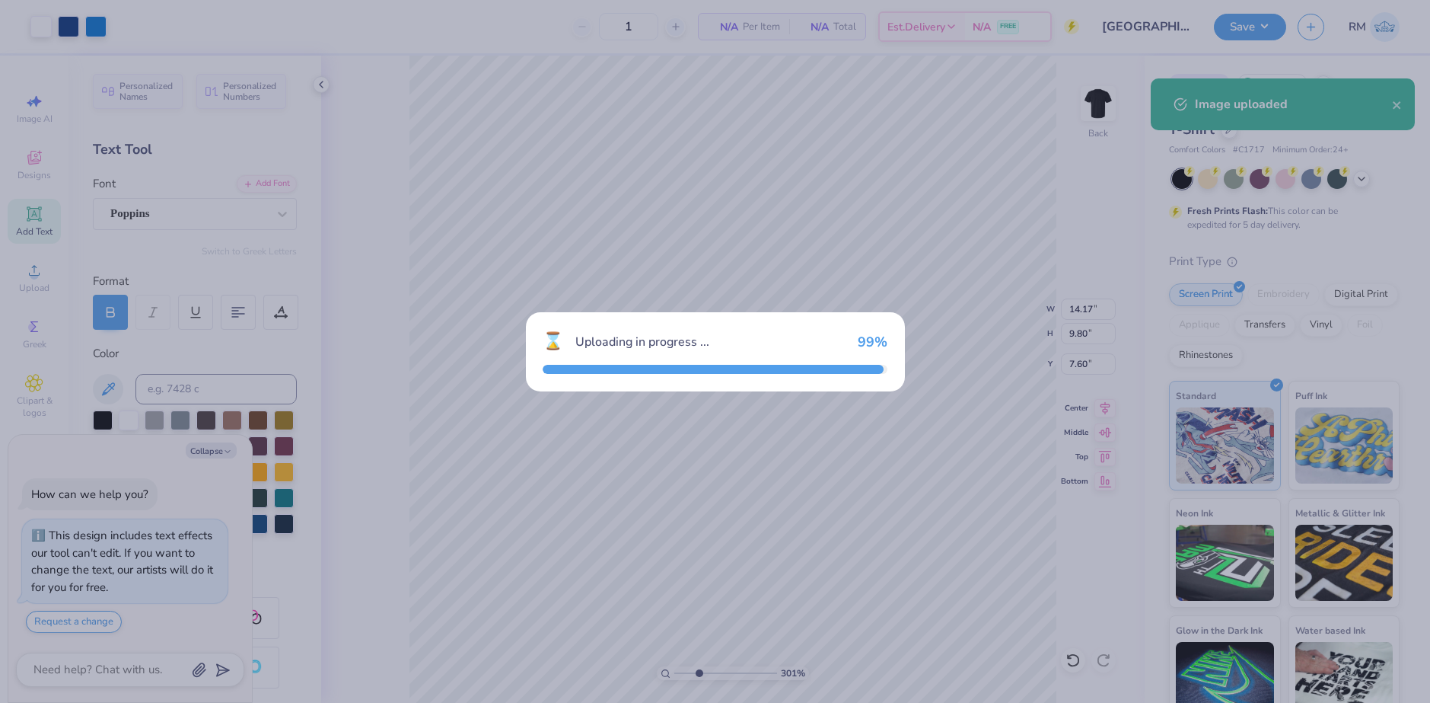
type textarea "x"
type input "3.01"
type textarea "x"
type input "3.01"
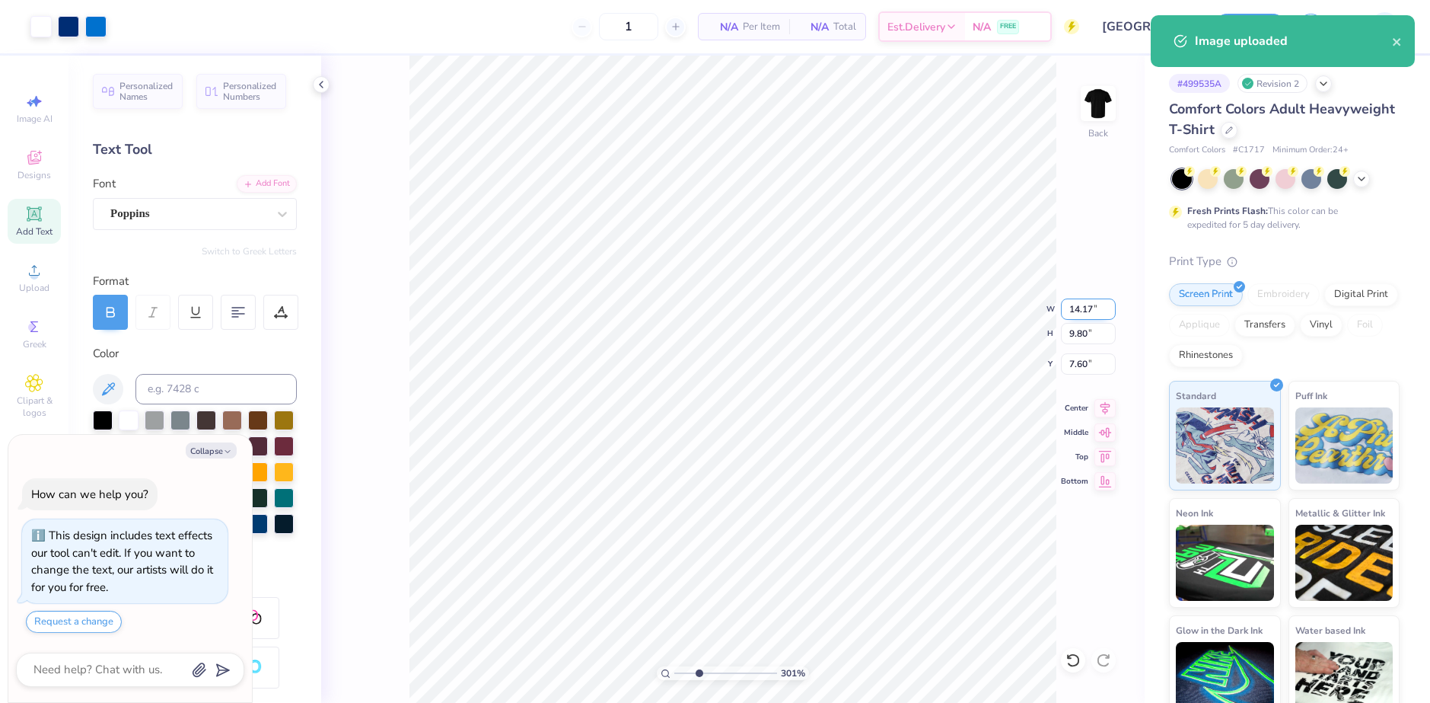
click at [1083, 312] on input "14.17" at bounding box center [1088, 308] width 55 height 21
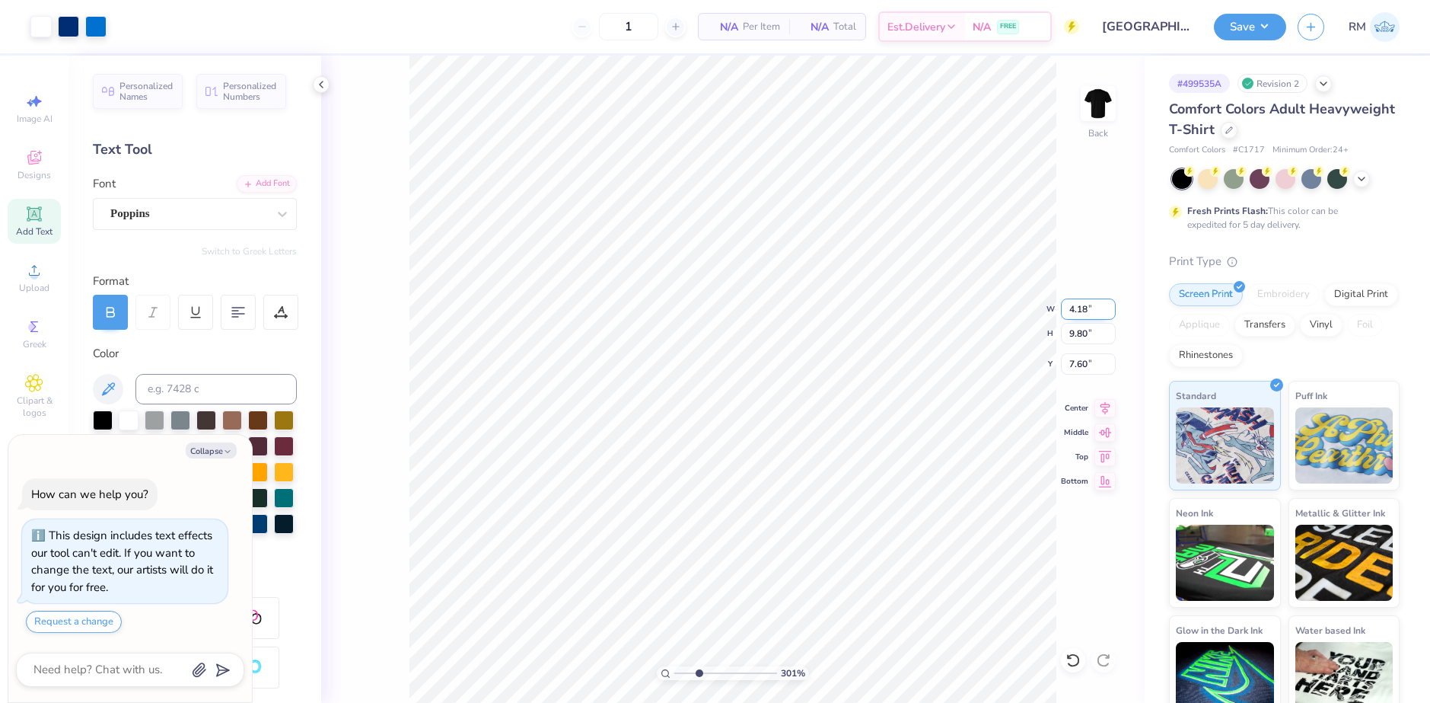
type input "4.18"
type textarea "x"
type input "3.01"
type input "2.89"
click at [1082, 362] on input "11.05" at bounding box center [1088, 363] width 55 height 21
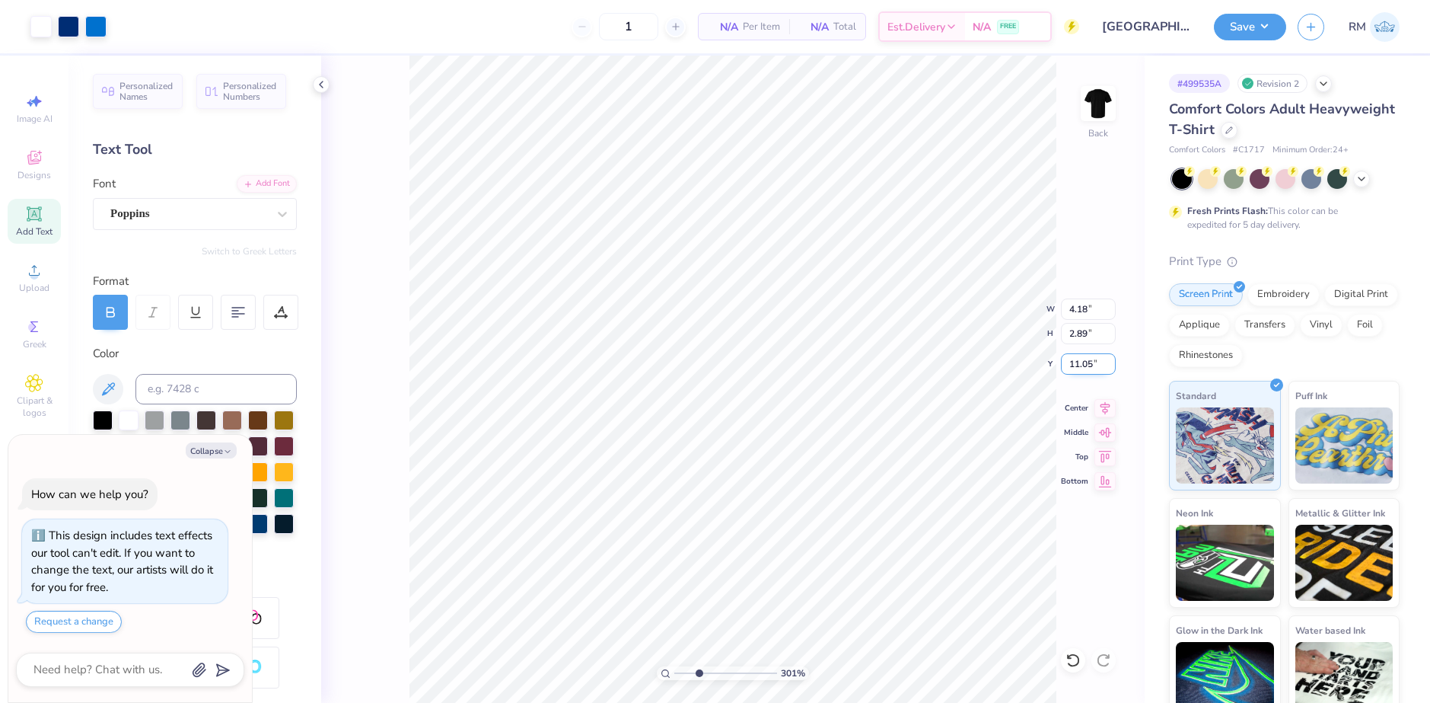
click at [1082, 362] on input "11.05" at bounding box center [1088, 363] width 55 height 21
type input "6.25"
type textarea "x"
type input "3.01"
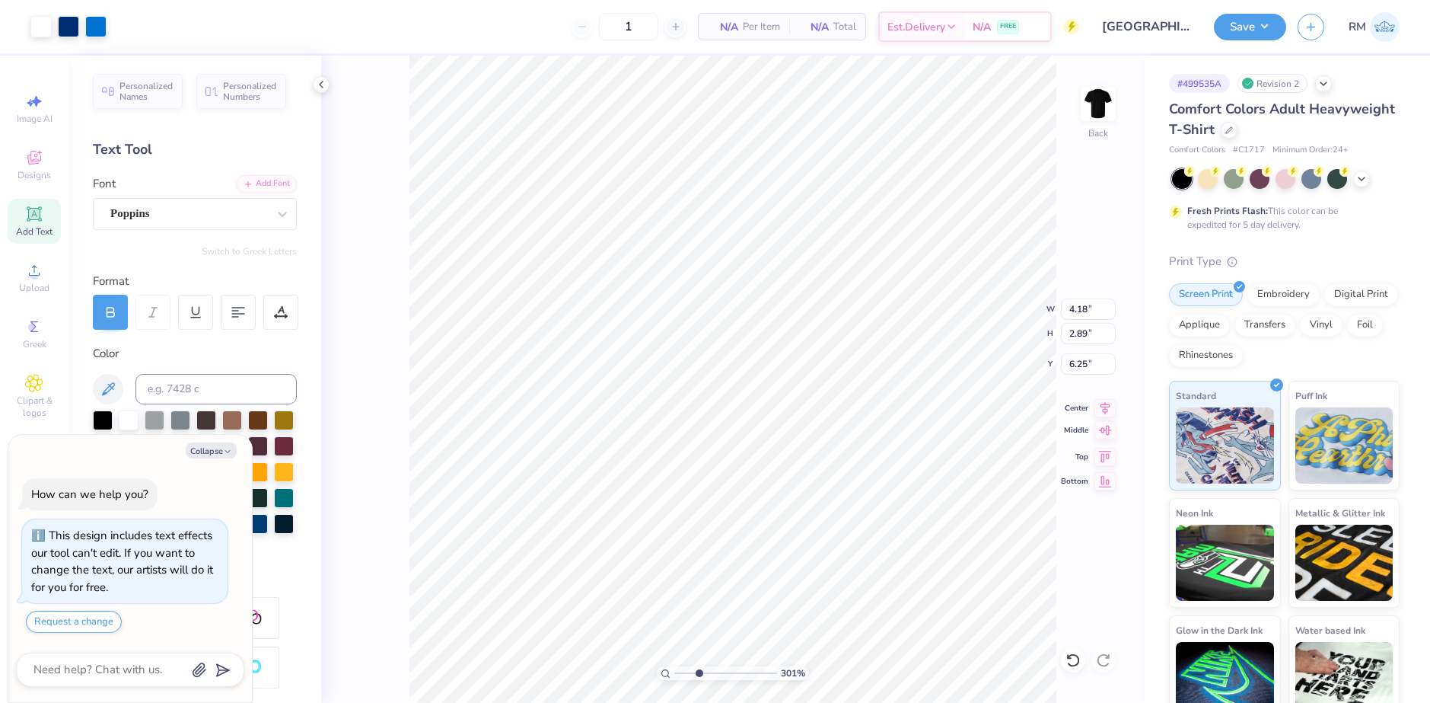
type textarea "x"
type input "3.01"
type textarea "x"
type input "3.01"
type input "6.96"
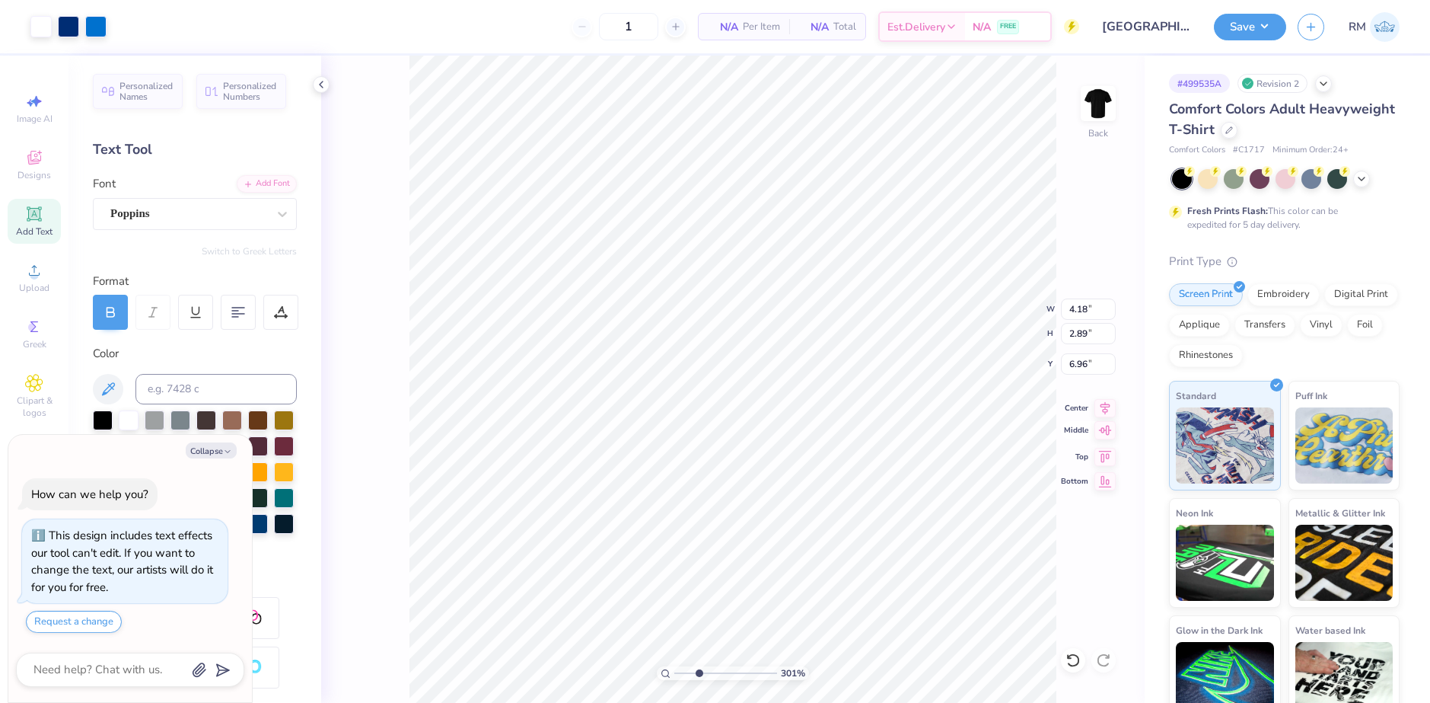
type textarea "x"
type input "3.01"
type textarea "x"
type input "3.01"
type input "4.99"
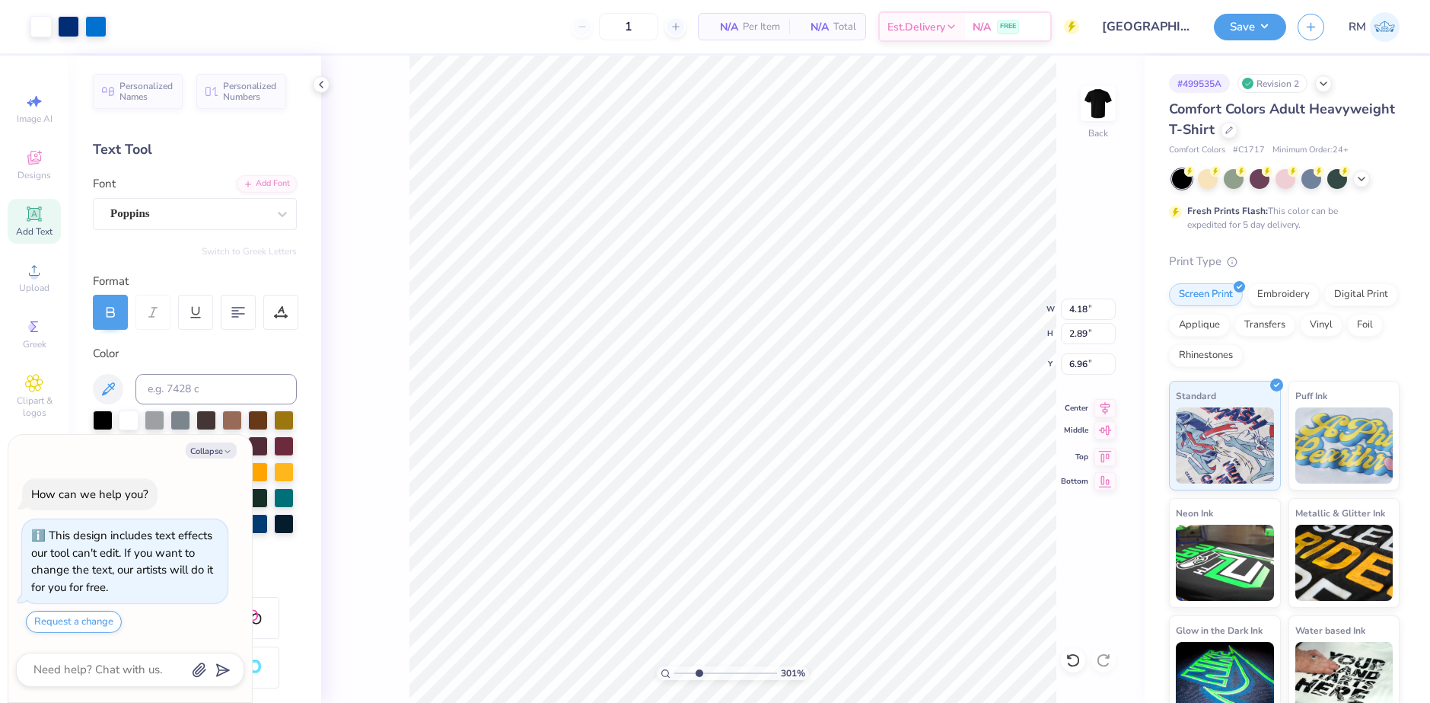
type input "3.45"
type input "6.40"
type textarea "x"
type input "3.01"
type textarea "x"
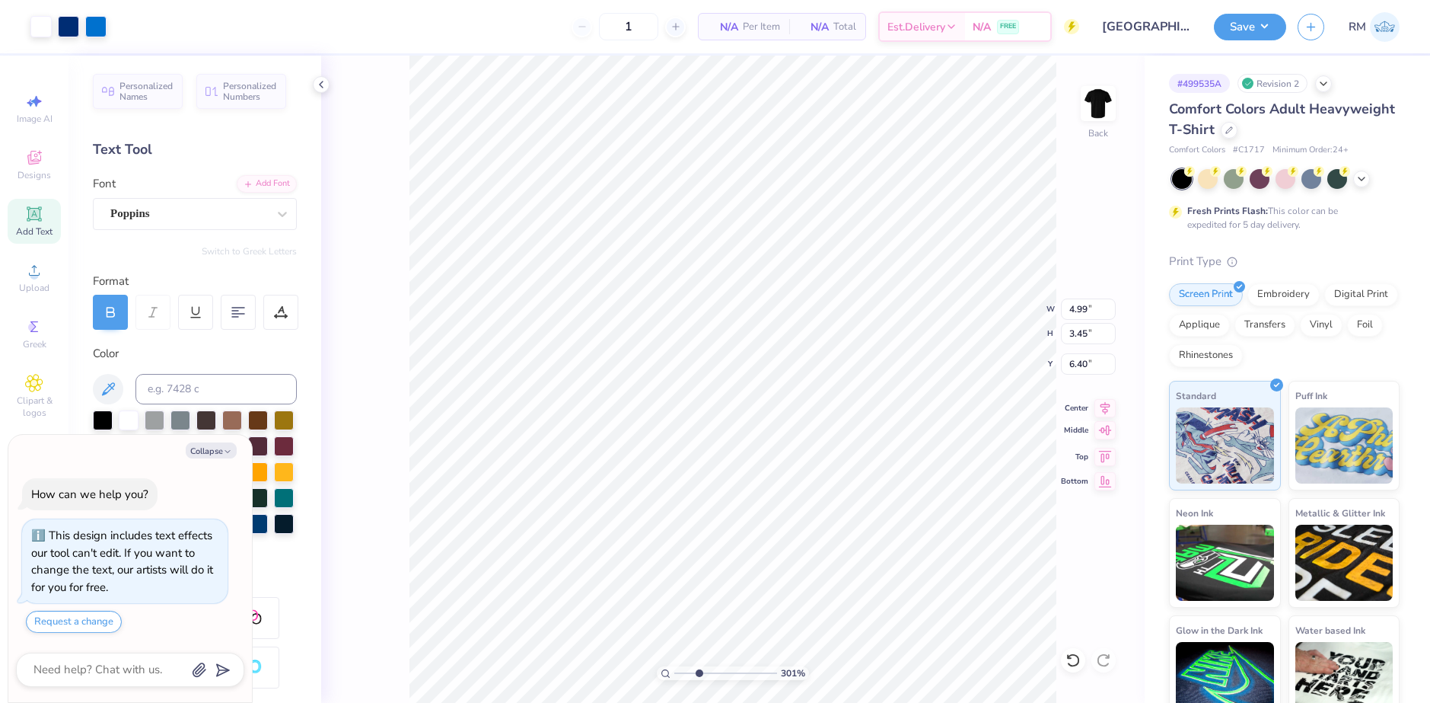
type input "3.01"
type input "6.32"
type textarea "x"
type input "3.01"
type textarea "x"
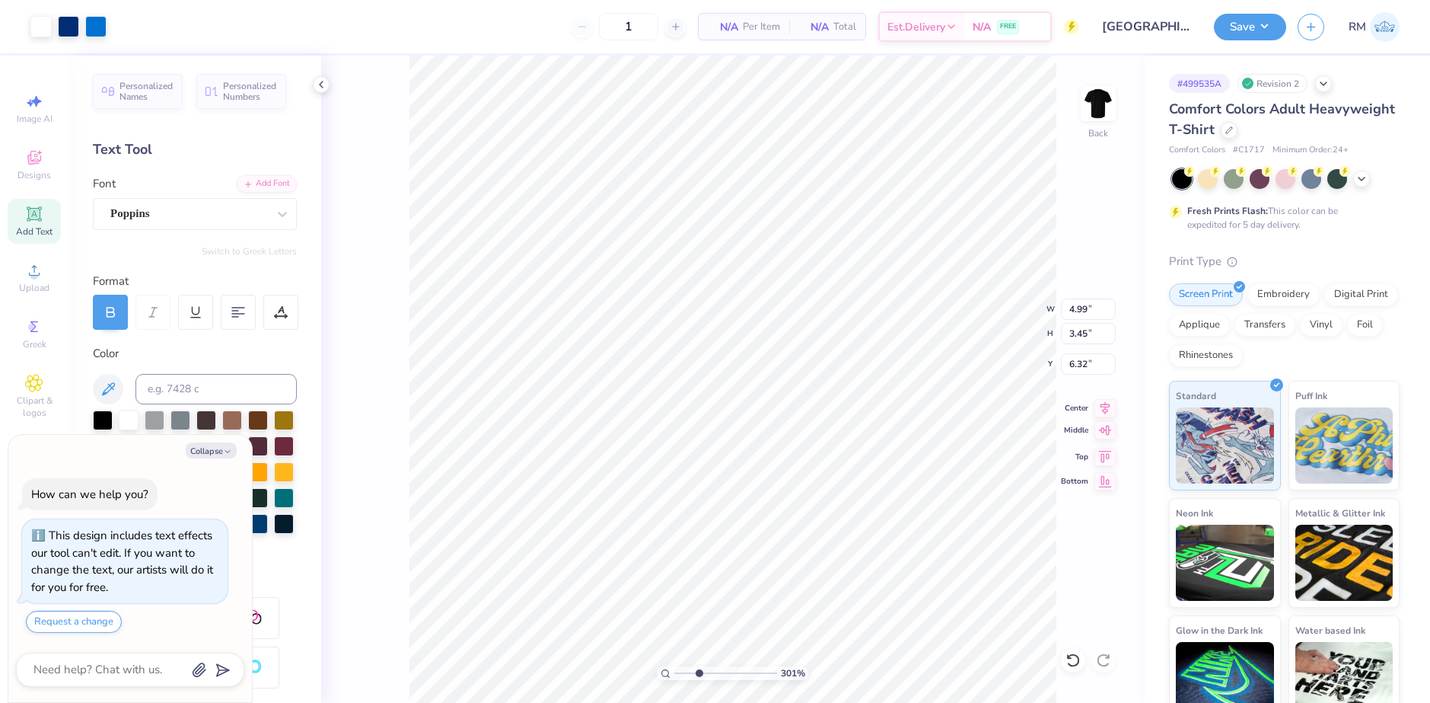
type input "3.01"
type textarea "x"
drag, startPoint x: 698, startPoint y: 669, endPoint x: 693, endPoint y: 661, distance: 9.9
type input "2.42"
click at [693, 666] on input "range" at bounding box center [726, 673] width 103 height 14
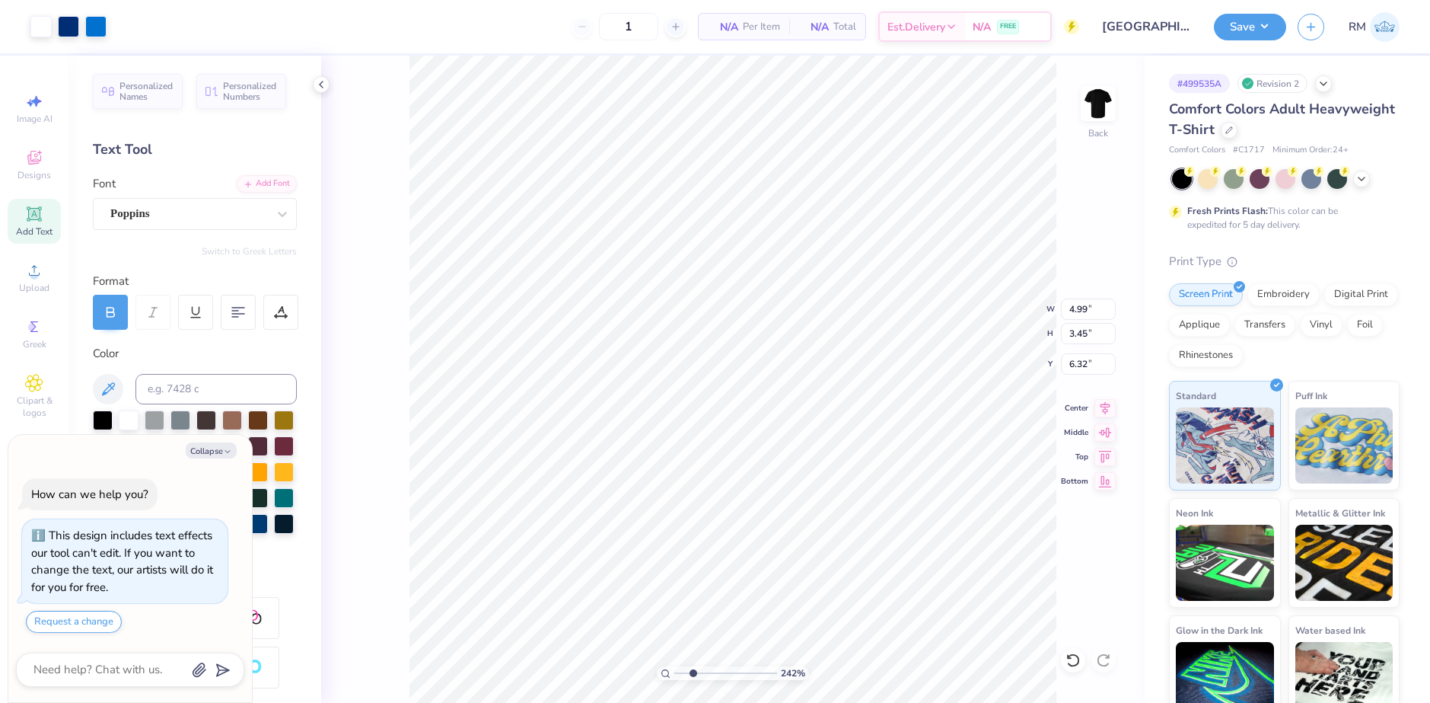
type textarea "x"
drag, startPoint x: 689, startPoint y: 671, endPoint x: 674, endPoint y: 671, distance: 15.2
type input "1"
click at [675, 671] on input "range" at bounding box center [726, 673] width 103 height 14
click at [789, 531] on li "Group" at bounding box center [815, 536] width 120 height 30
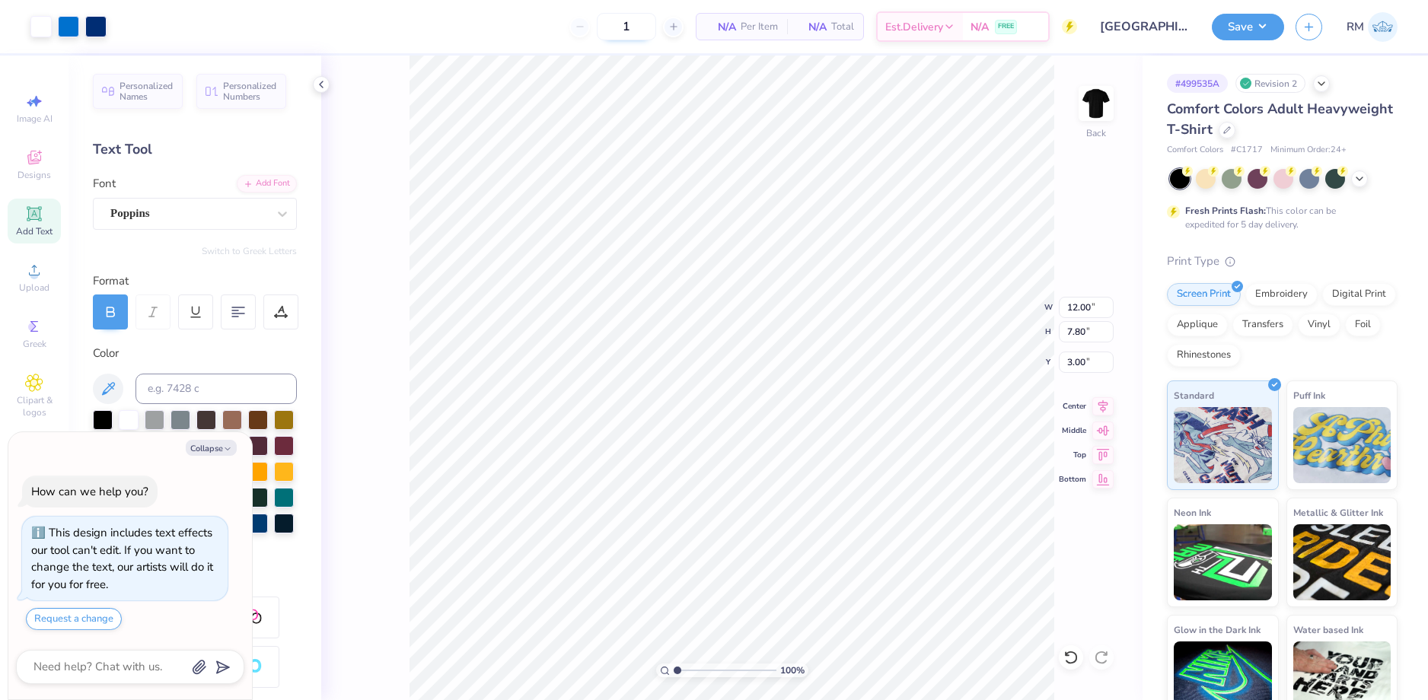
type textarea "x"
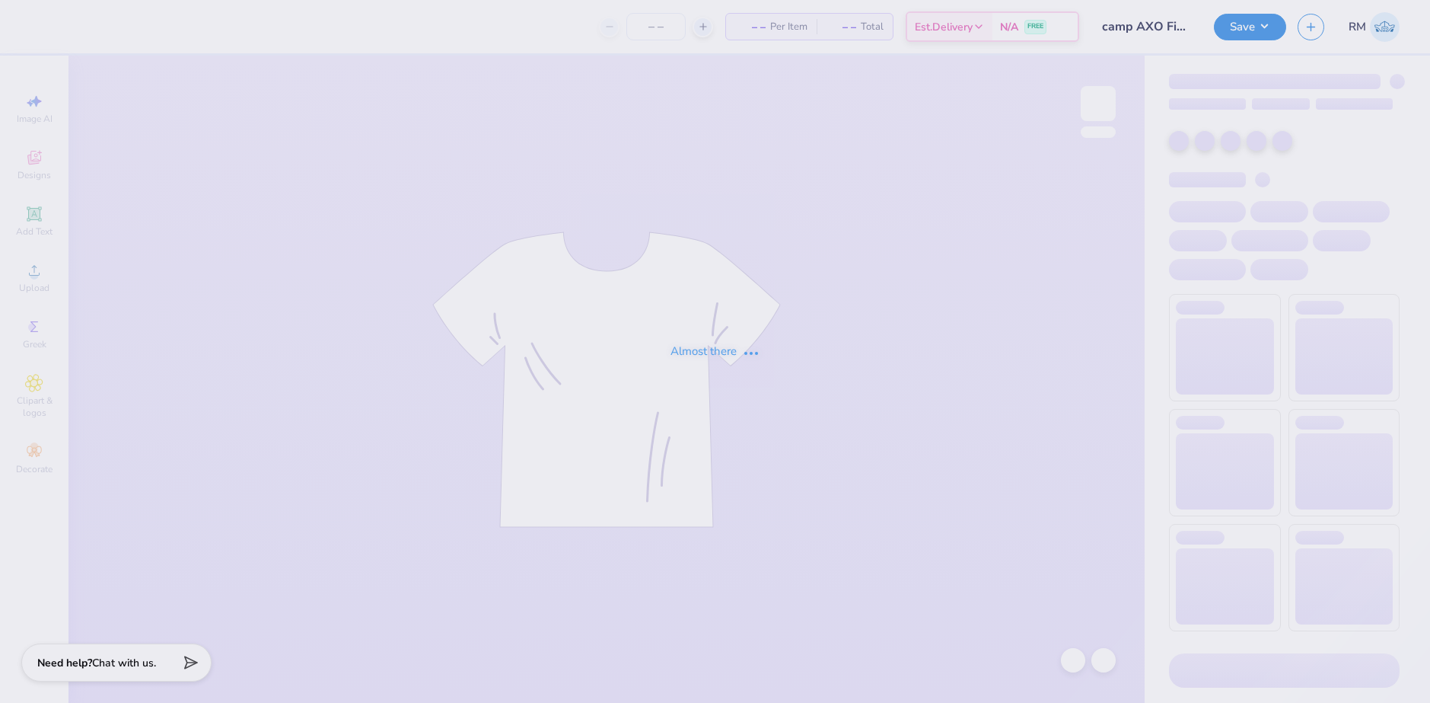
type input "camp AXO Final"
type input "12"
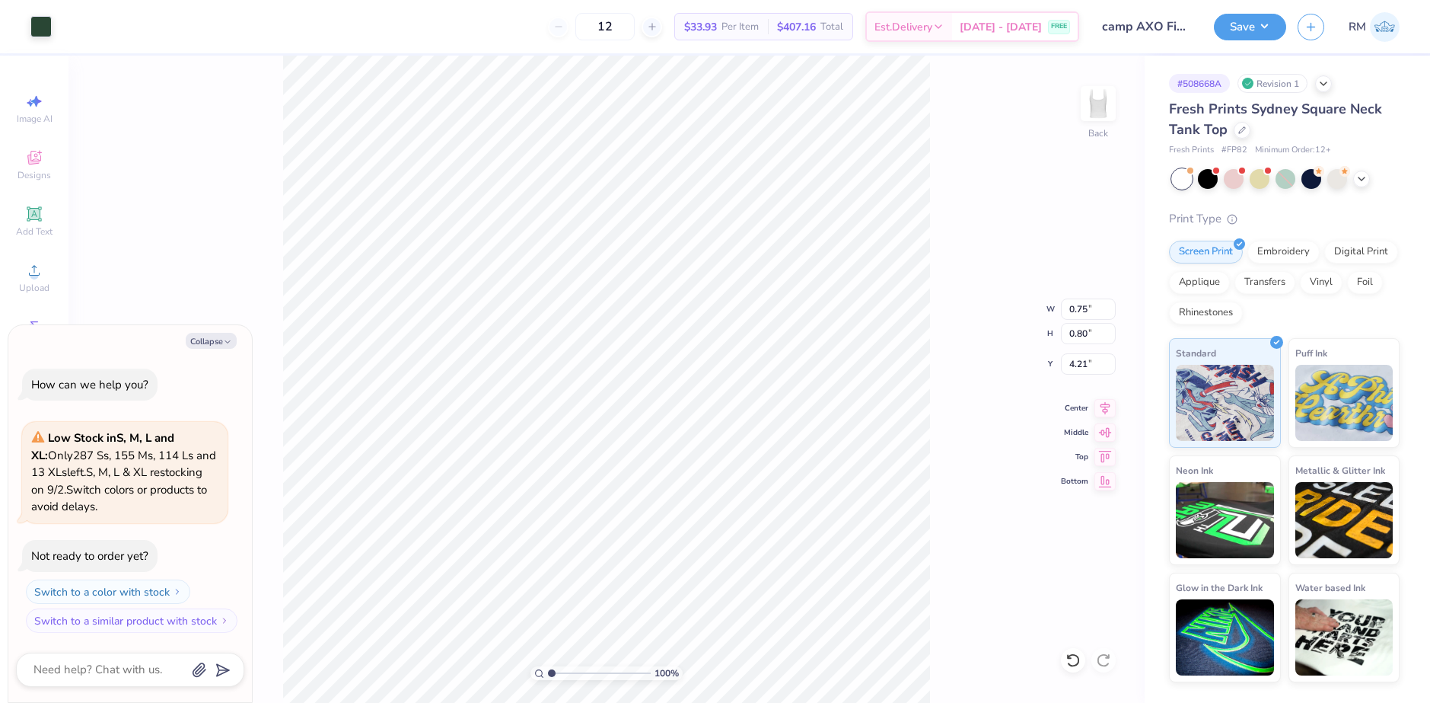
type textarea "x"
